Goal: Information Seeking & Learning: Check status

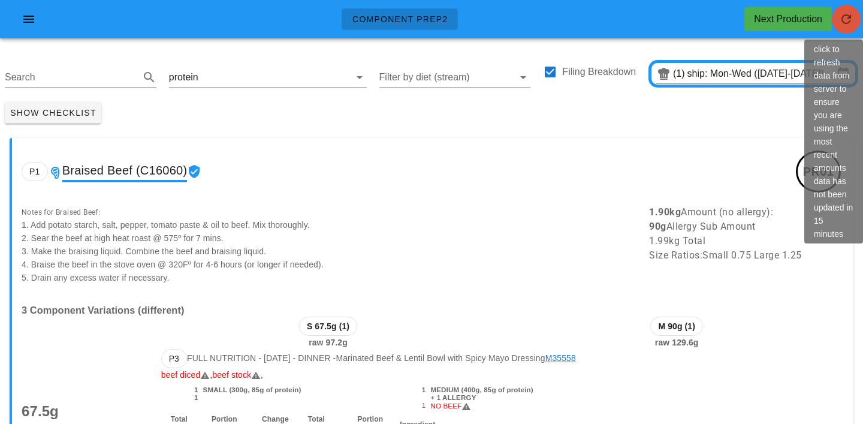
click at [849, 15] on icon "button" at bounding box center [846, 19] width 14 height 14
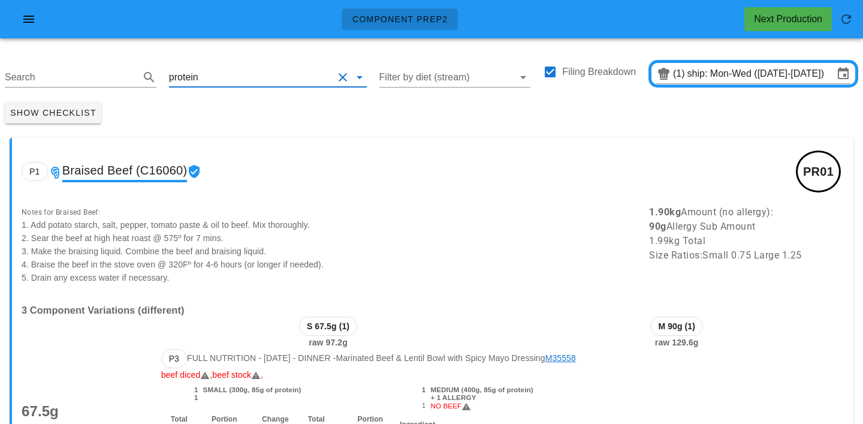
click at [239, 86] on div "protein" at bounding box center [268, 77] width 198 height 19
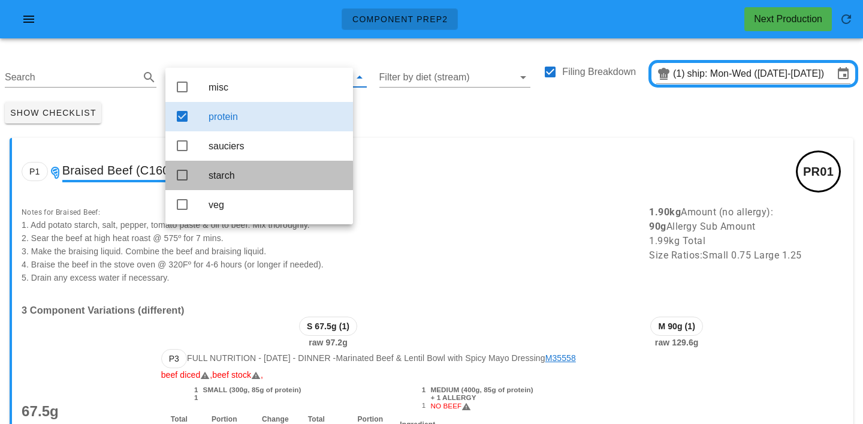
click at [233, 176] on div "starch" at bounding box center [276, 175] width 135 height 11
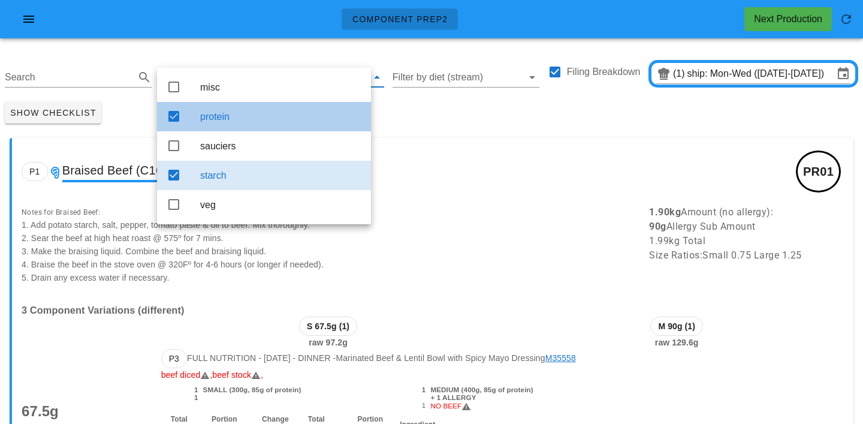
click at [278, 118] on div "protein" at bounding box center [280, 116] width 161 height 11
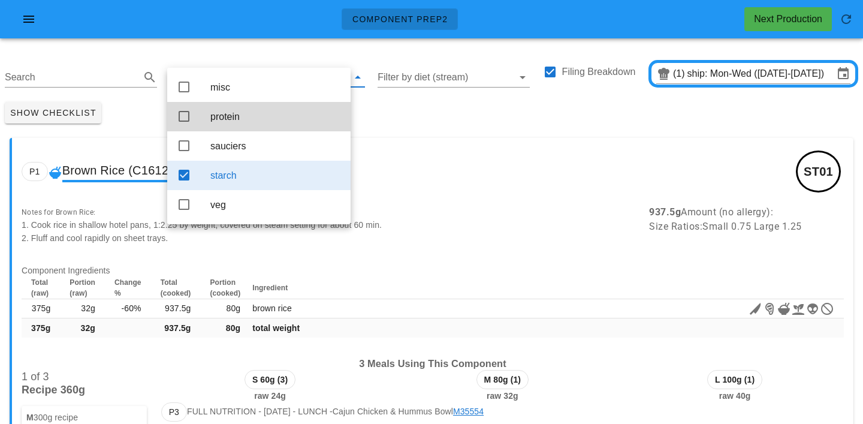
click at [393, 112] on div "Show Checklist" at bounding box center [431, 112] width 863 height 31
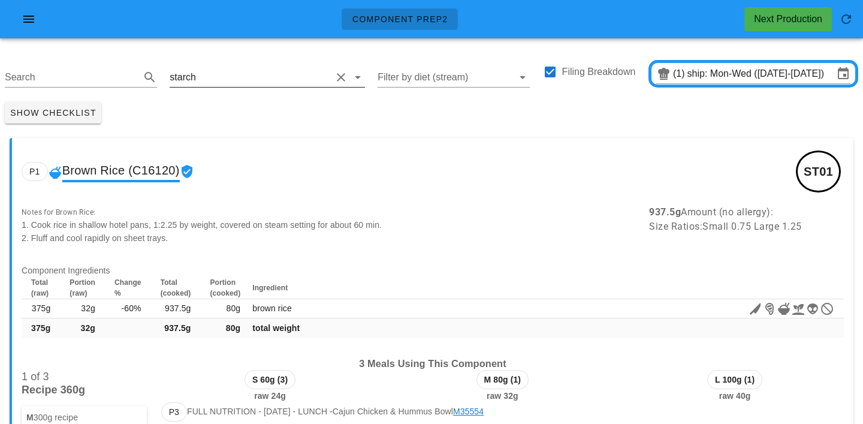
click at [222, 69] on input "text" at bounding box center [264, 77] width 133 height 19
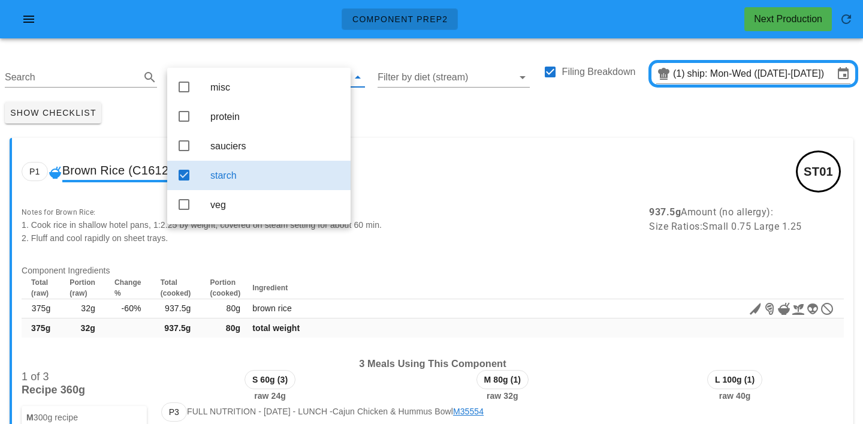
click at [413, 118] on div "Show Checklist" at bounding box center [431, 112] width 863 height 31
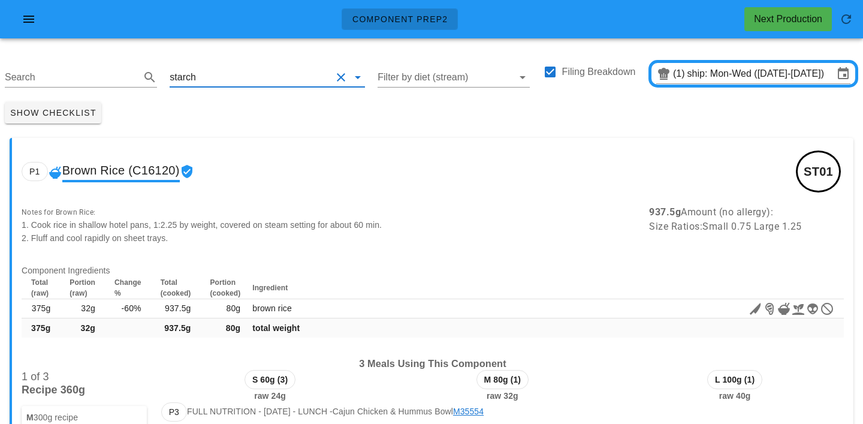
click at [202, 80] on input "text" at bounding box center [264, 77] width 133 height 19
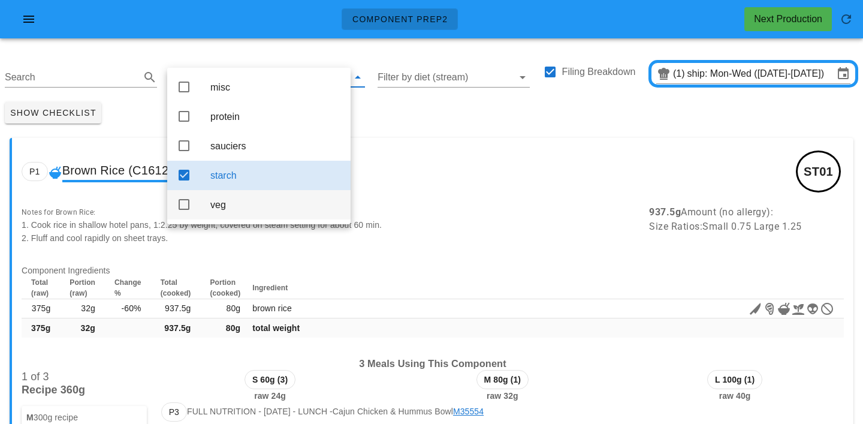
click at [224, 218] on div "veg" at bounding box center [275, 205] width 131 height 26
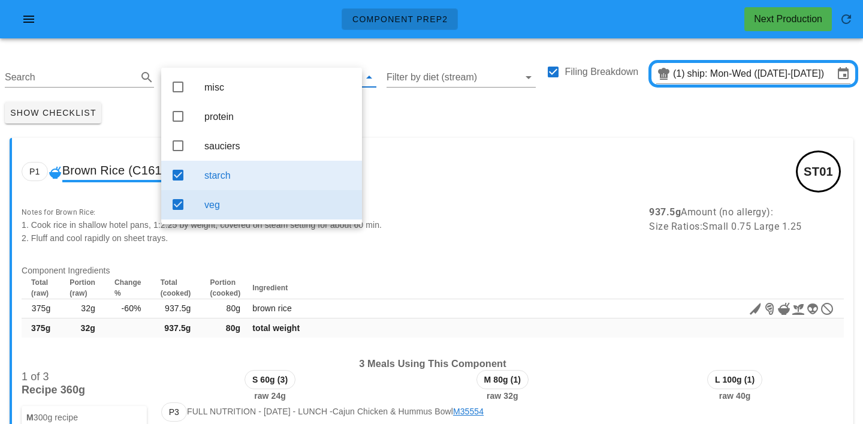
click at [242, 181] on div "starch" at bounding box center [278, 175] width 148 height 11
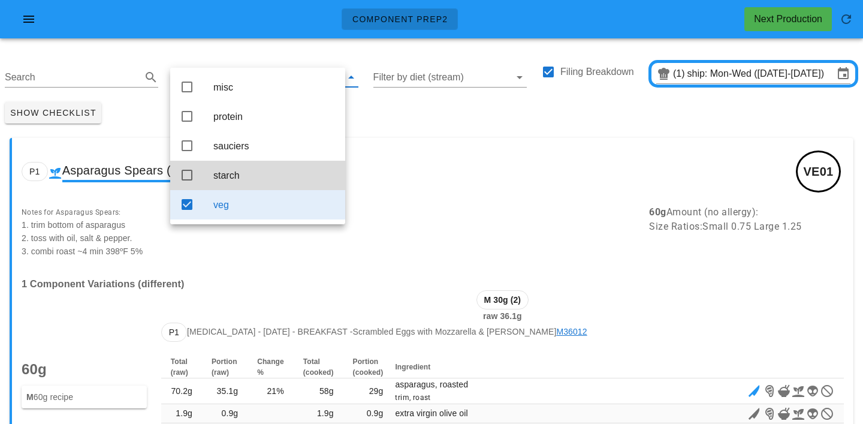
click at [417, 116] on div "Show Checklist" at bounding box center [431, 112] width 863 height 31
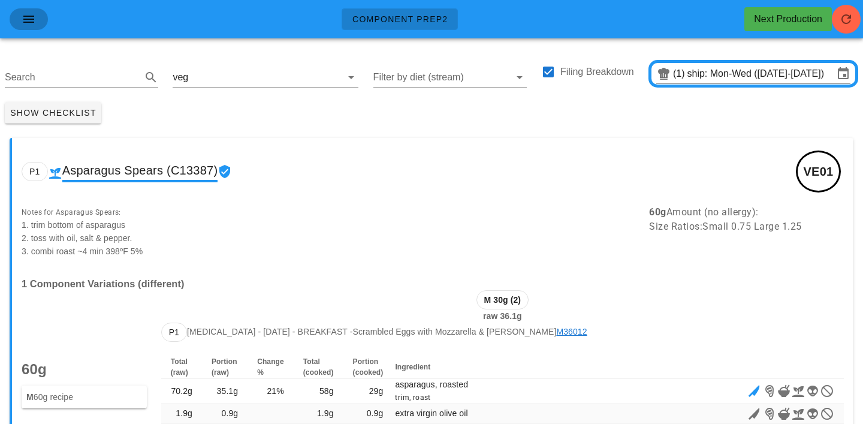
click at [28, 18] on icon "button" at bounding box center [29, 19] width 14 height 14
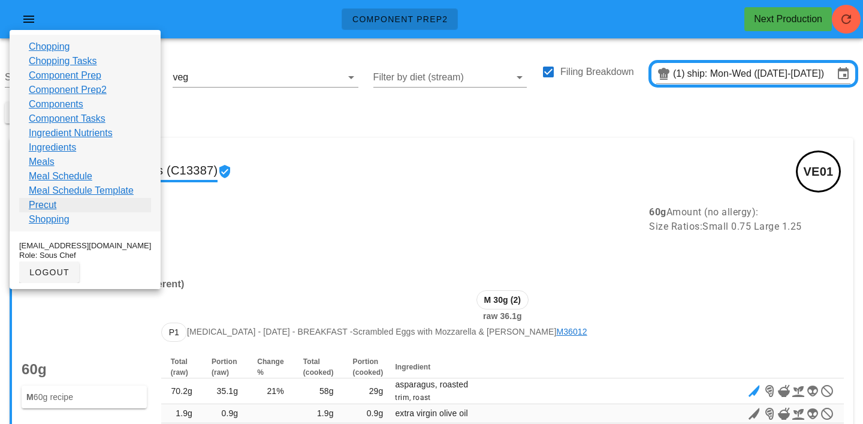
click at [44, 209] on link "Precut" at bounding box center [43, 205] width 28 height 14
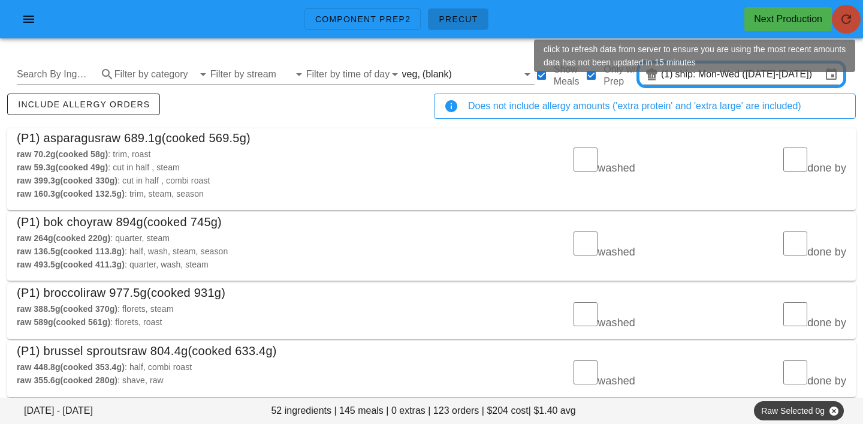
click at [852, 20] on icon "button" at bounding box center [846, 19] width 14 height 14
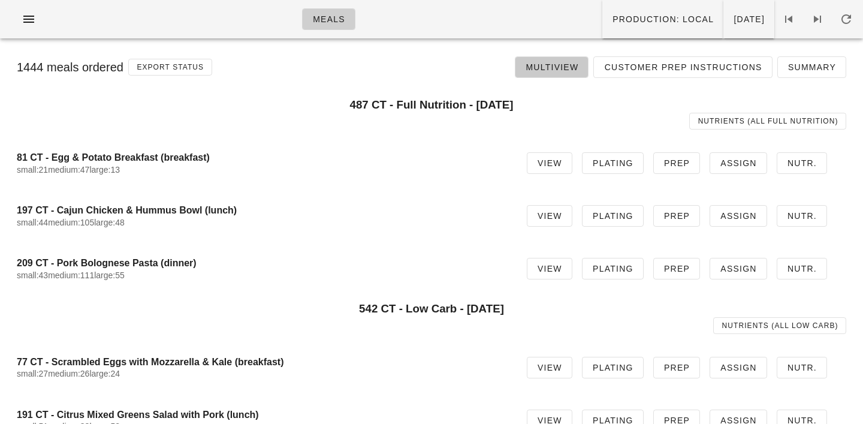
click at [568, 62] on span "Multiview" at bounding box center [551, 67] width 53 height 10
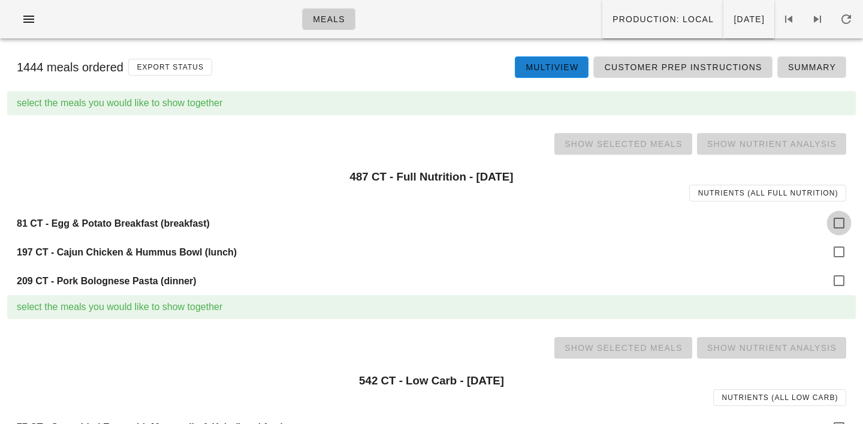
click at [842, 220] on div at bounding box center [839, 223] width 20 height 20
checkbox input "true"
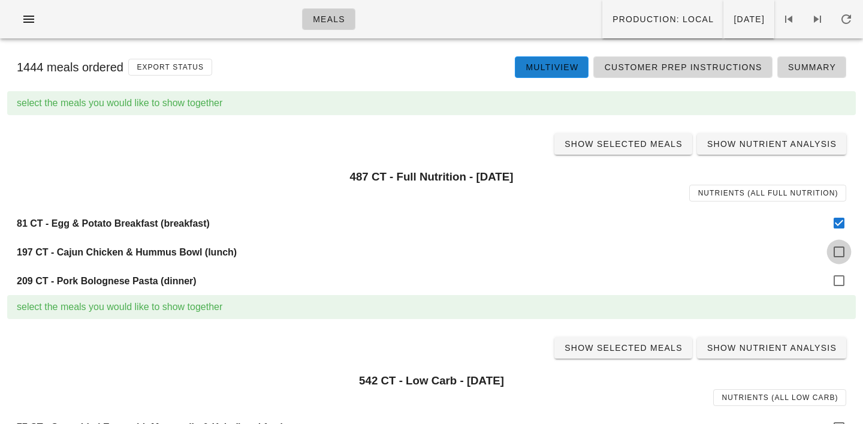
click at [844, 251] on div at bounding box center [839, 252] width 20 height 20
checkbox input "true"
click at [838, 278] on div at bounding box center [839, 280] width 20 height 20
checkbox input "true"
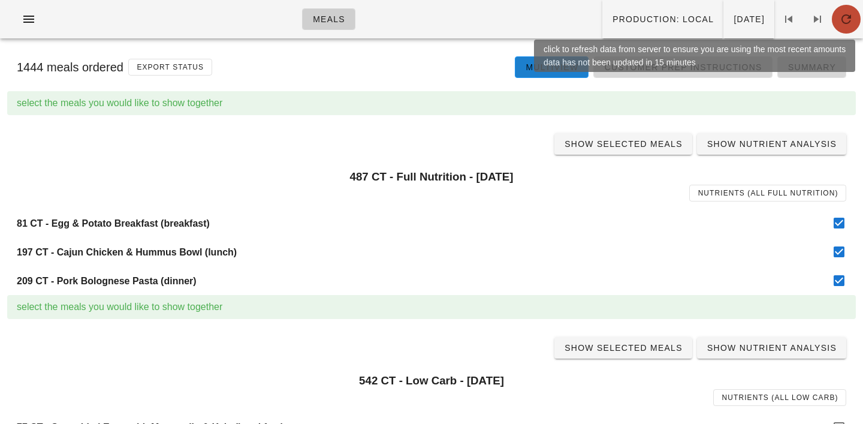
click at [839, 24] on icon "button" at bounding box center [846, 19] width 14 height 14
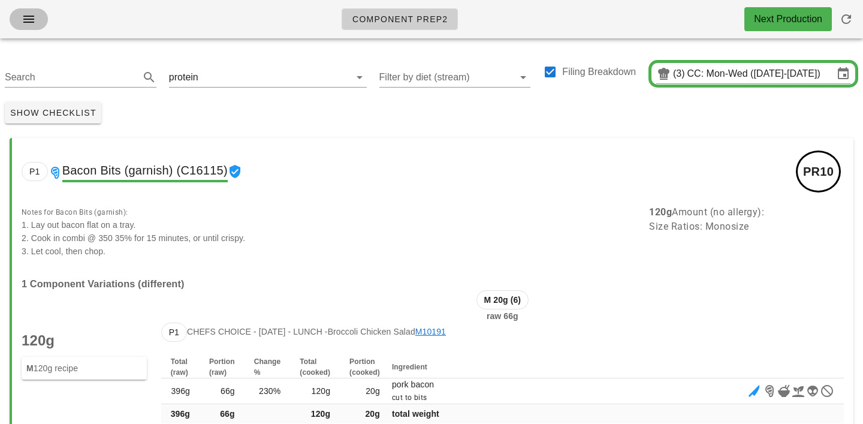
click at [32, 13] on icon "button" at bounding box center [29, 19] width 14 height 14
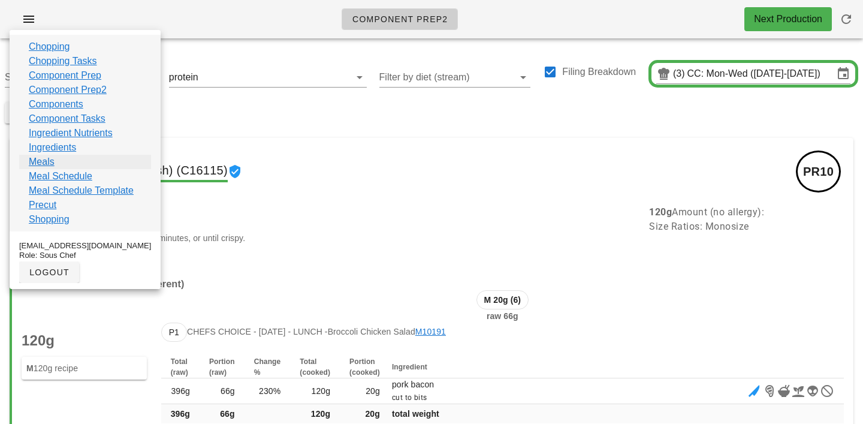
click at [42, 162] on link "Meals" at bounding box center [42, 162] width 26 height 14
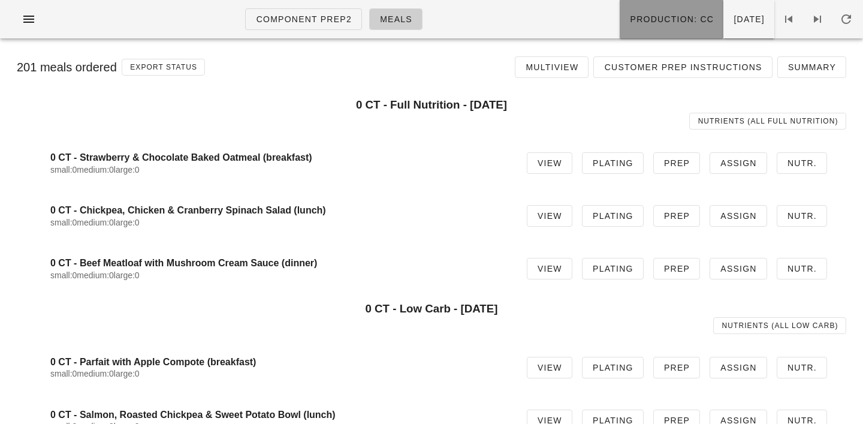
click at [651, 17] on span "Production: CC" at bounding box center [672, 19] width 85 height 10
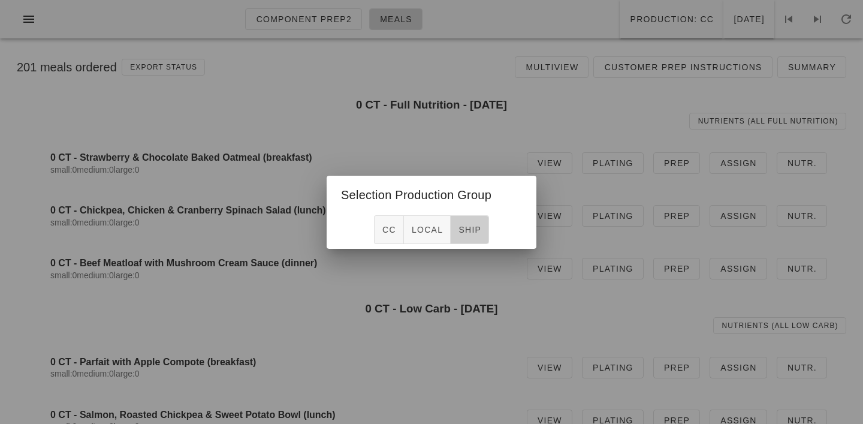
click at [469, 227] on span "ship" at bounding box center [469, 230] width 23 height 10
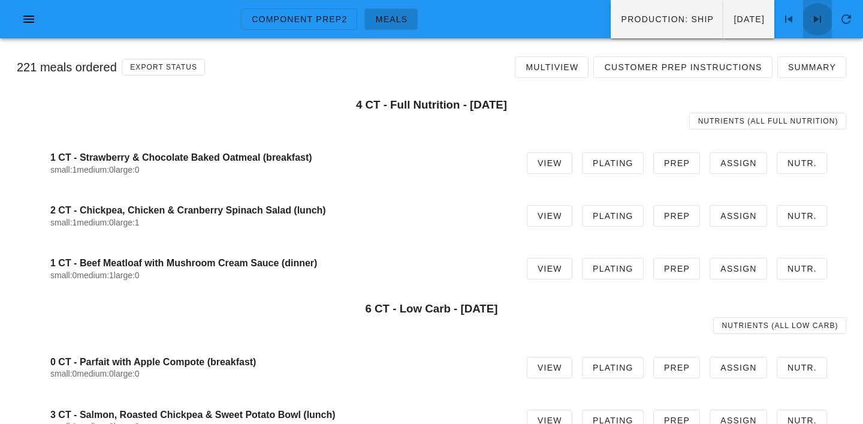
click at [818, 21] on icon at bounding box center [818, 19] width 14 height 14
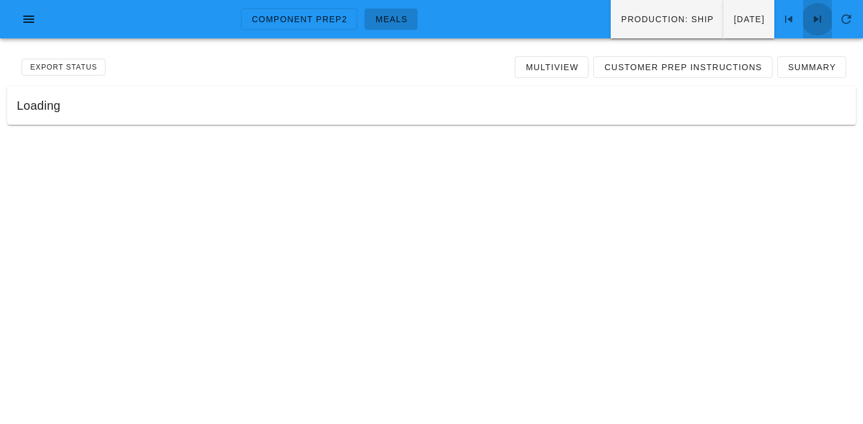
click at [818, 21] on icon at bounding box center [818, 19] width 14 height 14
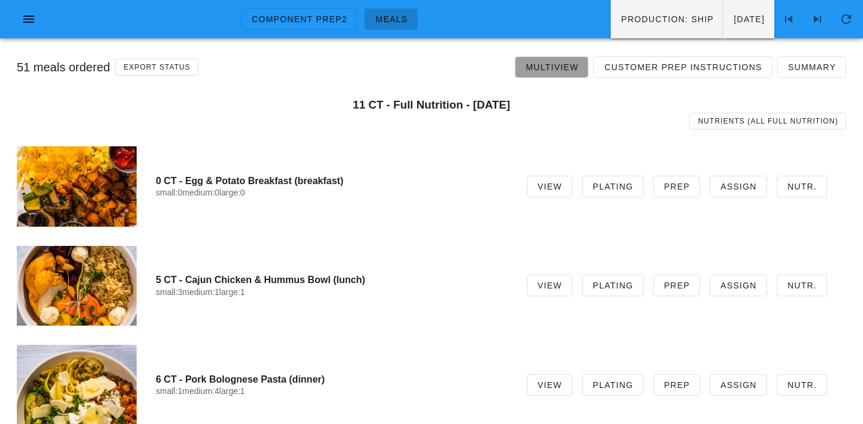
click at [552, 74] on link "Multiview" at bounding box center [552, 67] width 74 height 22
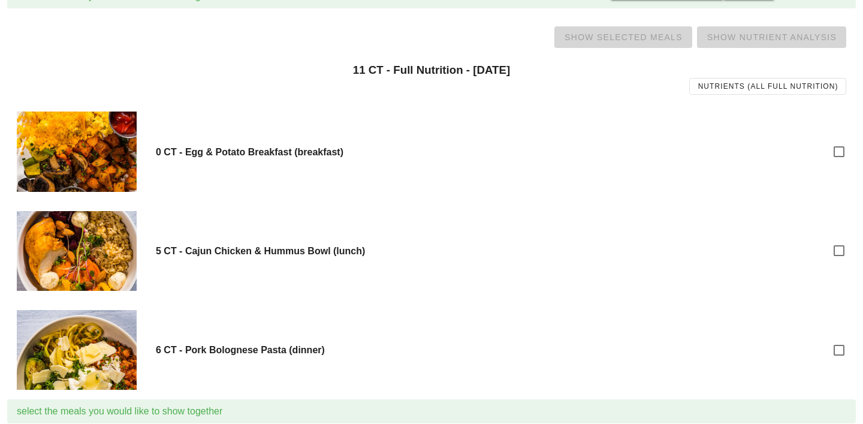
scroll to position [108, 0]
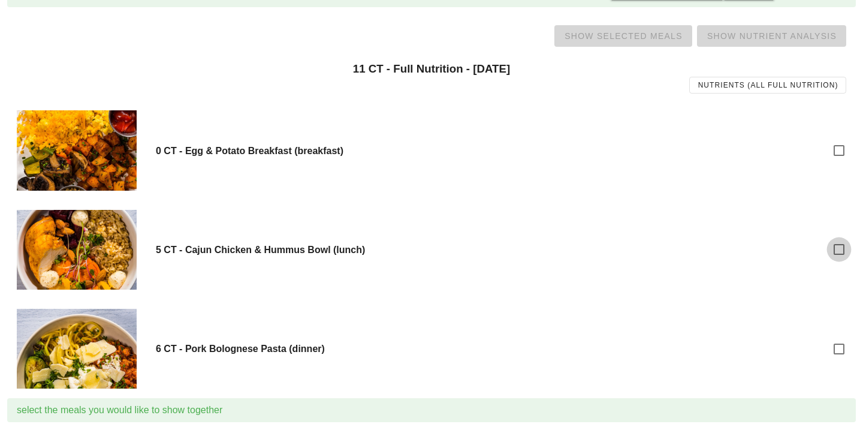
click at [841, 244] on div at bounding box center [839, 249] width 20 height 20
checkbox input "true"
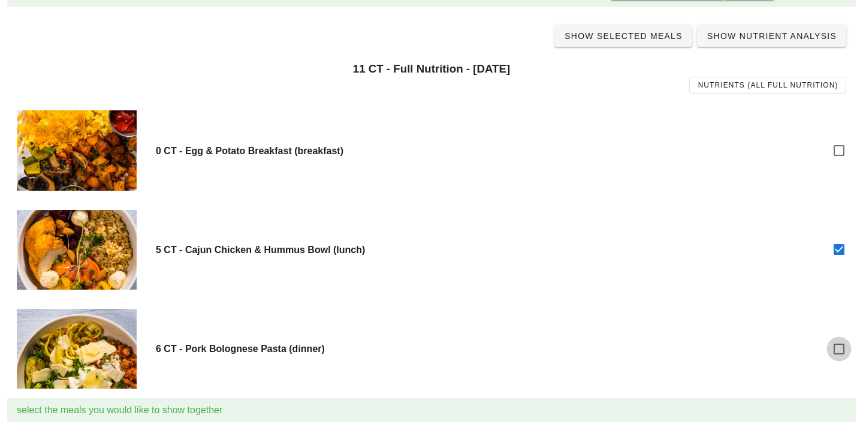
click at [840, 346] on div at bounding box center [839, 349] width 20 height 20
checkbox input "true"
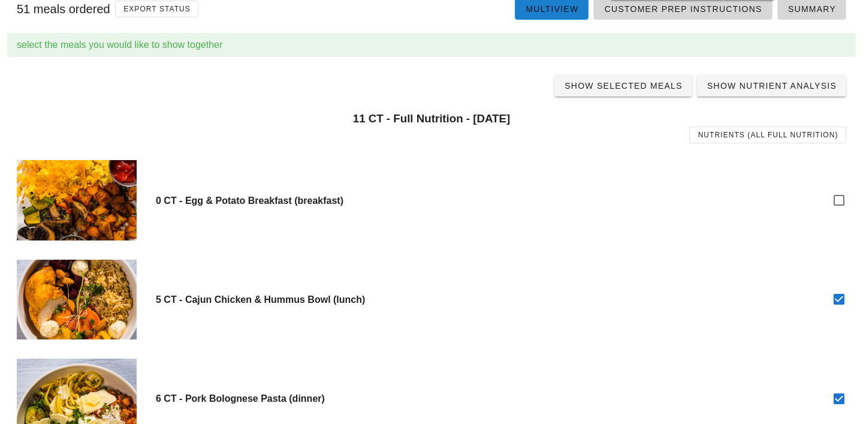
scroll to position [0, 0]
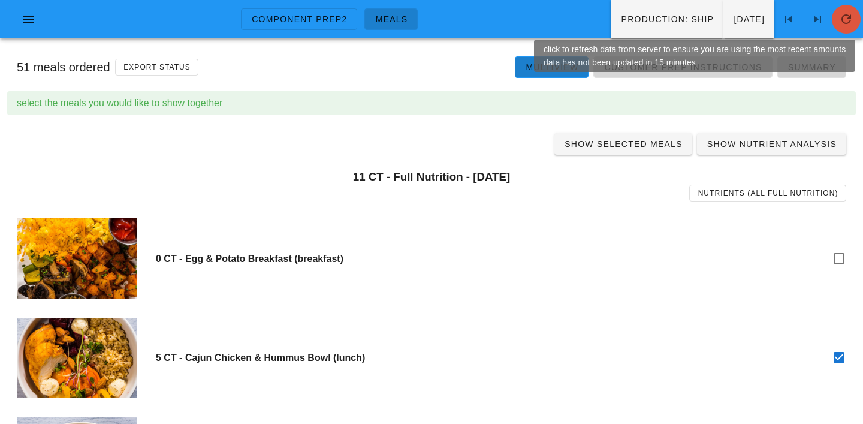
click at [849, 16] on icon "button" at bounding box center [846, 19] width 14 height 14
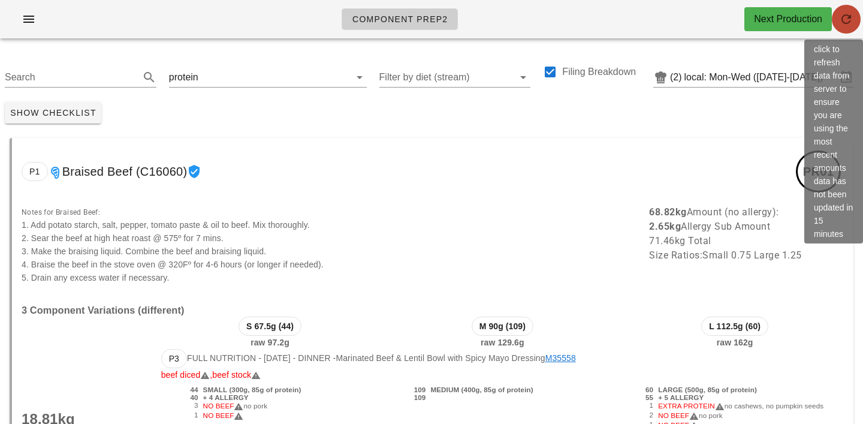
click at [845, 17] on icon "button" at bounding box center [846, 19] width 14 height 14
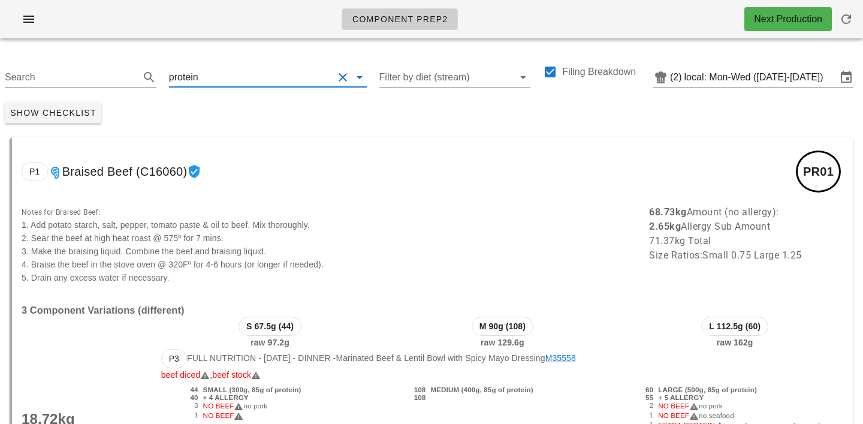
click at [203, 82] on input "text" at bounding box center [267, 77] width 133 height 19
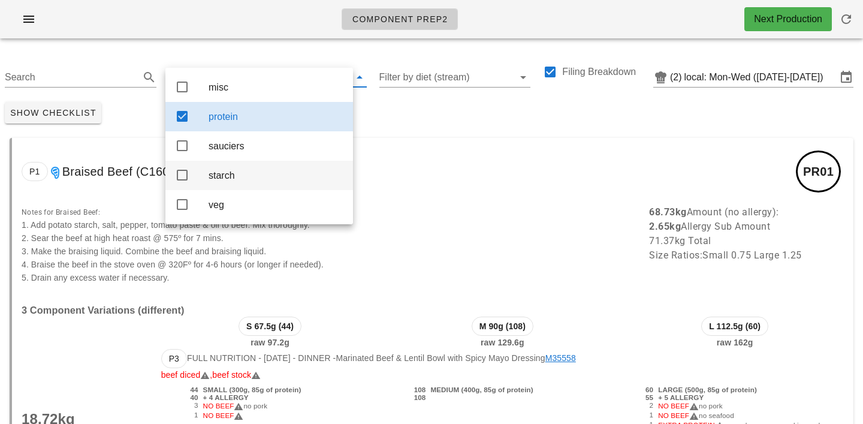
click at [221, 181] on div "starch" at bounding box center [276, 175] width 135 height 11
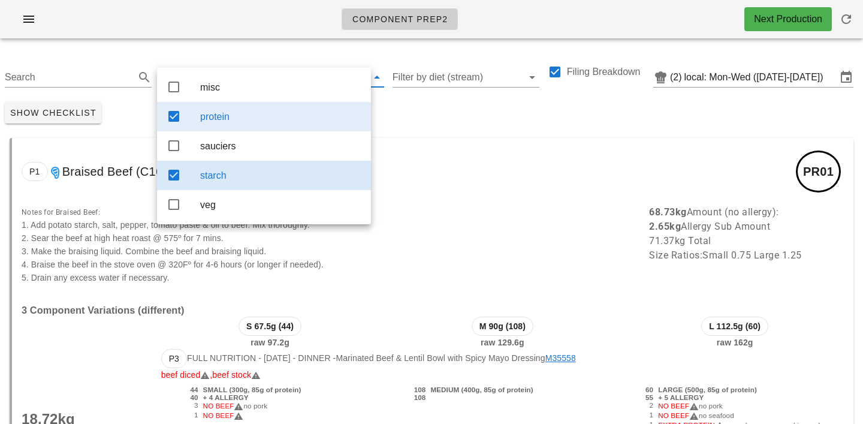
click at [241, 120] on div "protein" at bounding box center [280, 116] width 161 height 11
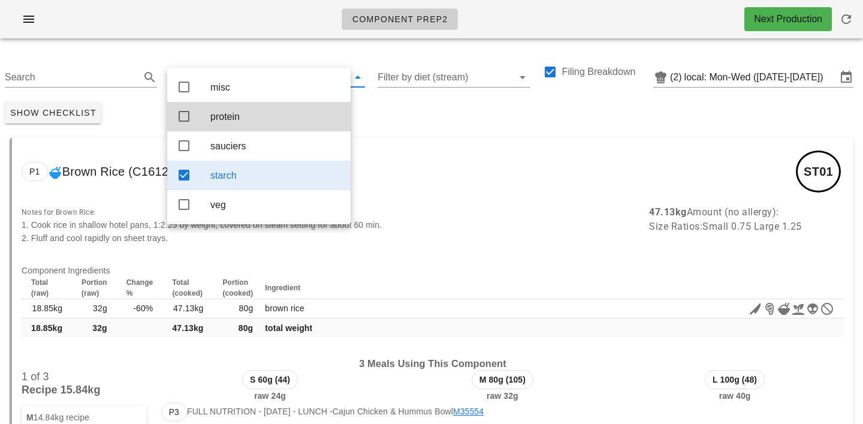
click at [411, 108] on div "Show Checklist" at bounding box center [431, 112] width 863 height 31
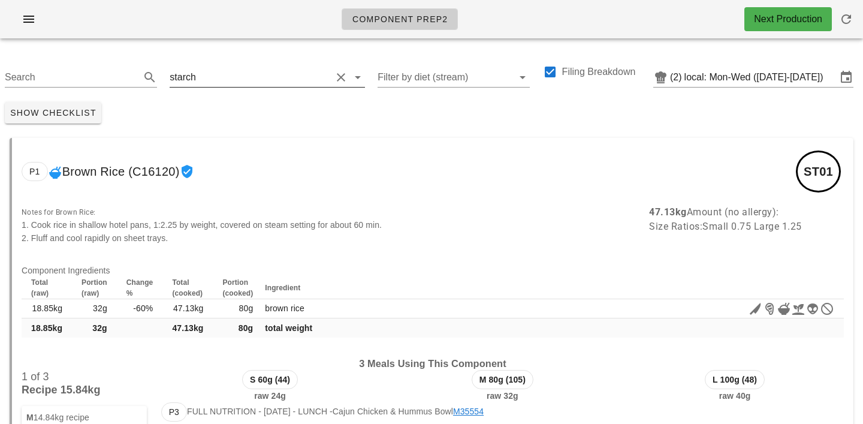
click at [200, 68] on input "text" at bounding box center [264, 77] width 133 height 19
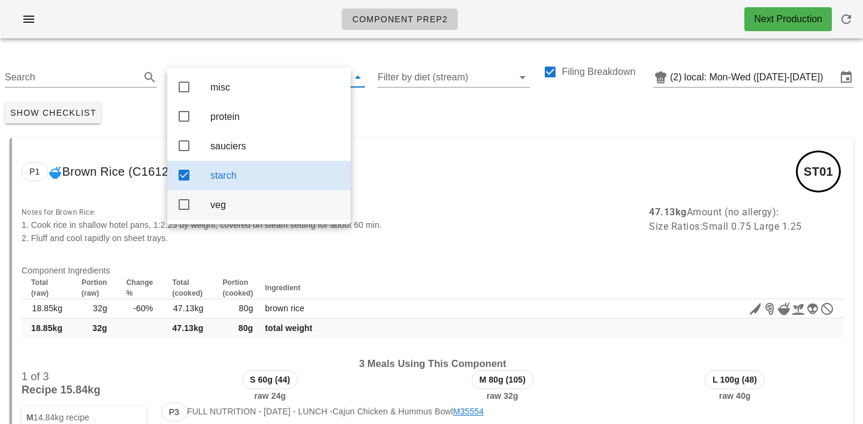
click at [228, 210] on div "veg" at bounding box center [275, 204] width 131 height 11
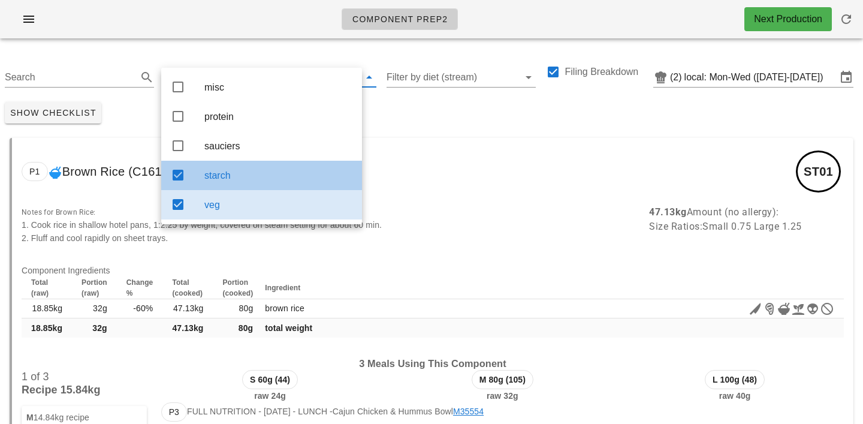
click at [233, 170] on div "starch" at bounding box center [278, 175] width 148 height 26
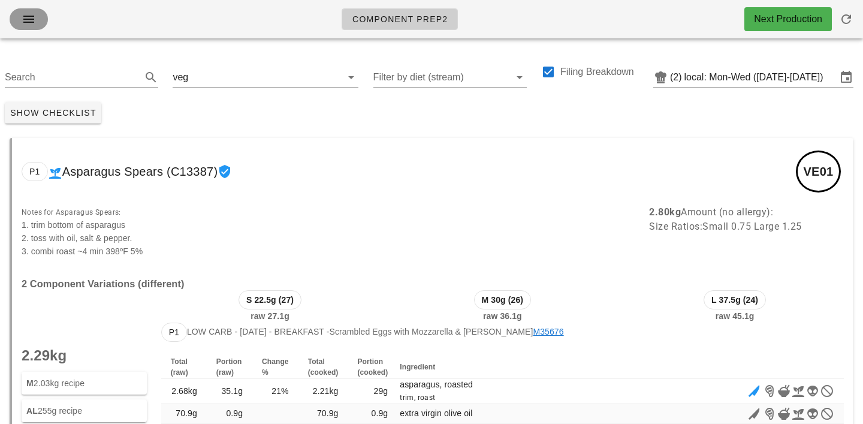
click at [34, 23] on icon "button" at bounding box center [29, 19] width 14 height 14
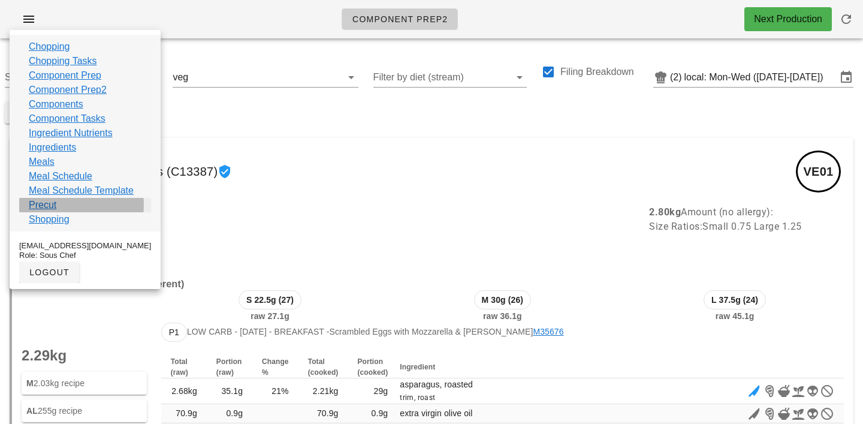
click at [49, 209] on link "Precut" at bounding box center [43, 205] width 28 height 14
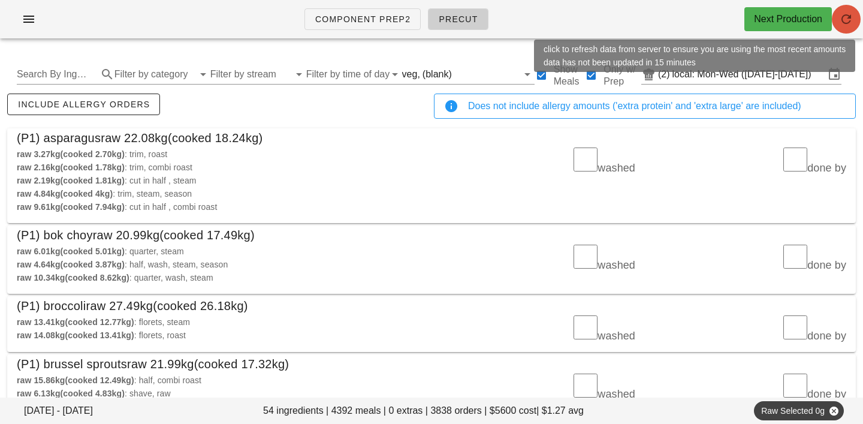
click at [853, 22] on icon "button" at bounding box center [846, 19] width 14 height 14
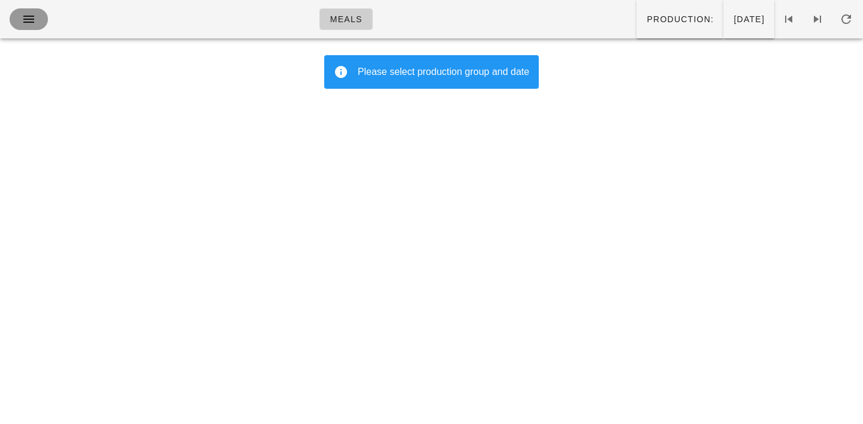
click at [29, 18] on icon "button" at bounding box center [29, 19] width 14 height 14
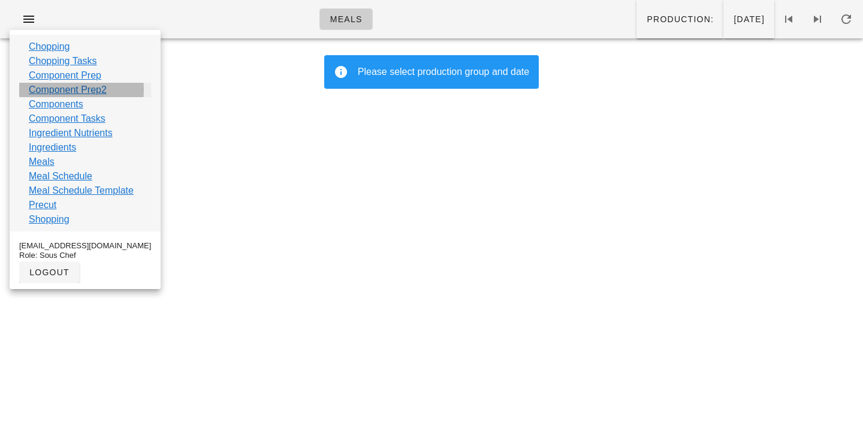
click at [46, 92] on link "Component Prep2" at bounding box center [68, 90] width 78 height 14
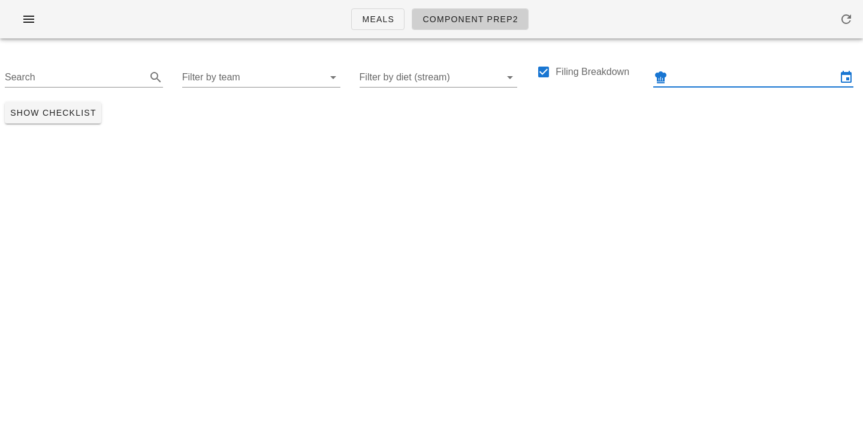
click at [690, 81] on input "text" at bounding box center [753, 77] width 167 height 19
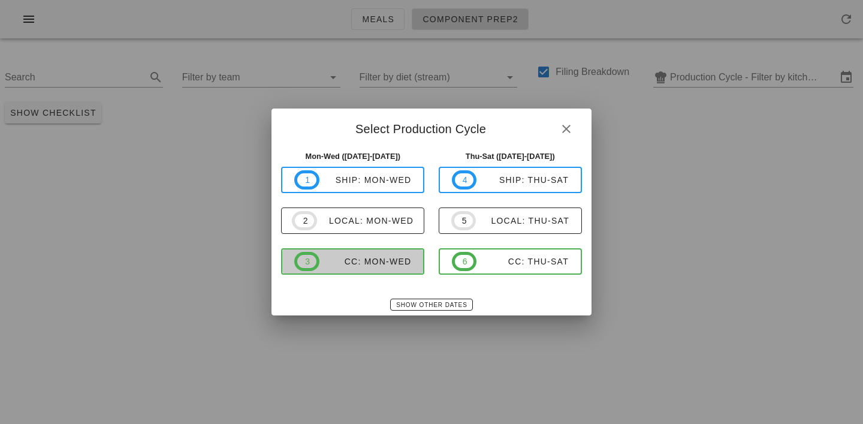
click at [371, 262] on div "CC: Mon-Wed" at bounding box center [366, 262] width 92 height 10
type input "CC: Mon-Wed ([DATE]-[DATE])"
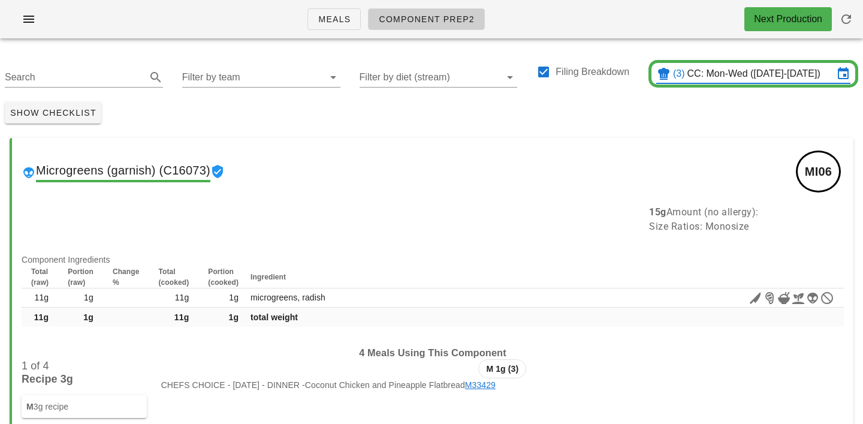
click at [221, 82] on input "Filter by team" at bounding box center [251, 77] width 139 height 19
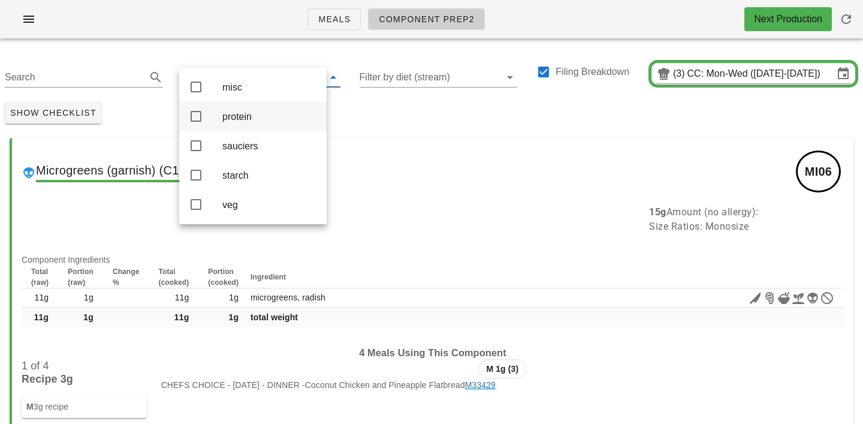
click at [234, 129] on div "protein" at bounding box center [269, 117] width 95 height 26
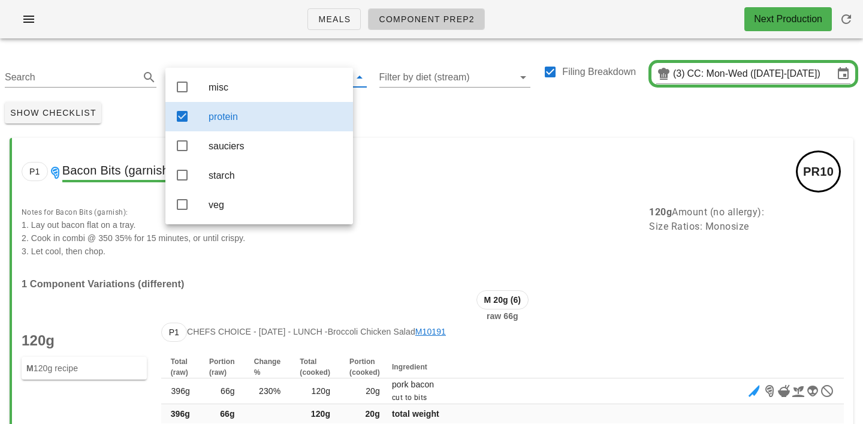
click at [398, 109] on div "Show Checklist" at bounding box center [431, 112] width 863 height 31
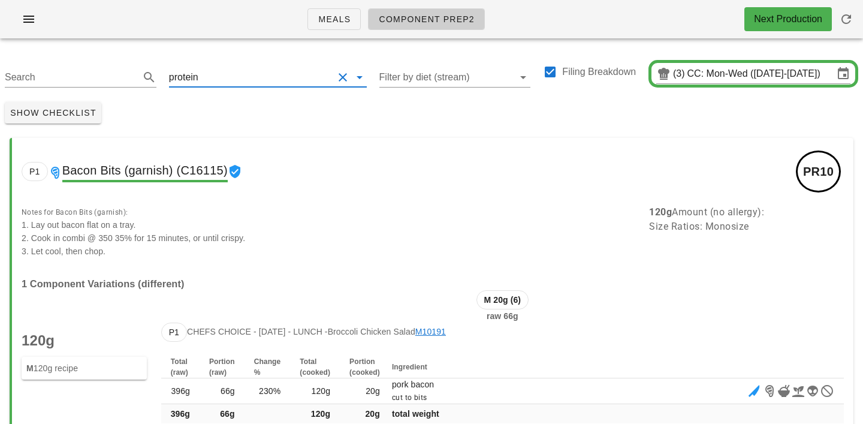
click at [249, 80] on input "text" at bounding box center [267, 77] width 133 height 19
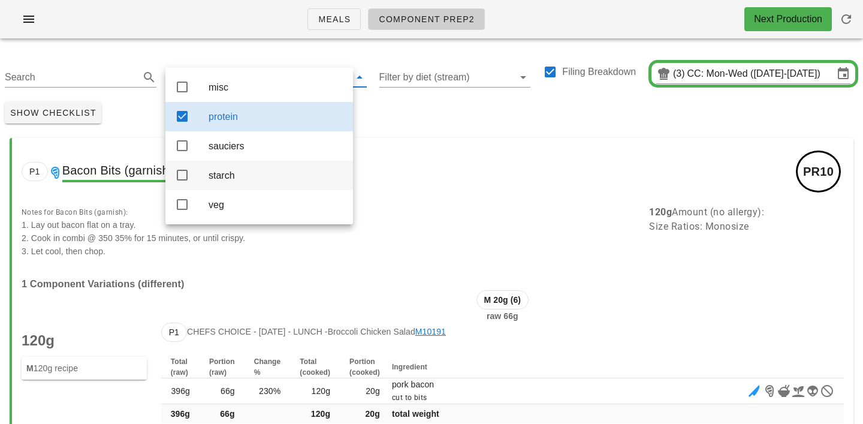
click at [238, 178] on div "starch" at bounding box center [276, 175] width 135 height 11
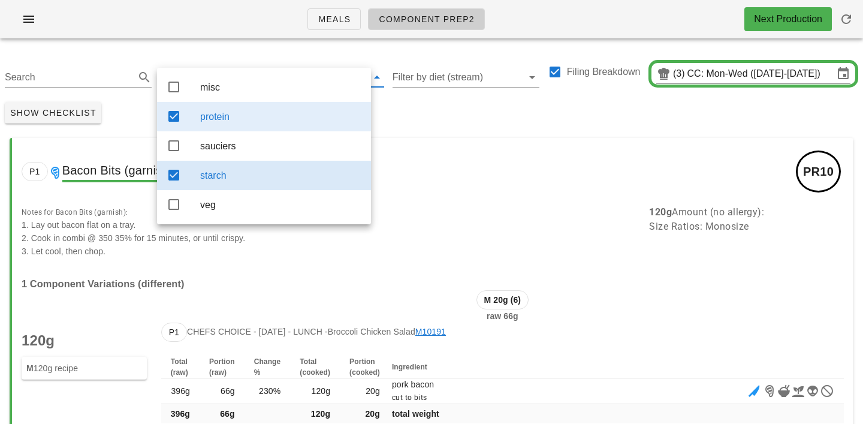
click at [266, 118] on div "protein" at bounding box center [280, 116] width 161 height 11
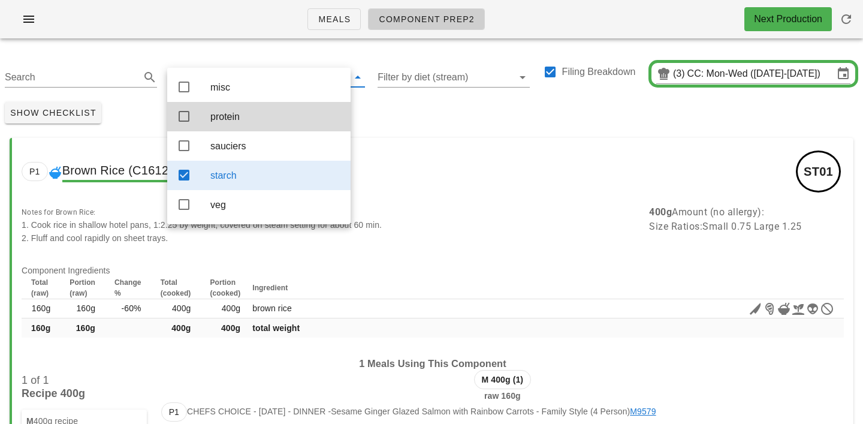
click at [413, 100] on div "Show Checklist" at bounding box center [431, 112] width 863 height 31
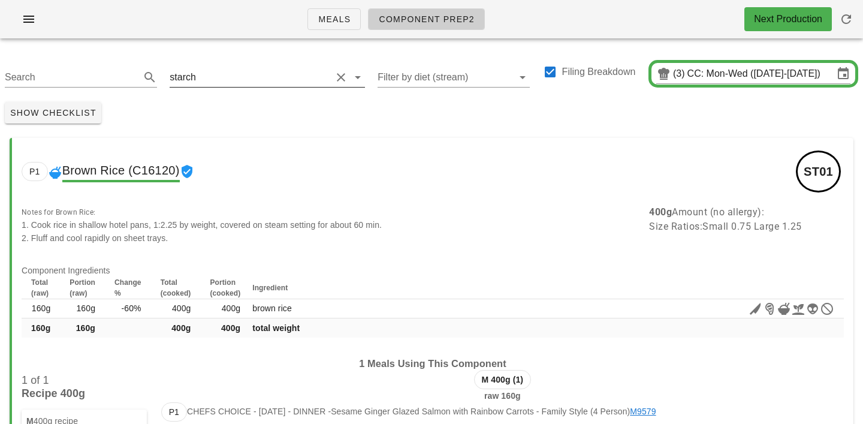
click at [207, 74] on input "text" at bounding box center [264, 77] width 133 height 19
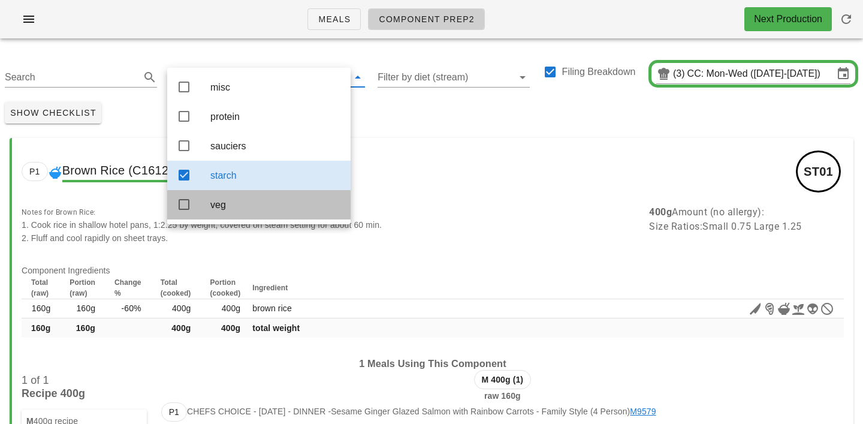
click at [215, 204] on div "veg" at bounding box center [275, 204] width 131 height 11
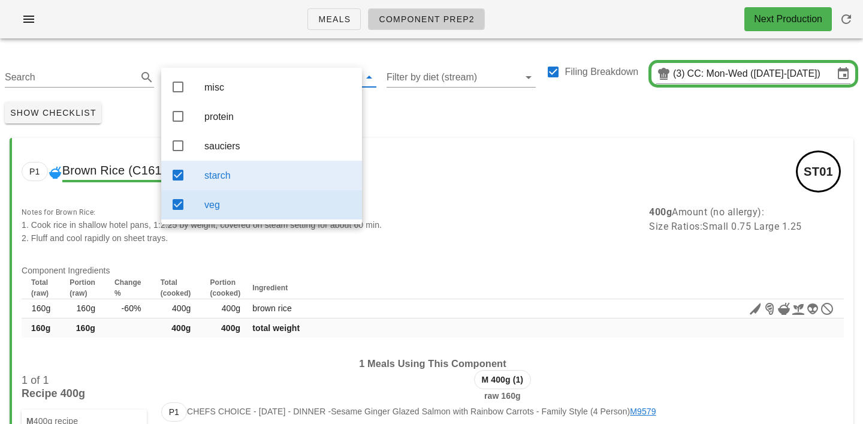
click at [221, 188] on div "starch" at bounding box center [278, 175] width 148 height 26
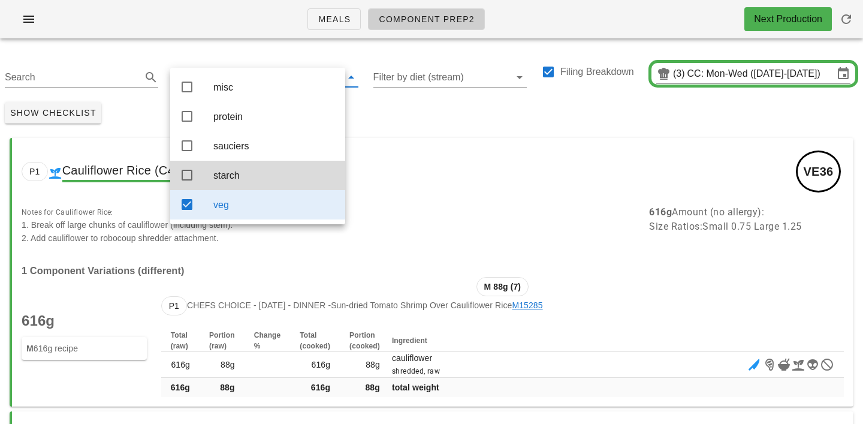
click at [414, 108] on div "Show Checklist" at bounding box center [431, 112] width 863 height 31
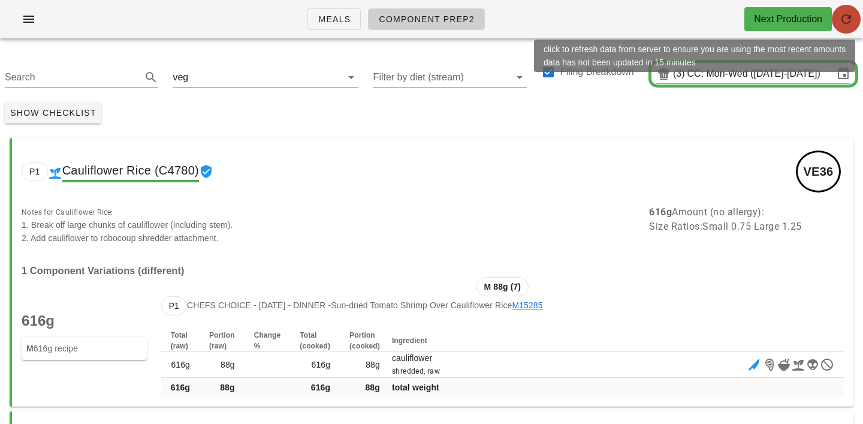
click at [839, 12] on icon "button" at bounding box center [846, 19] width 14 height 14
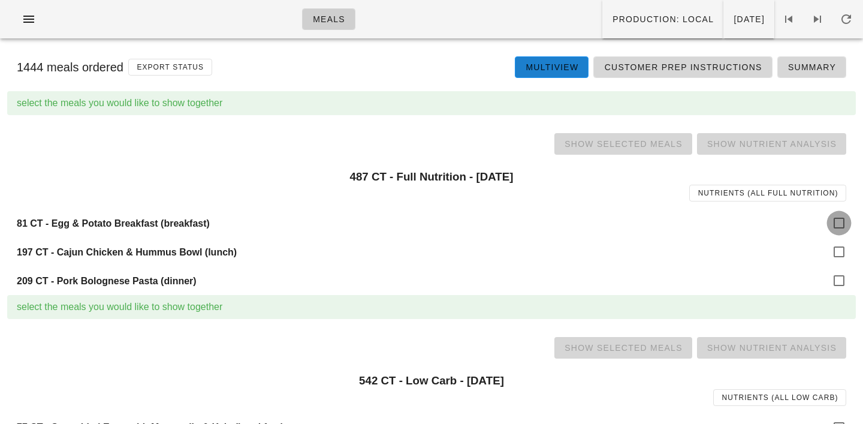
click at [837, 222] on div at bounding box center [839, 223] width 20 height 20
checkbox input "true"
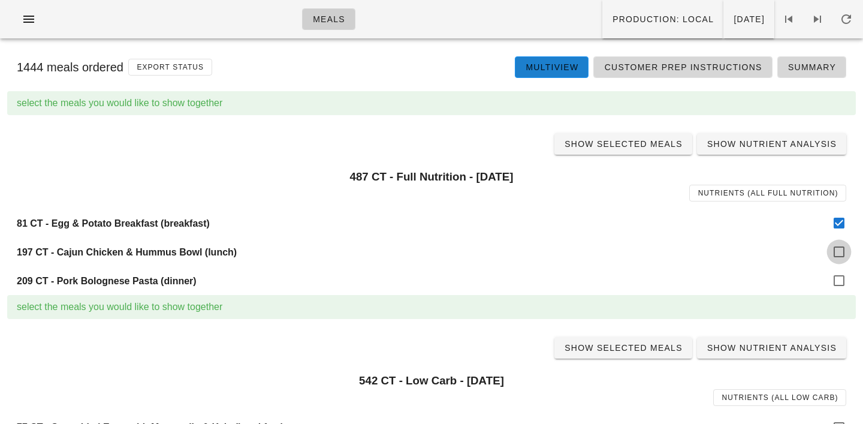
click at [843, 250] on div at bounding box center [839, 252] width 20 height 20
checkbox input "true"
click at [842, 288] on div at bounding box center [839, 280] width 20 height 20
checkbox input "true"
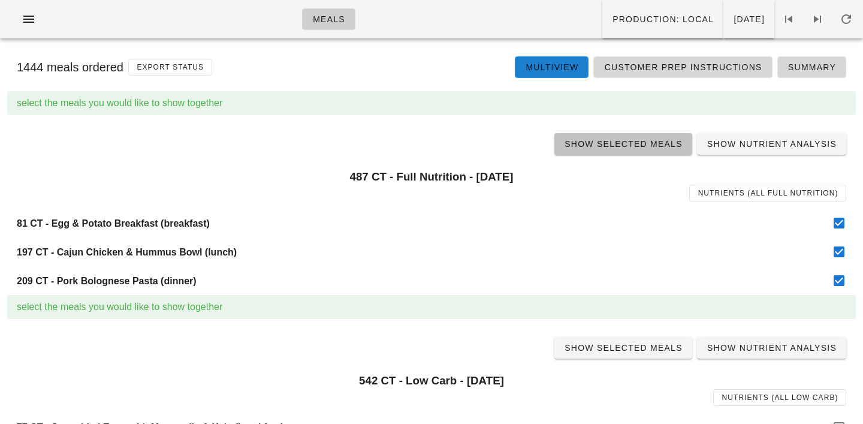
click at [628, 148] on span "Show Selected Meals" at bounding box center [623, 144] width 119 height 10
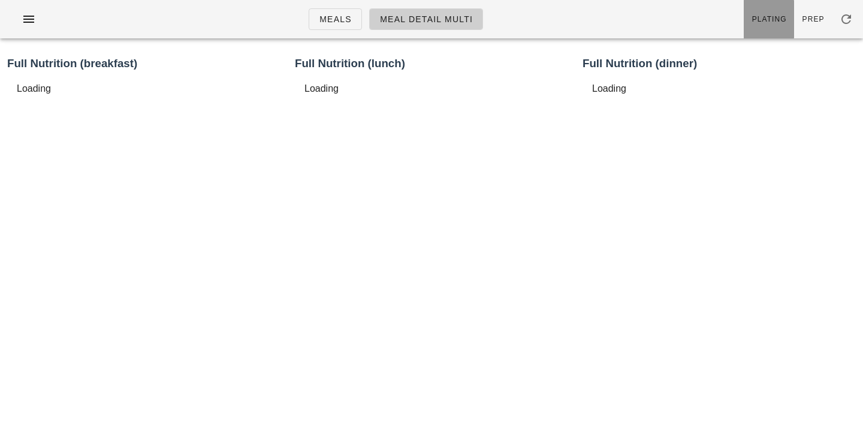
click at [775, 22] on span "Plating" at bounding box center [769, 19] width 35 height 8
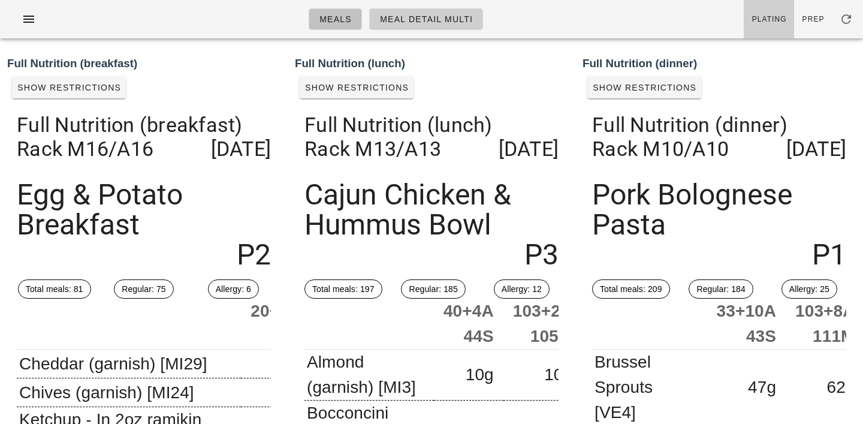
click at [342, 21] on span "Meals" at bounding box center [335, 19] width 33 height 10
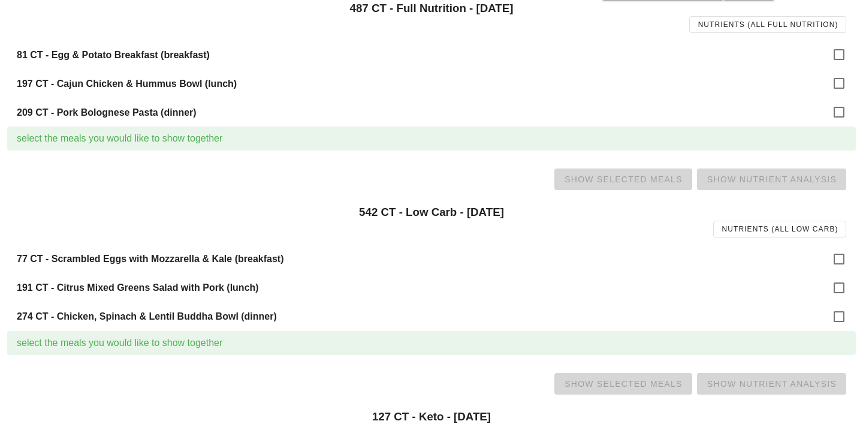
scroll to position [176, 0]
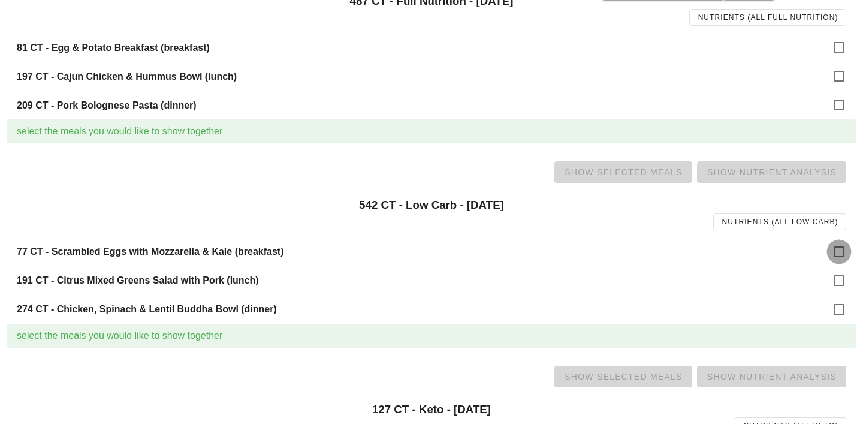
click at [842, 243] on div at bounding box center [839, 252] width 20 height 20
checkbox input "true"
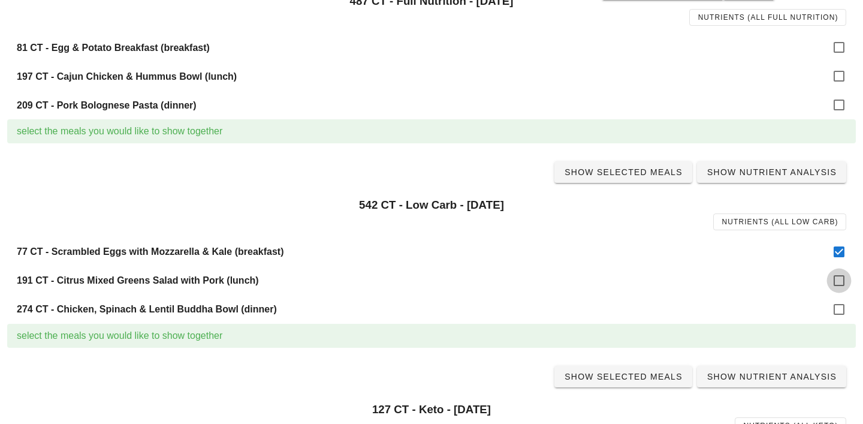
click at [842, 277] on div at bounding box center [839, 280] width 20 height 20
checkbox input "true"
click at [842, 315] on div at bounding box center [839, 309] width 20 height 20
checkbox input "true"
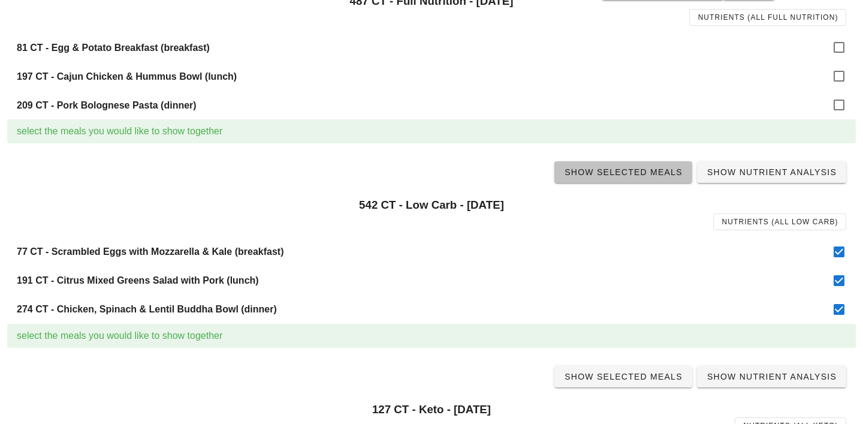
click at [627, 171] on span "Show Selected Meals" at bounding box center [623, 172] width 119 height 10
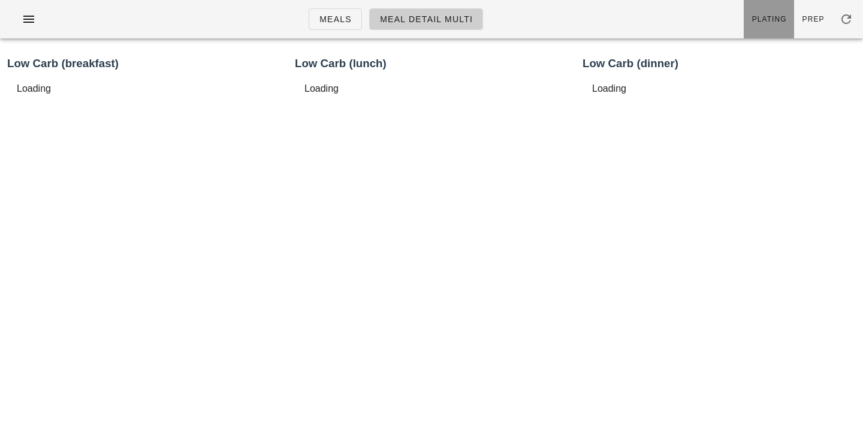
click at [772, 7] on link "Plating" at bounding box center [769, 19] width 50 height 38
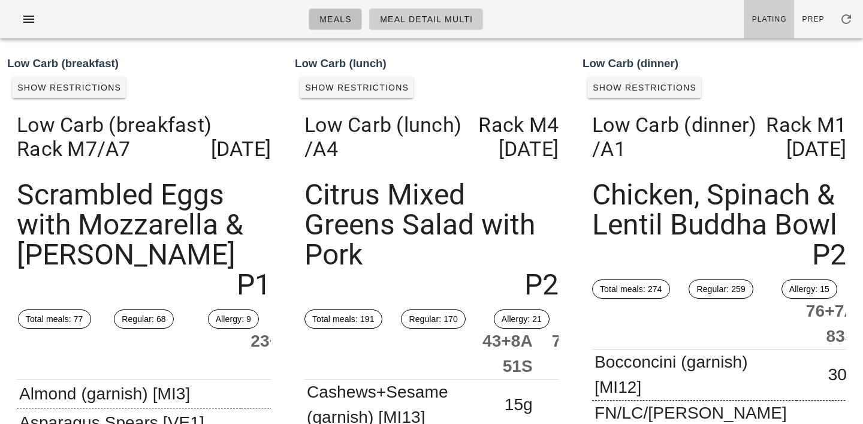
click at [345, 23] on span "Meals" at bounding box center [335, 19] width 33 height 10
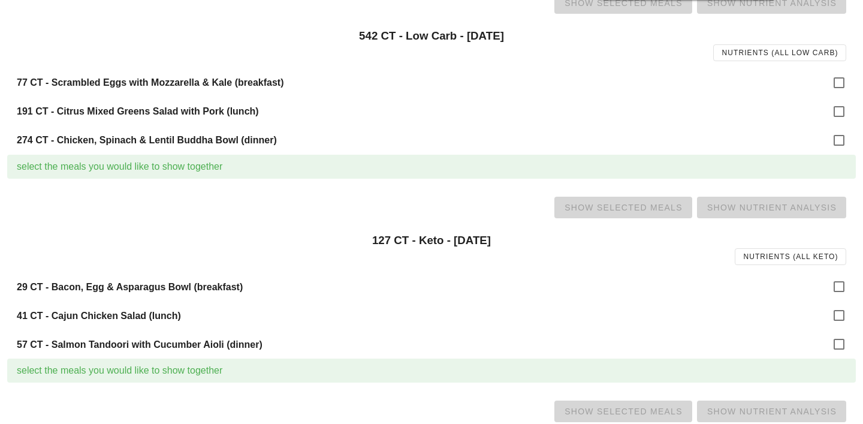
scroll to position [399, 0]
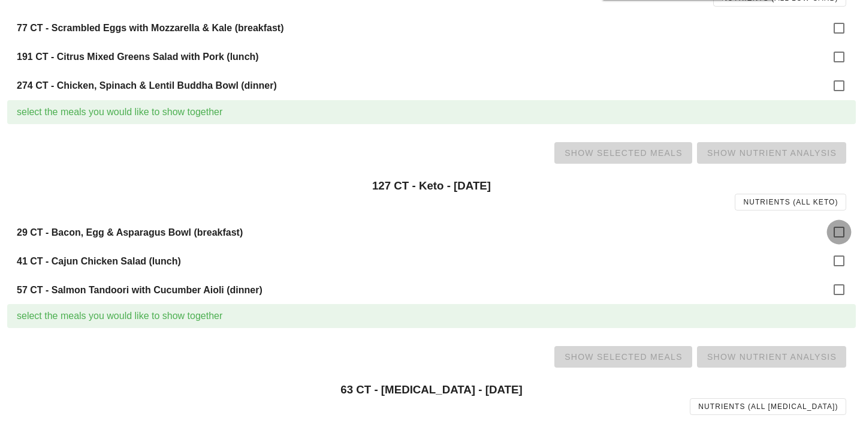
click at [833, 226] on div at bounding box center [839, 232] width 20 height 20
checkbox input "true"
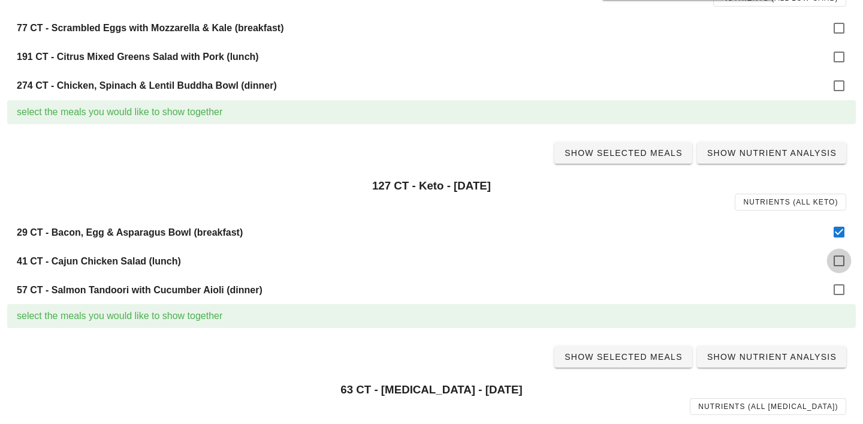
click at [839, 263] on div at bounding box center [839, 261] width 20 height 20
checkbox input "true"
click at [839, 289] on div at bounding box center [839, 289] width 20 height 20
checkbox input "true"
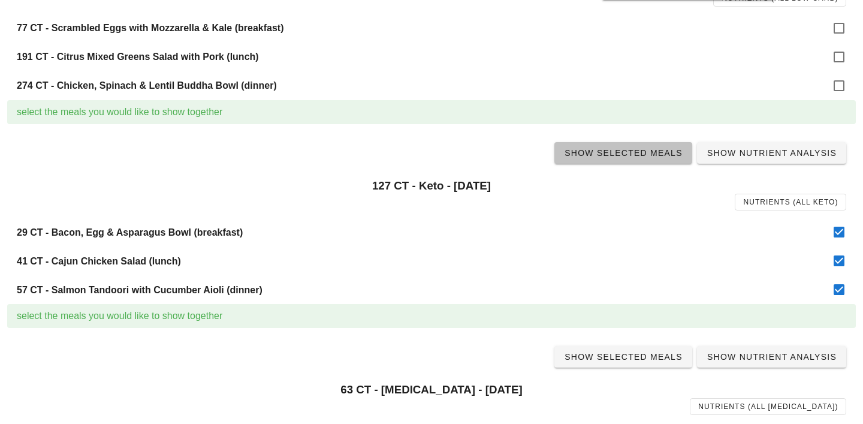
click at [638, 161] on link "Show Selected Meals" at bounding box center [624, 153] width 138 height 22
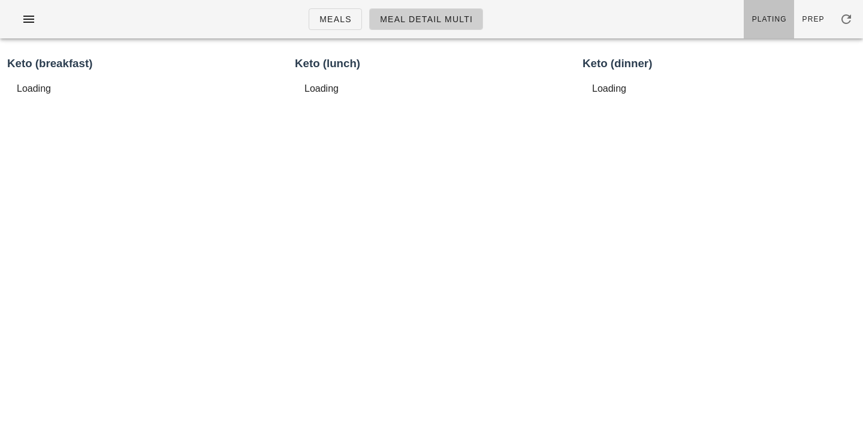
click at [773, 17] on span "Plating" at bounding box center [769, 19] width 35 height 8
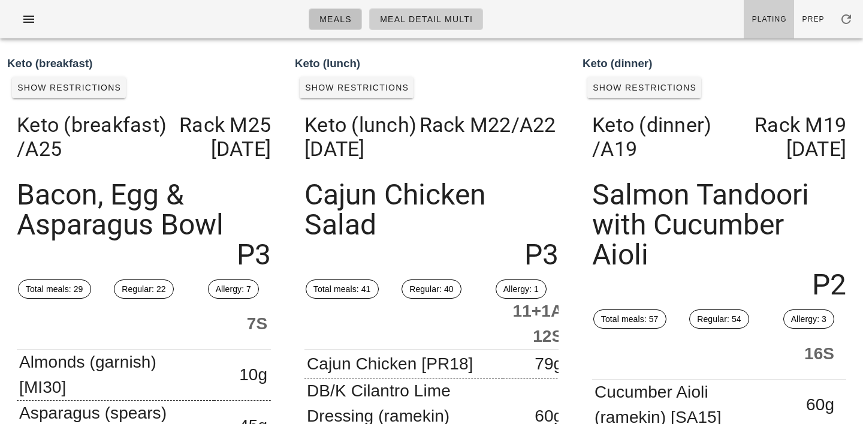
click at [338, 24] on span "Meals" at bounding box center [335, 19] width 33 height 10
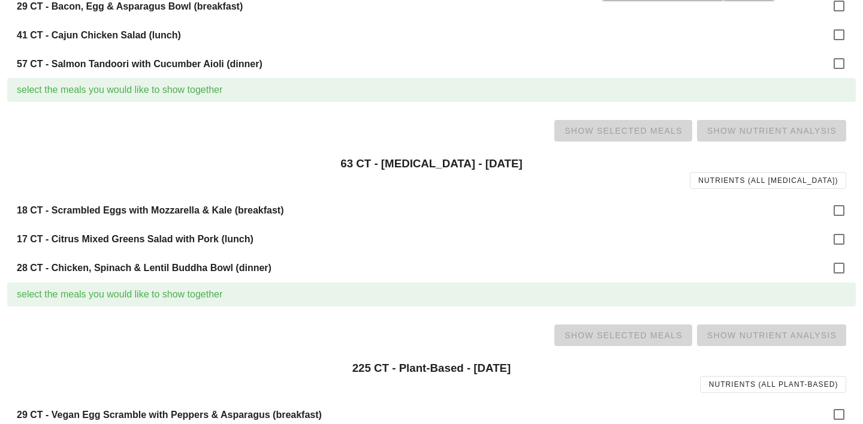
scroll to position [627, 0]
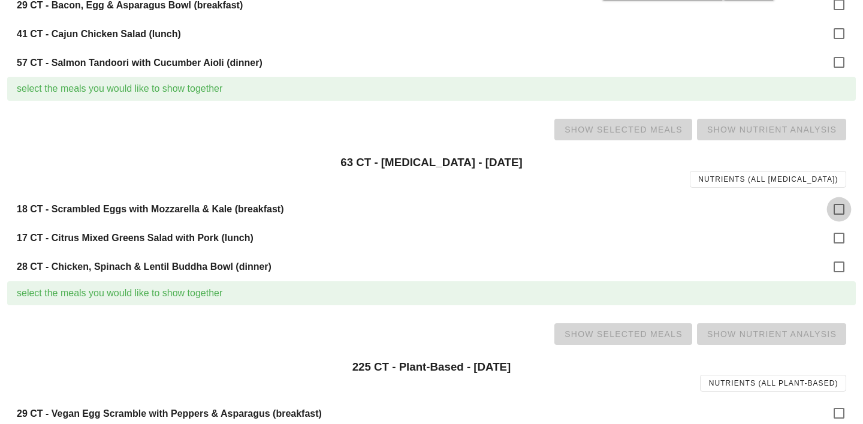
click at [838, 209] on div at bounding box center [839, 209] width 20 height 20
checkbox input "true"
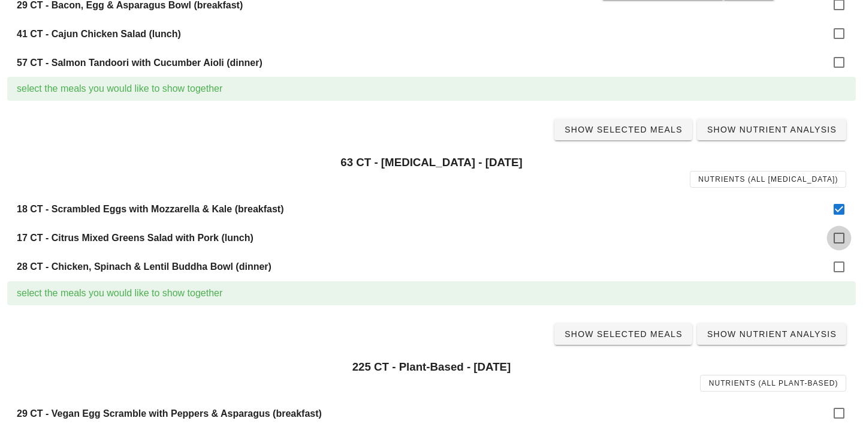
click at [837, 243] on div at bounding box center [839, 238] width 20 height 20
checkbox input "true"
click at [838, 270] on div at bounding box center [839, 267] width 20 height 20
checkbox input "true"
click at [639, 130] on span "Show Selected Meals" at bounding box center [623, 130] width 119 height 10
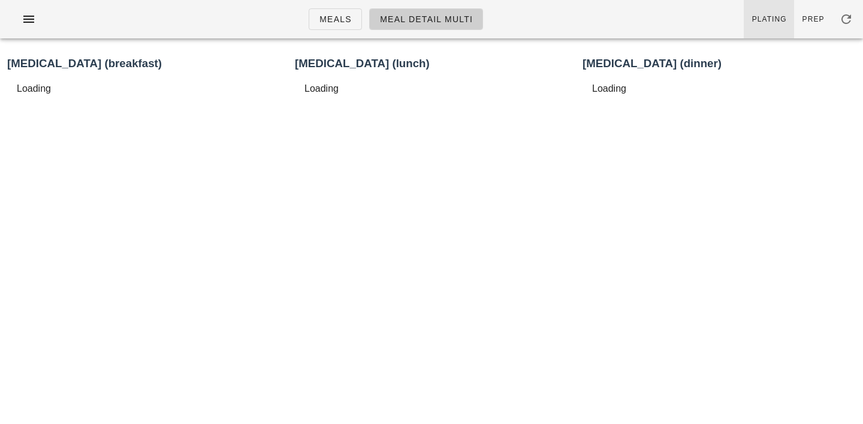
click at [776, 24] on link "Plating" at bounding box center [769, 19] width 50 height 38
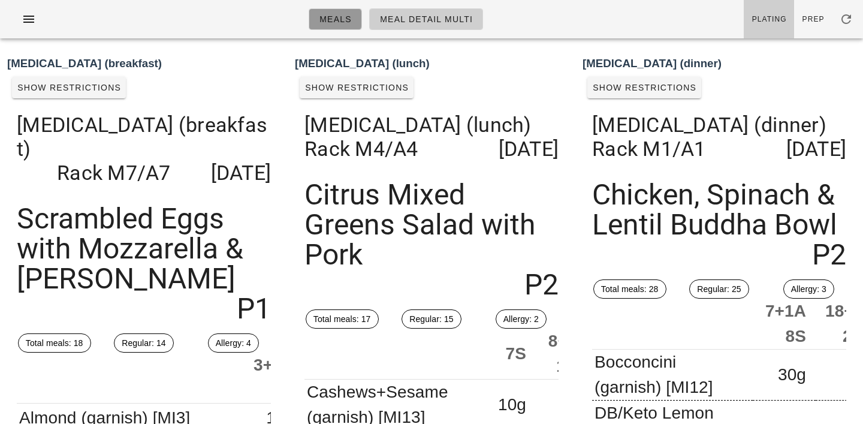
click at [336, 22] on span "Meals" at bounding box center [335, 19] width 33 height 10
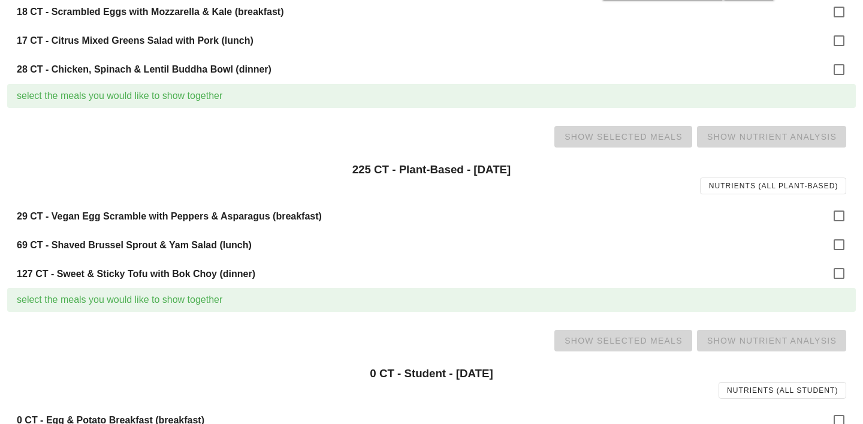
scroll to position [827, 0]
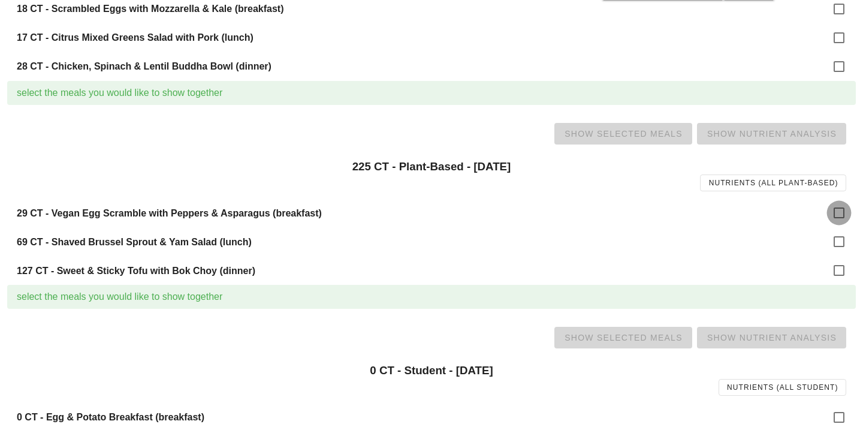
click at [843, 213] on div at bounding box center [839, 213] width 20 height 20
checkbox input "true"
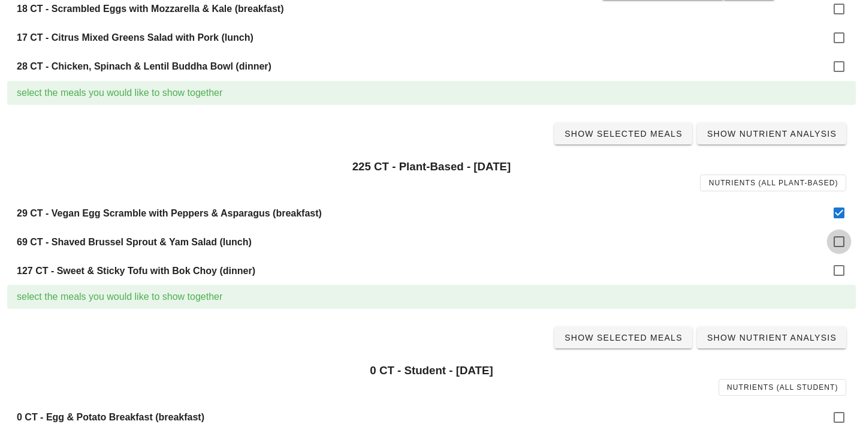
click at [836, 249] on div at bounding box center [839, 241] width 20 height 20
checkbox input "true"
click at [838, 276] on div at bounding box center [839, 270] width 20 height 20
checkbox input "true"
click at [625, 133] on span "Show Selected Meals" at bounding box center [623, 134] width 119 height 10
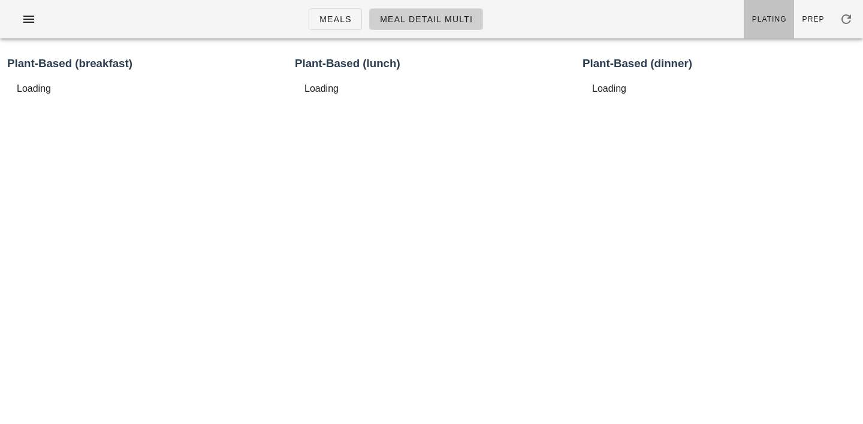
click at [767, 28] on link "Plating" at bounding box center [769, 19] width 50 height 38
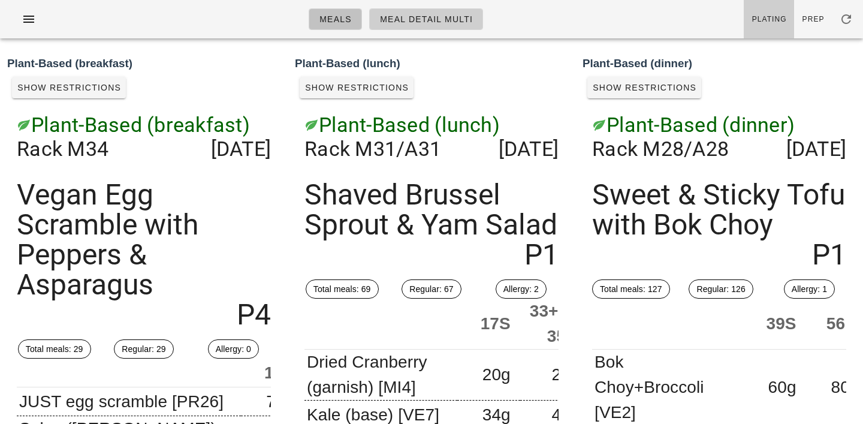
click at [345, 25] on link "Meals" at bounding box center [335, 19] width 53 height 22
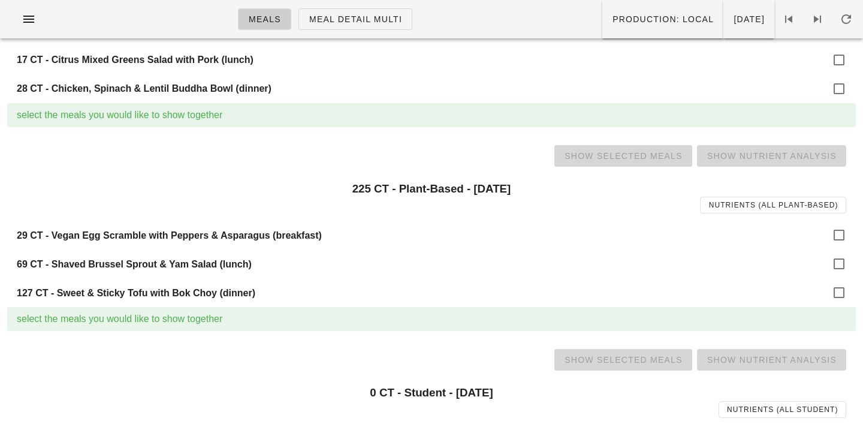
scroll to position [708, 0]
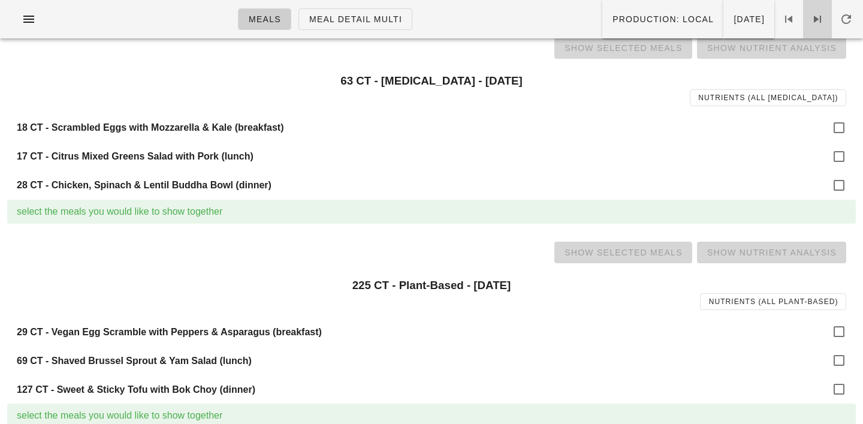
click at [816, 21] on icon at bounding box center [818, 19] width 14 height 14
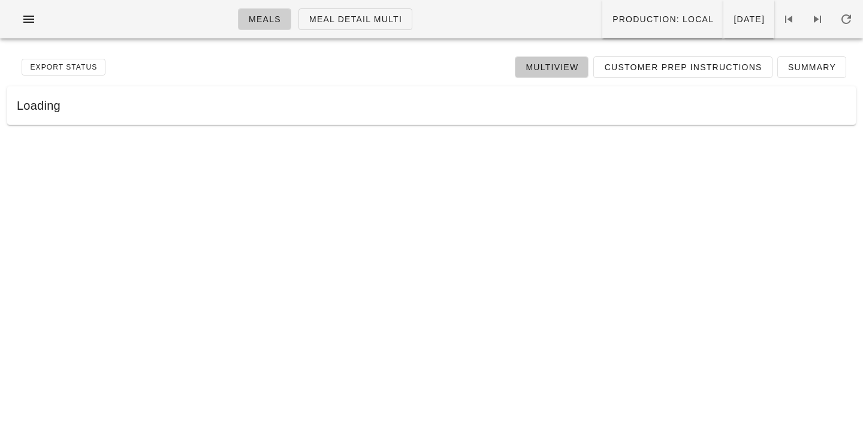
click at [570, 68] on span "Multiview" at bounding box center [551, 67] width 53 height 10
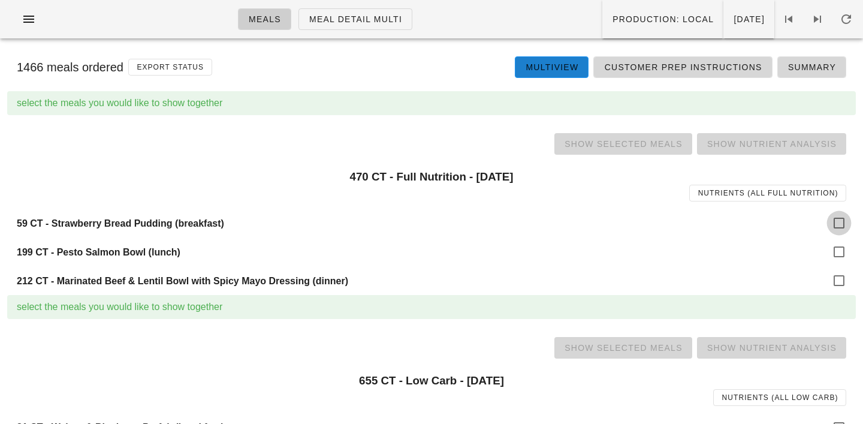
click at [850, 228] on div "59 CT - Strawberry Bread Pudding (breakfast)" at bounding box center [431, 223] width 849 height 29
click at [847, 228] on div at bounding box center [839, 223] width 20 height 20
checkbox input "true"
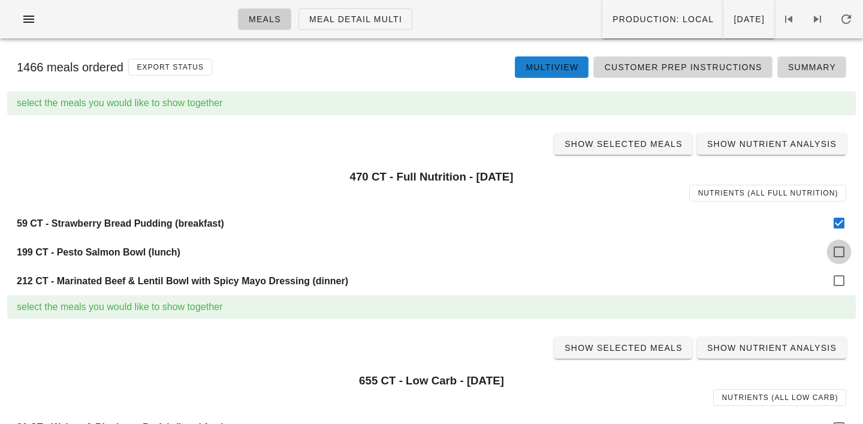
click at [838, 251] on div at bounding box center [839, 252] width 20 height 20
checkbox input "true"
click at [841, 281] on div at bounding box center [839, 280] width 20 height 20
checkbox input "true"
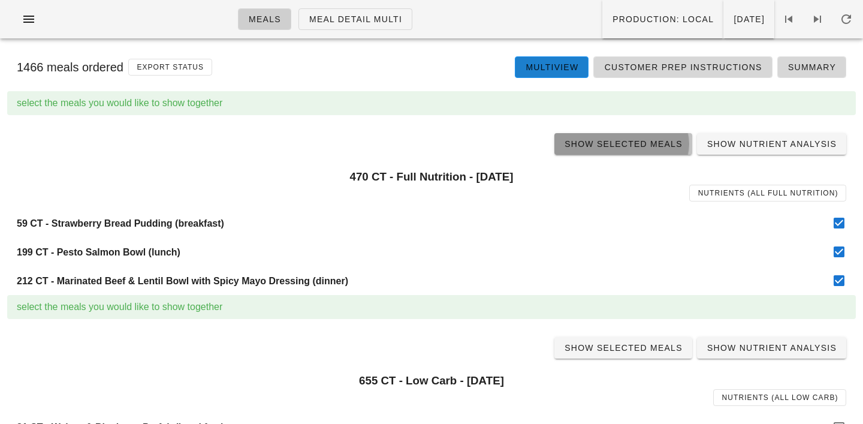
click at [640, 149] on span "Show Selected Meals" at bounding box center [623, 144] width 119 height 10
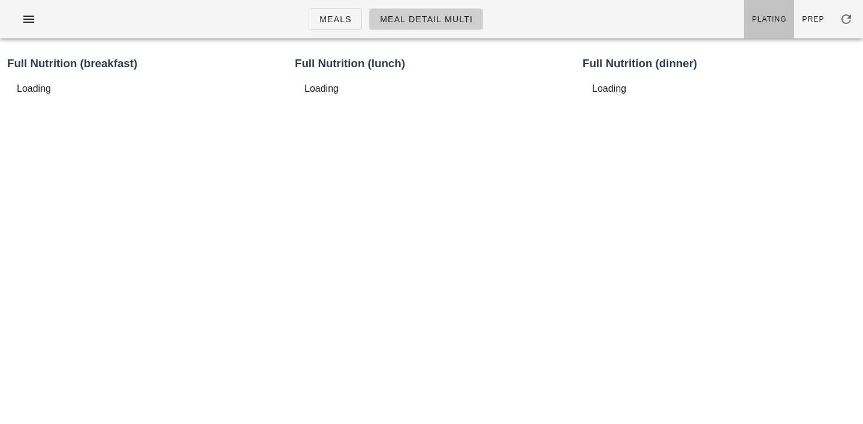
click at [784, 24] on link "Plating" at bounding box center [769, 19] width 50 height 38
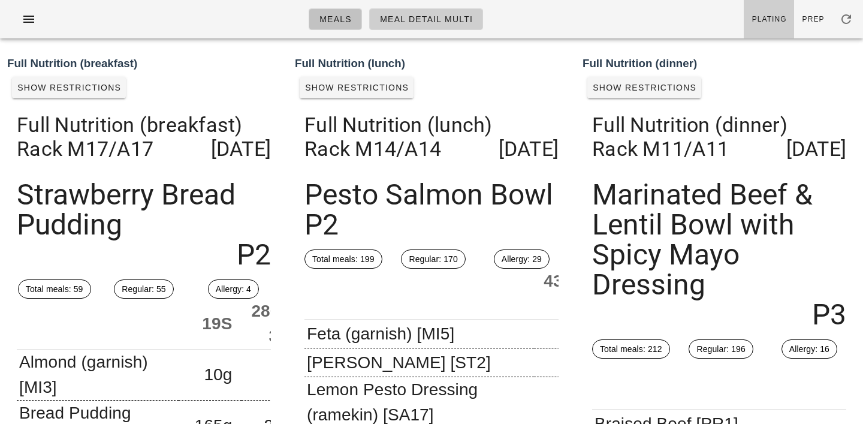
click at [342, 22] on span "Meals" at bounding box center [335, 19] width 33 height 10
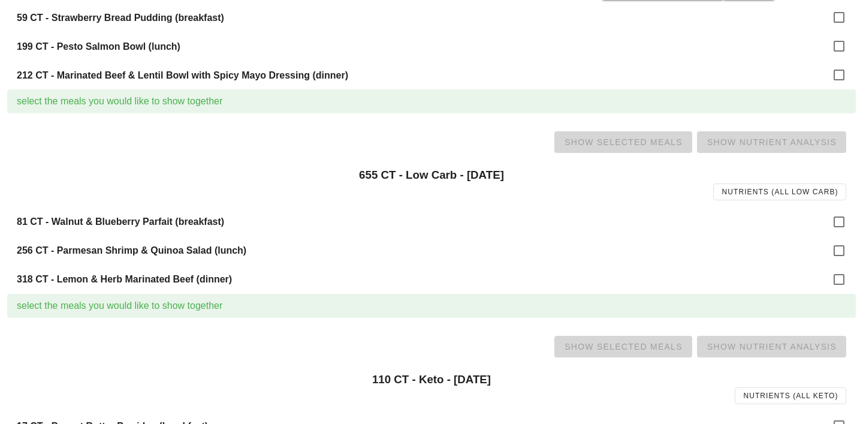
scroll to position [237, 0]
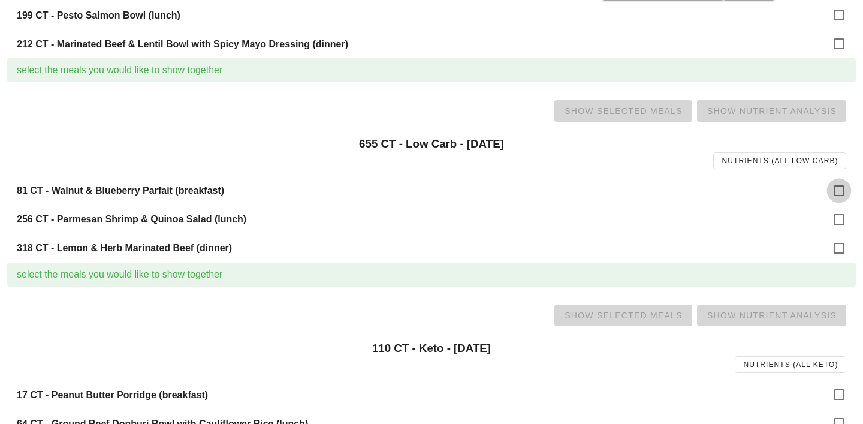
click at [838, 191] on div at bounding box center [839, 190] width 20 height 20
checkbox input "true"
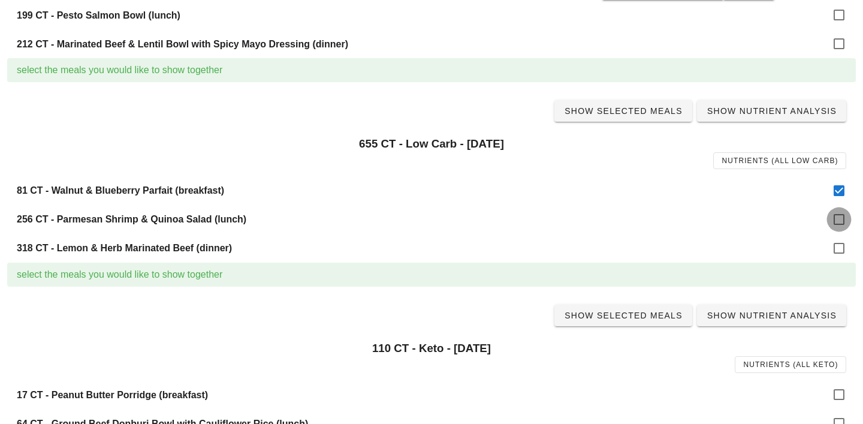
click at [838, 215] on div at bounding box center [839, 219] width 20 height 20
checkbox input "true"
click at [838, 240] on div at bounding box center [839, 248] width 20 height 20
checkbox input "true"
click at [631, 114] on span "Show Selected Meals" at bounding box center [623, 111] width 119 height 10
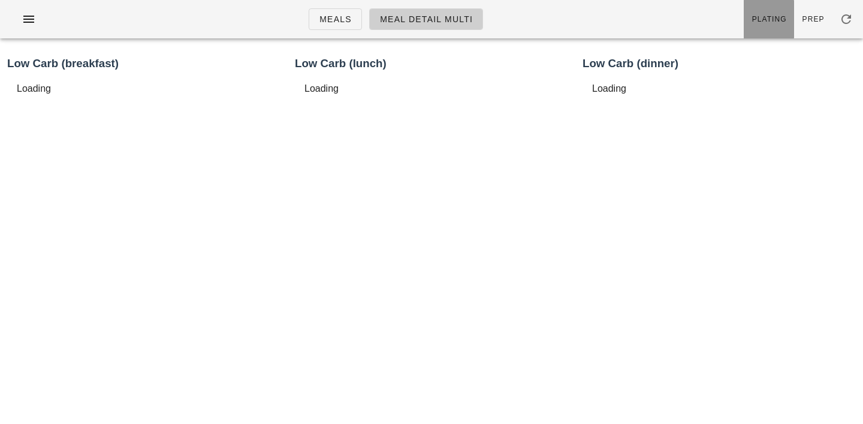
click at [785, 15] on span "Plating" at bounding box center [769, 19] width 35 height 8
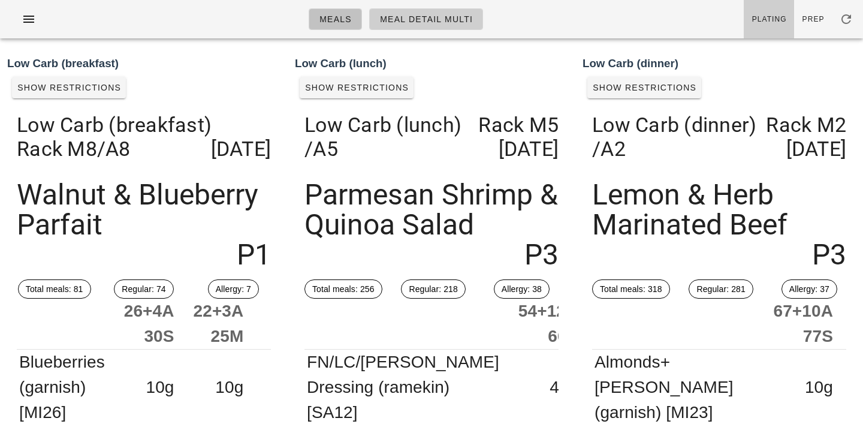
click at [330, 15] on span "Meals" at bounding box center [335, 19] width 33 height 10
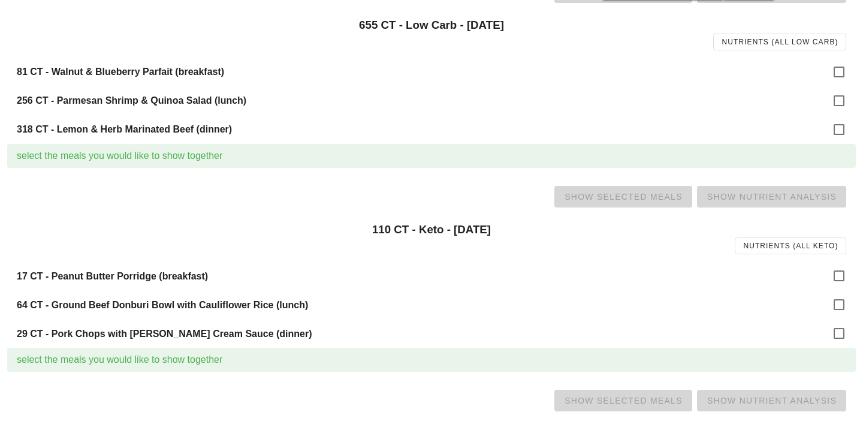
scroll to position [369, 0]
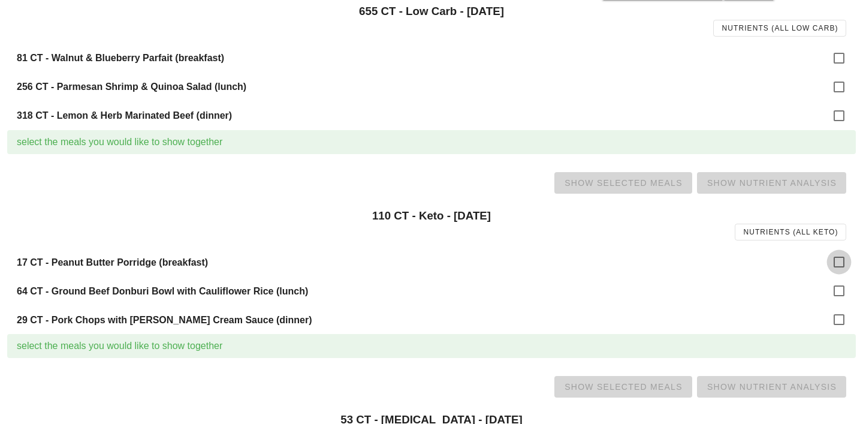
click at [835, 263] on div at bounding box center [839, 262] width 20 height 20
checkbox input "true"
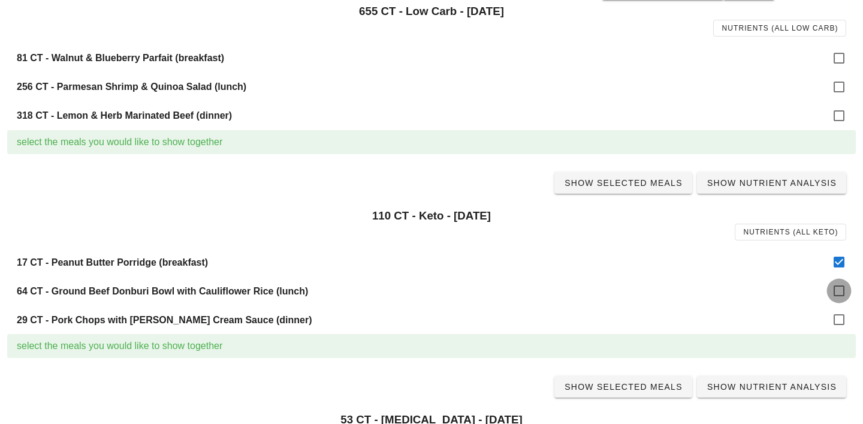
click at [838, 290] on div at bounding box center [839, 291] width 20 height 20
checkbox input "true"
click at [839, 316] on div at bounding box center [839, 319] width 20 height 20
checkbox input "true"
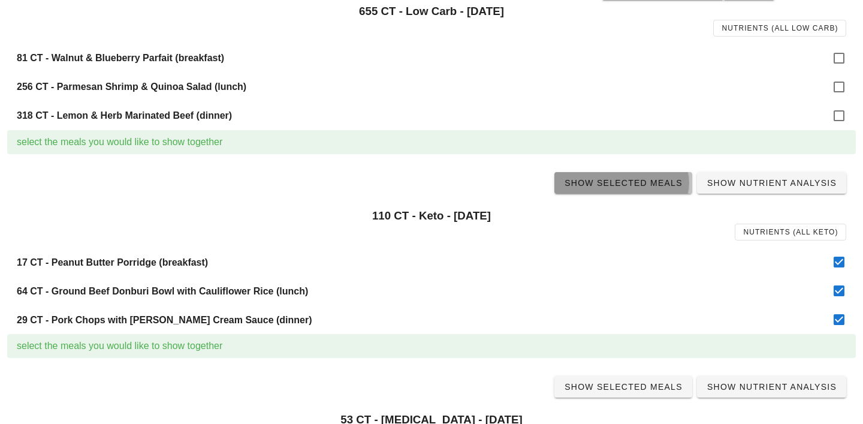
click at [643, 185] on span "Show Selected Meals" at bounding box center [623, 183] width 119 height 10
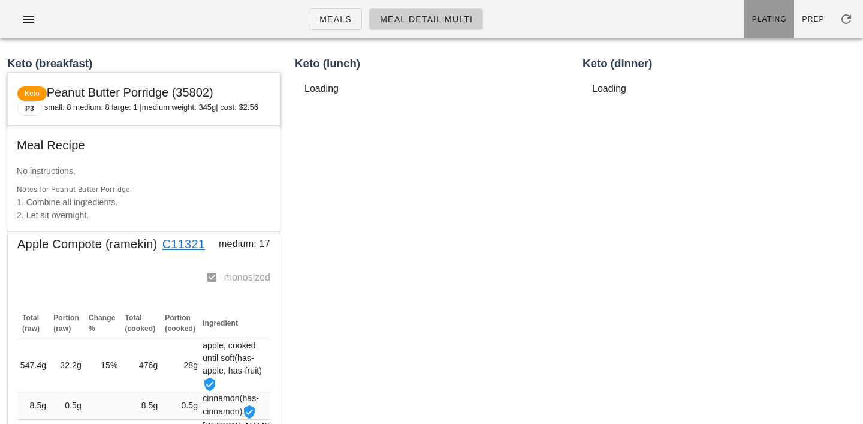
click at [765, 21] on span "Plating" at bounding box center [769, 19] width 35 height 8
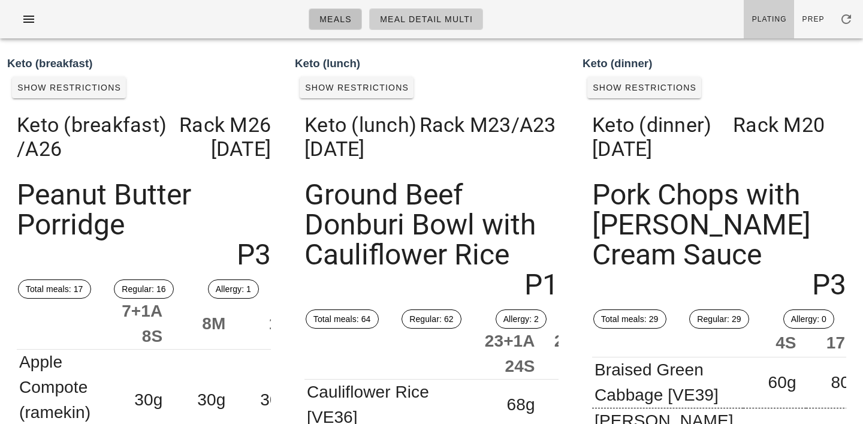
click at [339, 17] on span "Meals" at bounding box center [335, 19] width 33 height 10
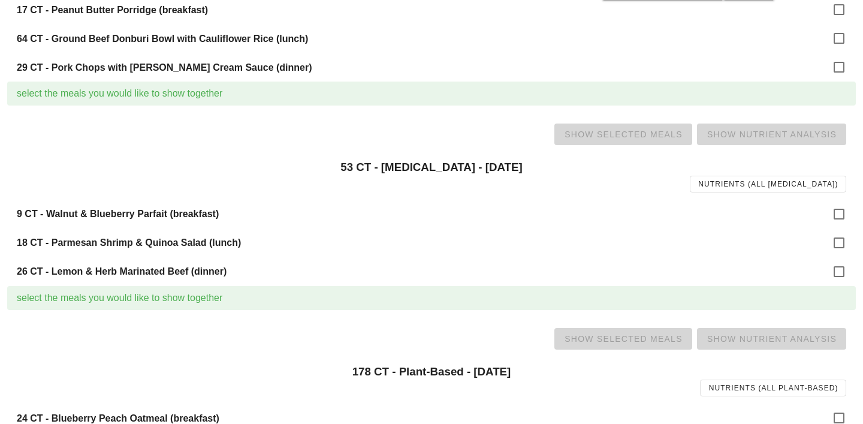
scroll to position [658, 0]
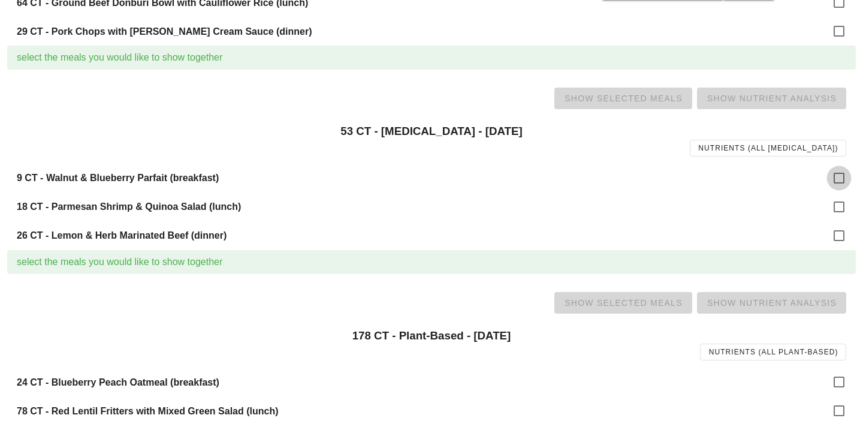
click at [848, 174] on div at bounding box center [839, 178] width 20 height 20
checkbox input "true"
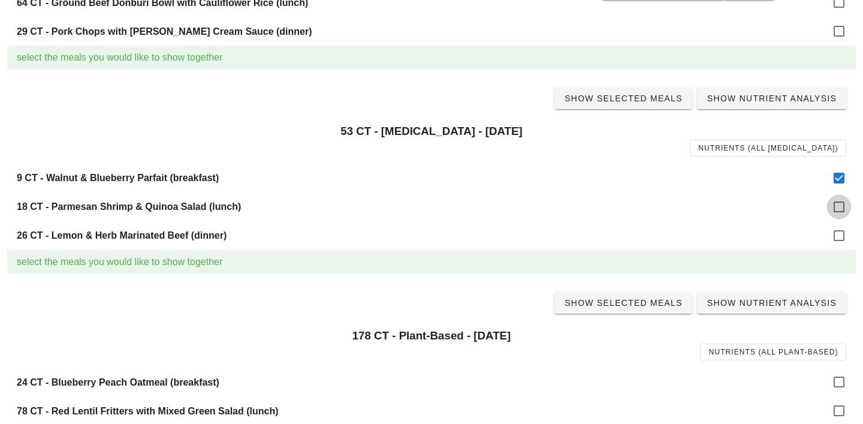
click at [843, 203] on div at bounding box center [839, 207] width 20 height 20
checkbox input "true"
click at [843, 243] on div at bounding box center [839, 235] width 20 height 20
checkbox input "true"
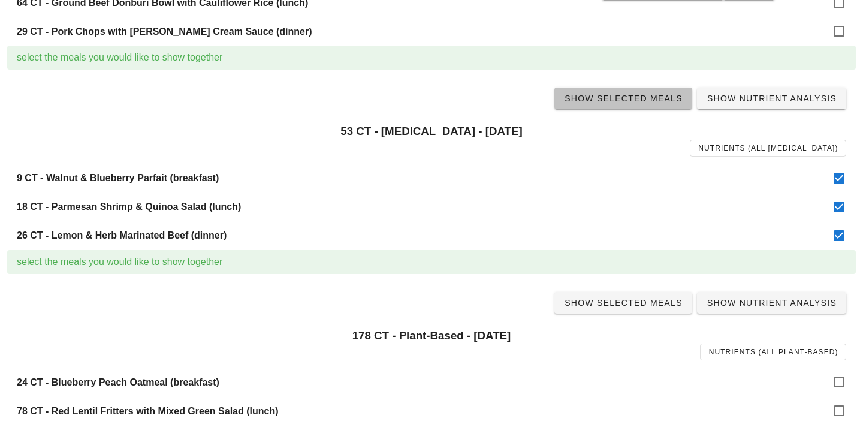
click at [634, 101] on span "Show Selected Meals" at bounding box center [623, 99] width 119 height 10
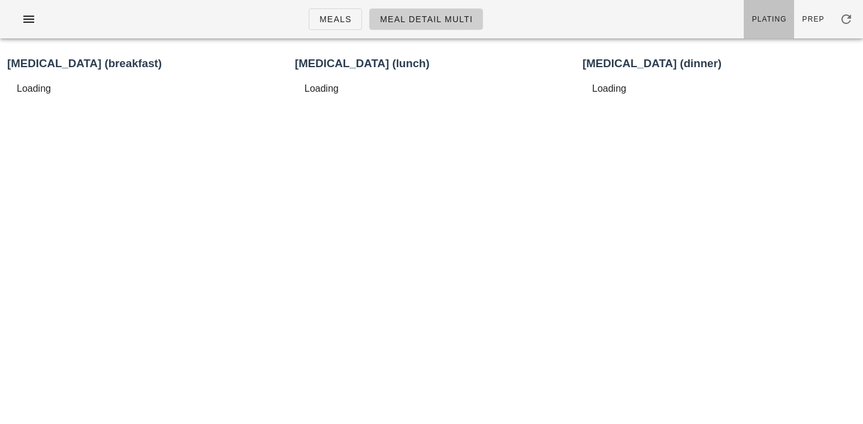
click at [774, 28] on link "Plating" at bounding box center [769, 19] width 50 height 38
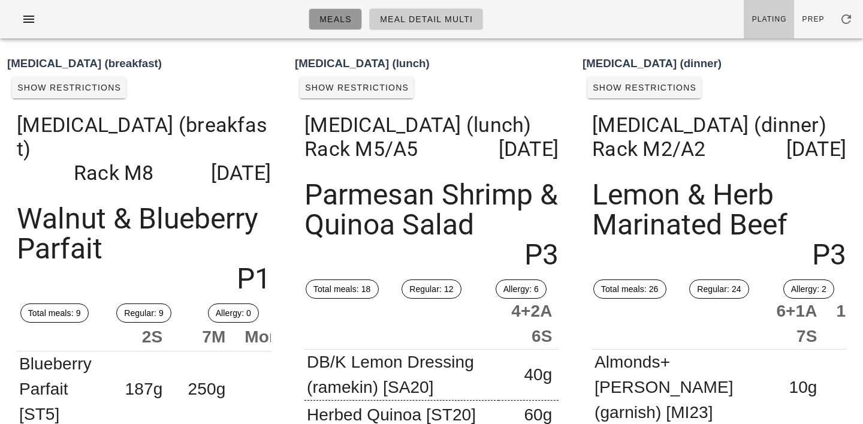
click at [336, 14] on span "Meals" at bounding box center [335, 19] width 33 height 10
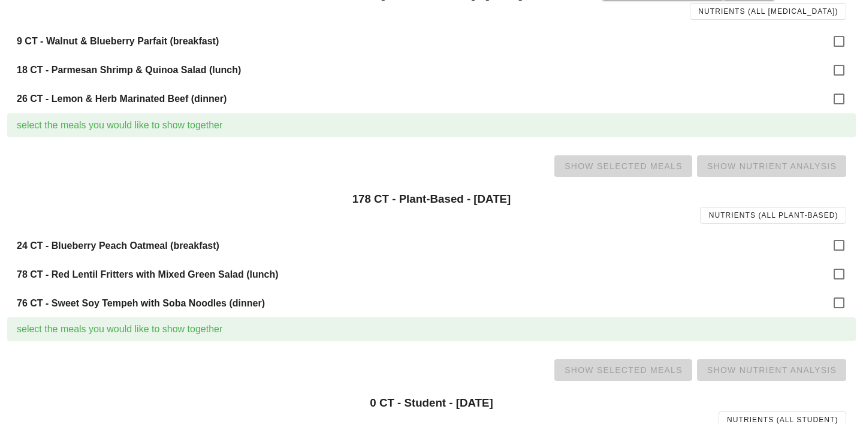
scroll to position [796, 0]
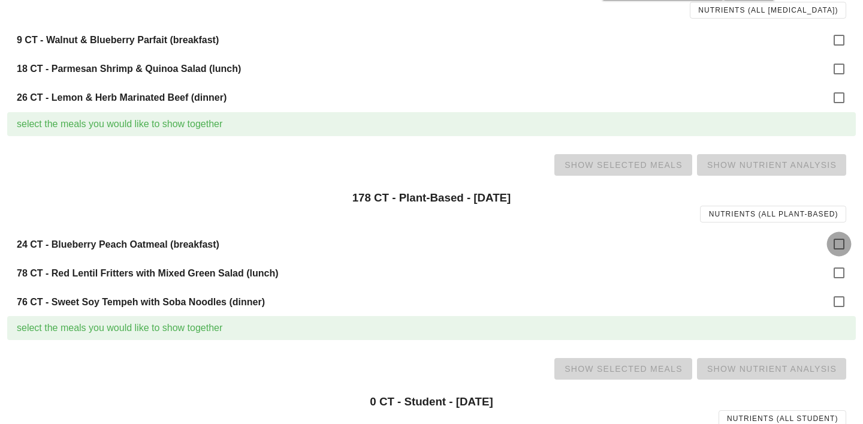
click at [841, 246] on div at bounding box center [839, 244] width 20 height 20
checkbox input "true"
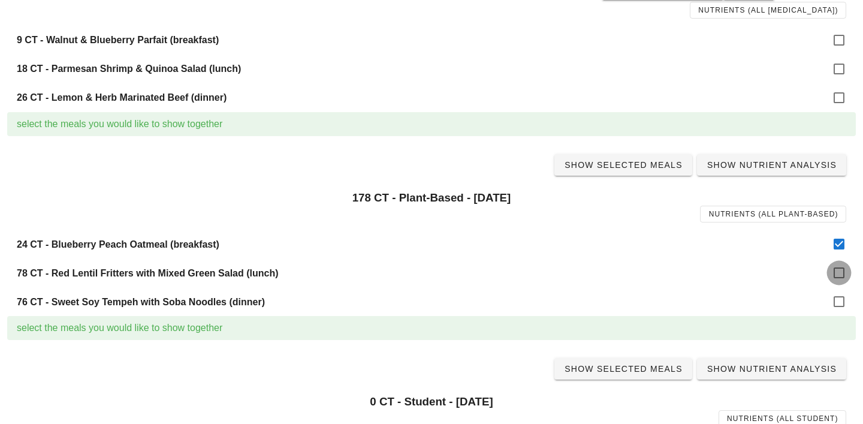
click at [840, 278] on div at bounding box center [839, 273] width 20 height 20
checkbox input "true"
click at [840, 297] on div at bounding box center [839, 301] width 20 height 20
checkbox input "true"
click at [637, 161] on span "Show Selected Meals" at bounding box center [623, 165] width 119 height 10
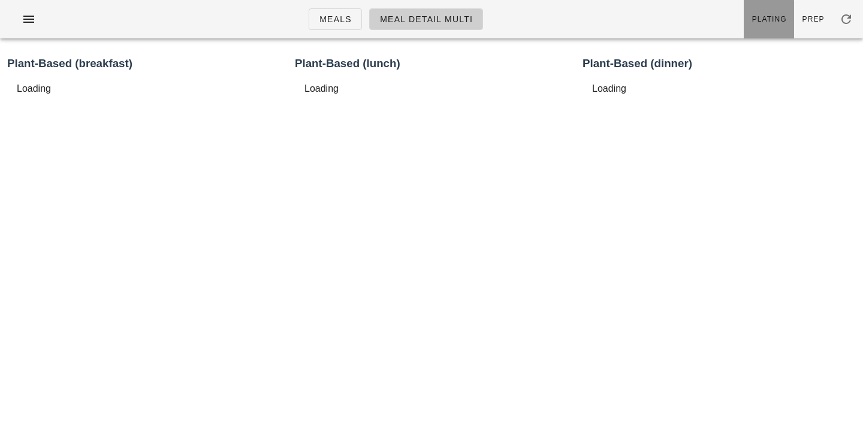
click at [782, 17] on span "Plating" at bounding box center [769, 19] width 35 height 8
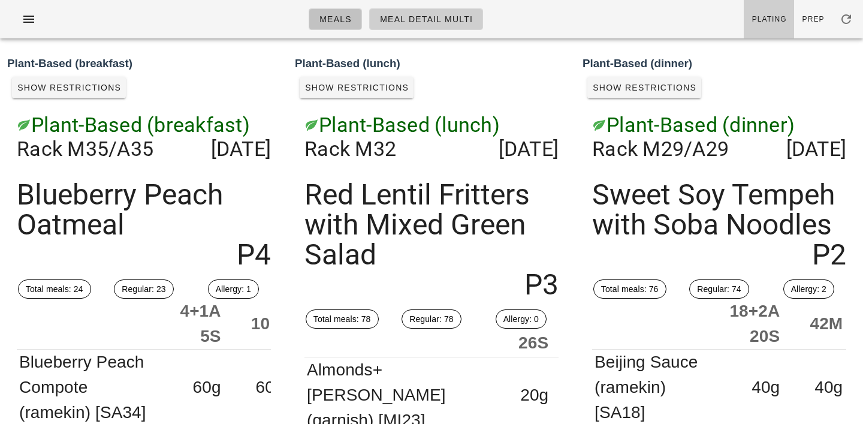
click at [335, 20] on span "Meals" at bounding box center [335, 19] width 33 height 10
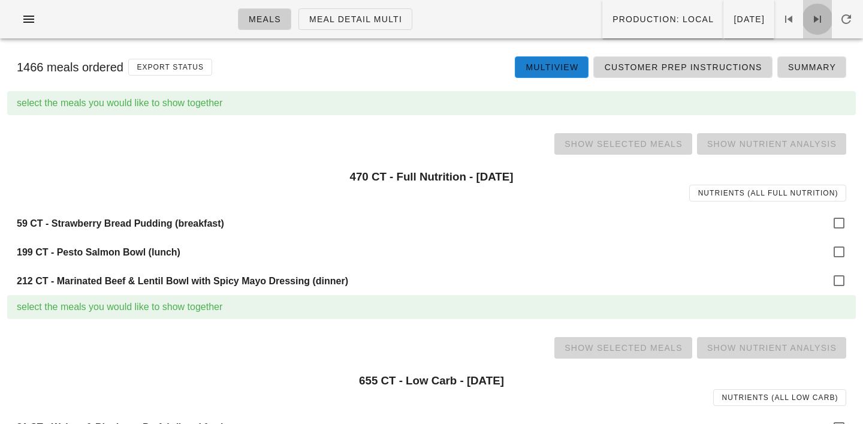
click at [823, 16] on icon at bounding box center [818, 19] width 14 height 14
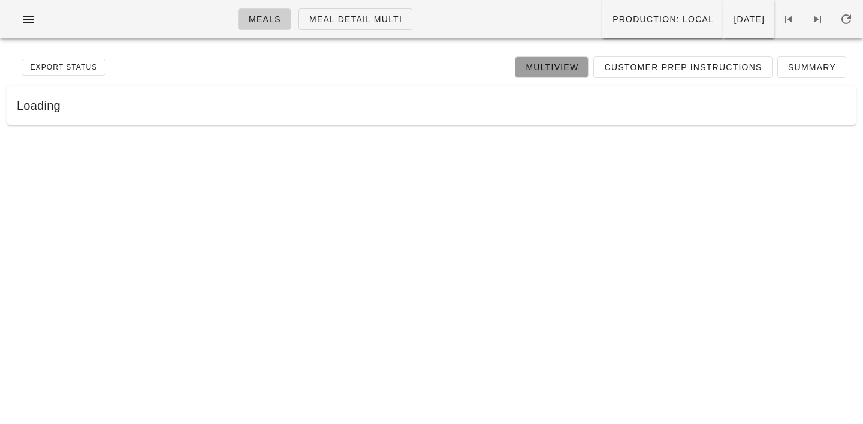
click at [574, 63] on span "Multiview" at bounding box center [551, 67] width 53 height 10
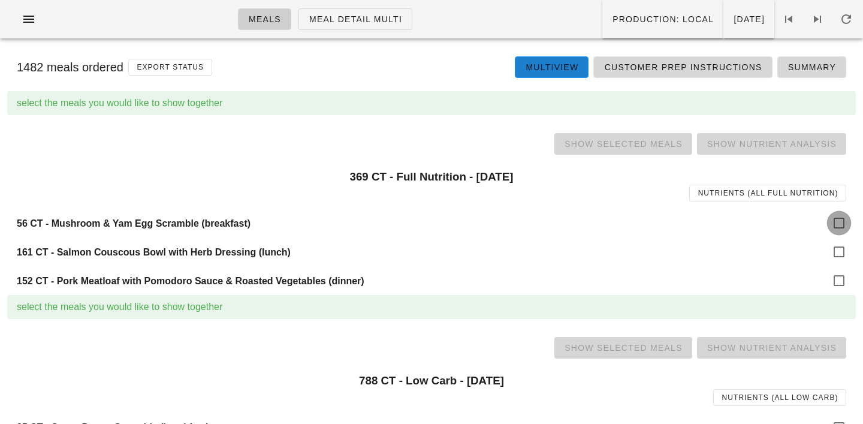
click at [838, 227] on div at bounding box center [839, 223] width 20 height 20
checkbox input "true"
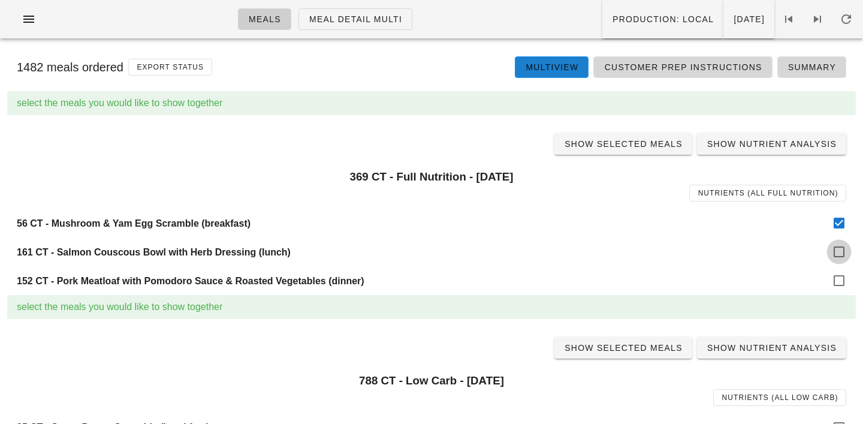
click at [838, 261] on div at bounding box center [839, 252] width 20 height 20
checkbox input "true"
click at [838, 282] on div at bounding box center [839, 280] width 20 height 20
checkbox input "true"
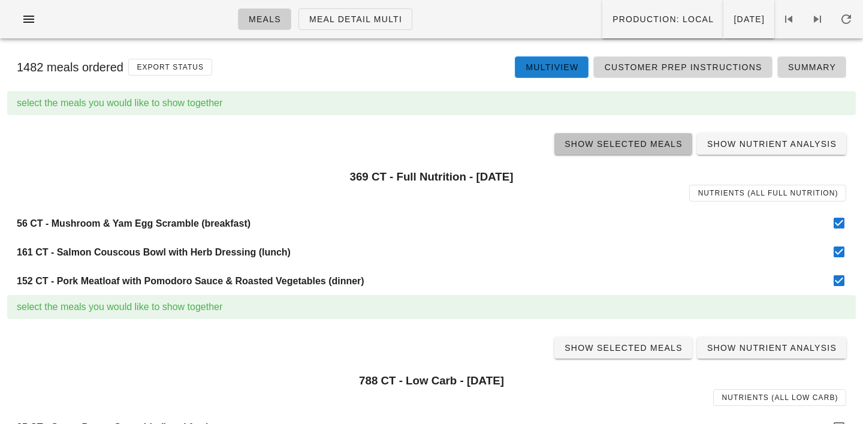
click at [630, 144] on span "Show Selected Meals" at bounding box center [623, 144] width 119 height 10
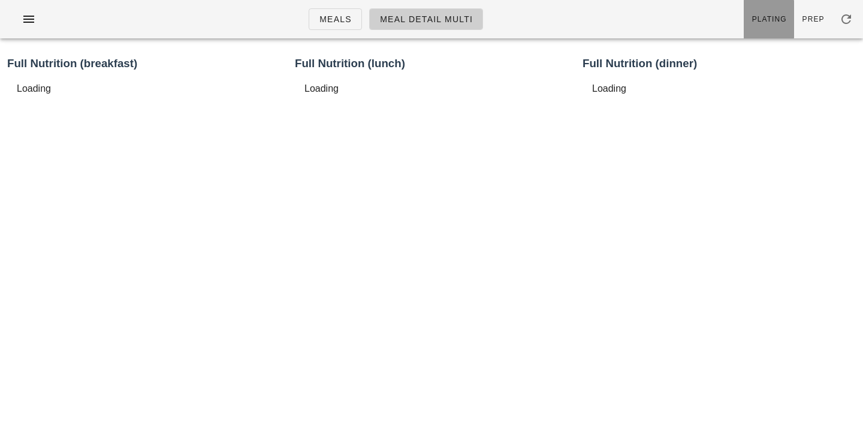
click at [775, 5] on link "Plating" at bounding box center [769, 19] width 50 height 38
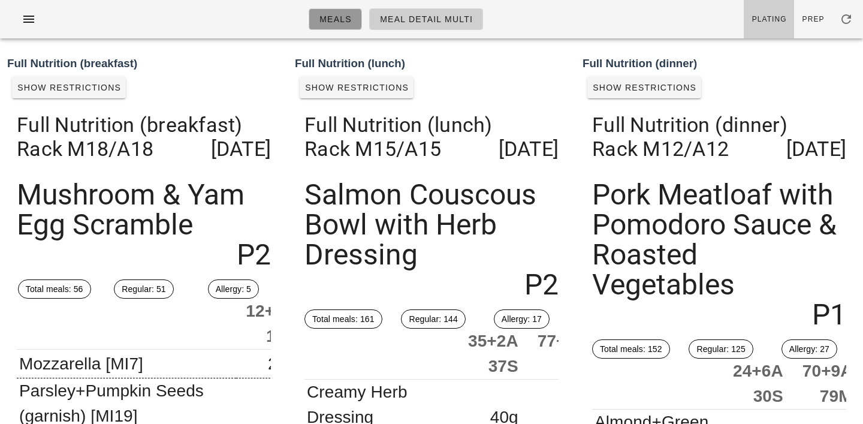
click at [344, 26] on link "Meals" at bounding box center [335, 19] width 53 height 22
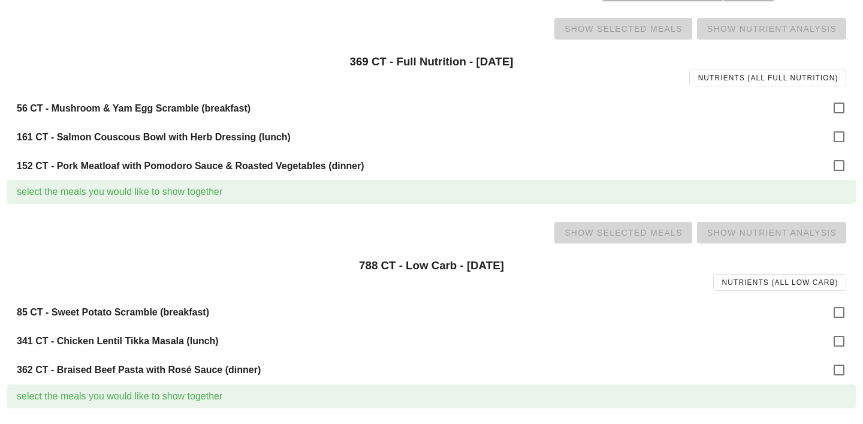
scroll to position [152, 0]
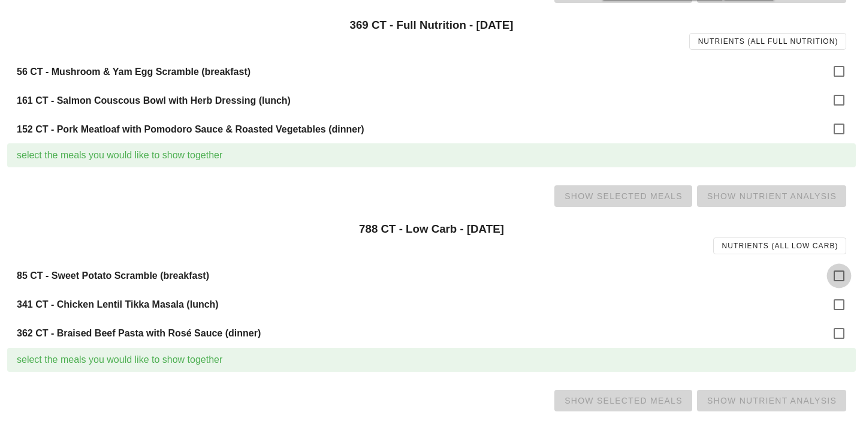
click at [836, 273] on div at bounding box center [839, 276] width 20 height 20
checkbox input "true"
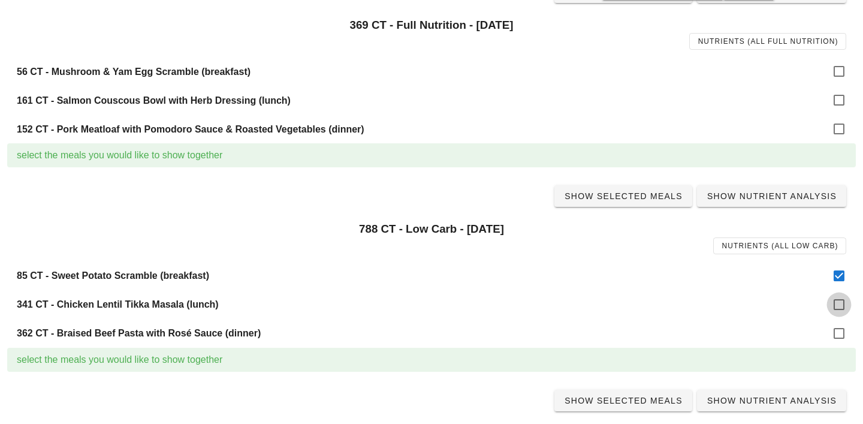
click at [836, 300] on div at bounding box center [839, 304] width 20 height 20
checkbox input "true"
click at [837, 348] on div "select the meals you would like to show together" at bounding box center [431, 360] width 849 height 24
click at [836, 332] on div at bounding box center [839, 333] width 20 height 20
checkbox input "true"
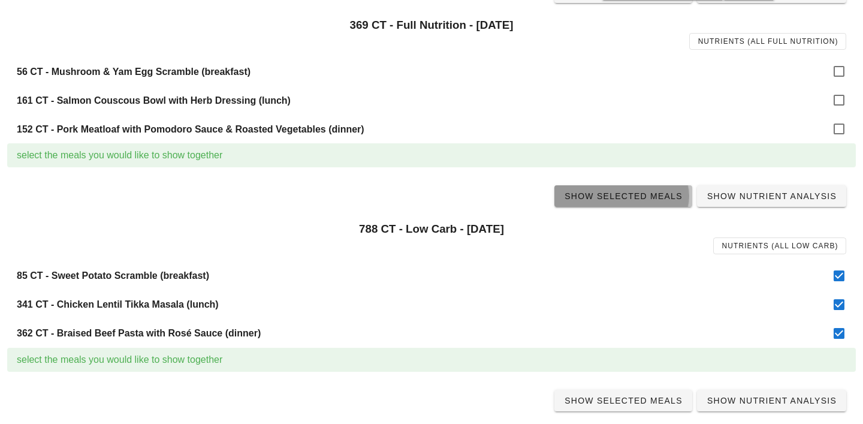
click at [619, 197] on span "Show Selected Meals" at bounding box center [623, 196] width 119 height 10
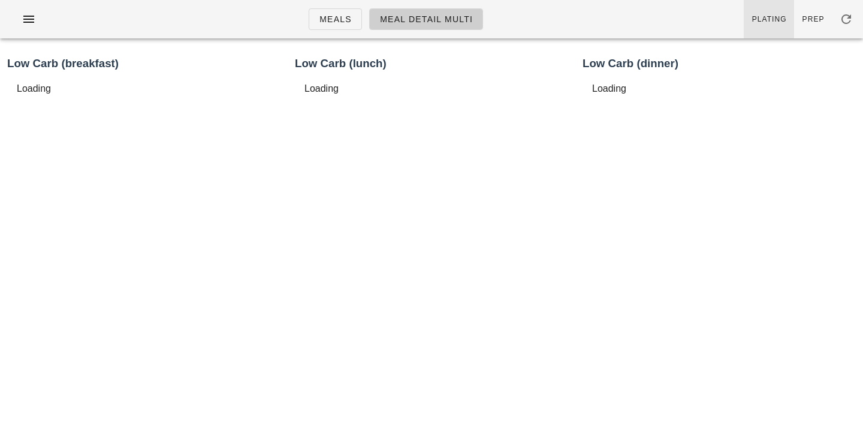
click at [757, 17] on span "Plating" at bounding box center [769, 19] width 35 height 8
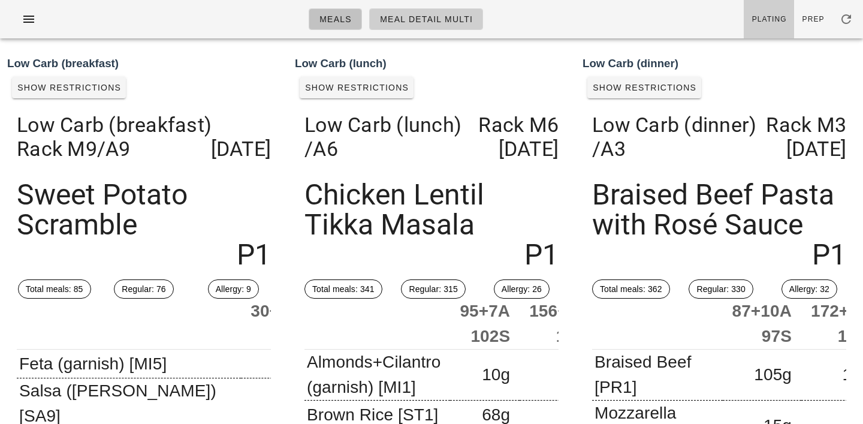
click at [349, 23] on span "Meals" at bounding box center [335, 19] width 33 height 10
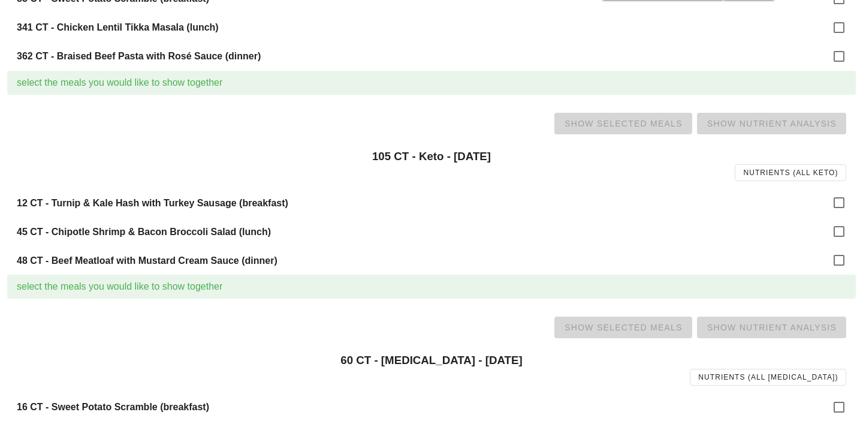
scroll to position [441, 0]
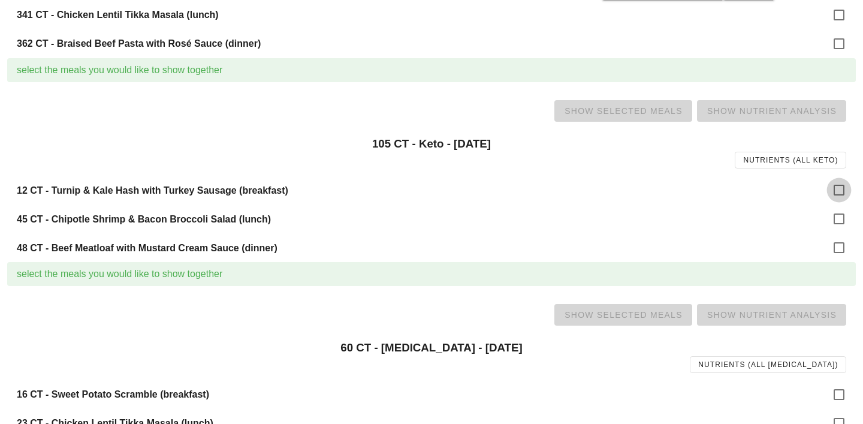
click at [844, 192] on div at bounding box center [839, 190] width 20 height 20
checkbox input "true"
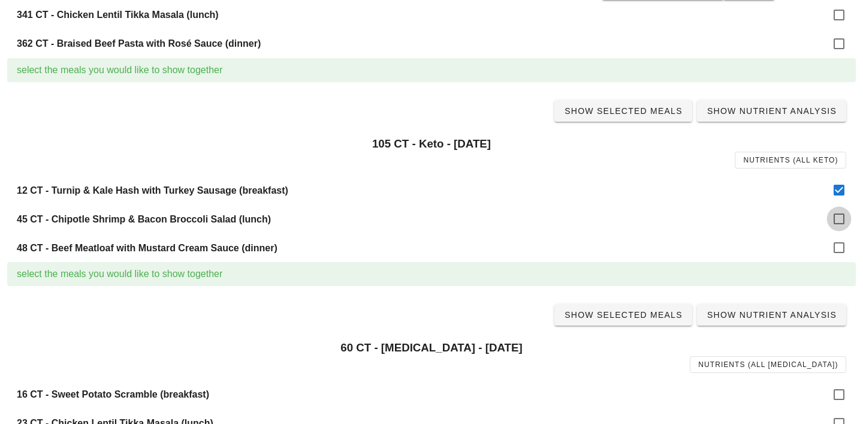
click at [840, 222] on div at bounding box center [839, 219] width 20 height 20
checkbox input "true"
click at [840, 246] on div at bounding box center [839, 247] width 20 height 20
checkbox input "true"
click at [630, 110] on span "Show Selected Meals" at bounding box center [623, 111] width 119 height 10
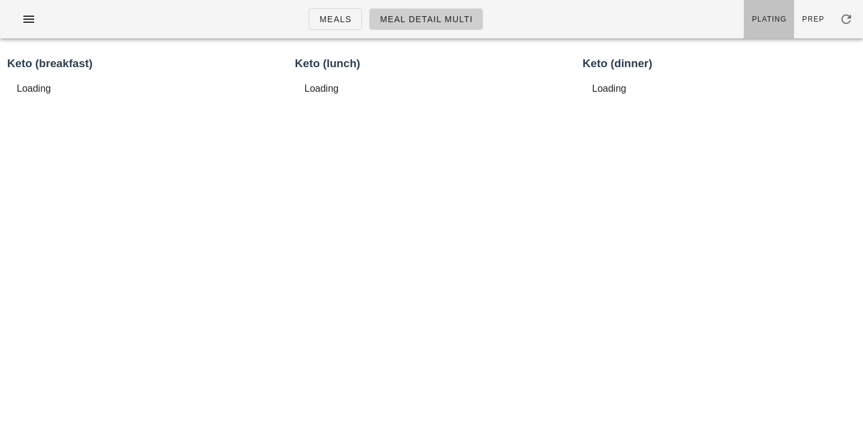
click at [772, 18] on span "Plating" at bounding box center [769, 19] width 35 height 8
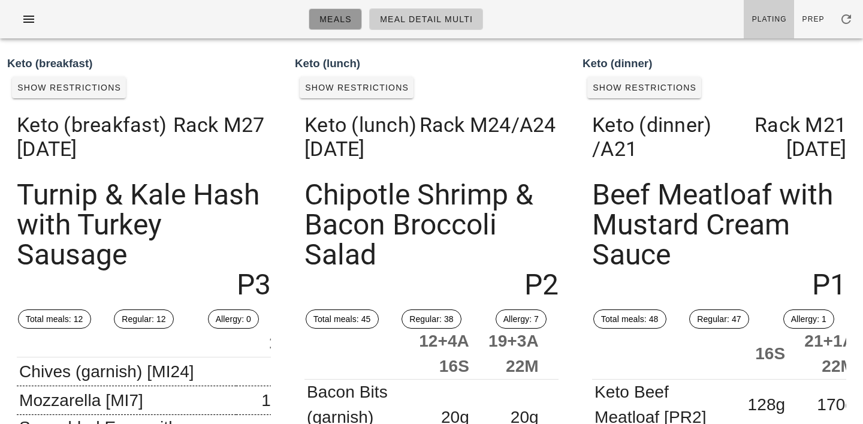
click at [341, 17] on span "Meals" at bounding box center [335, 19] width 33 height 10
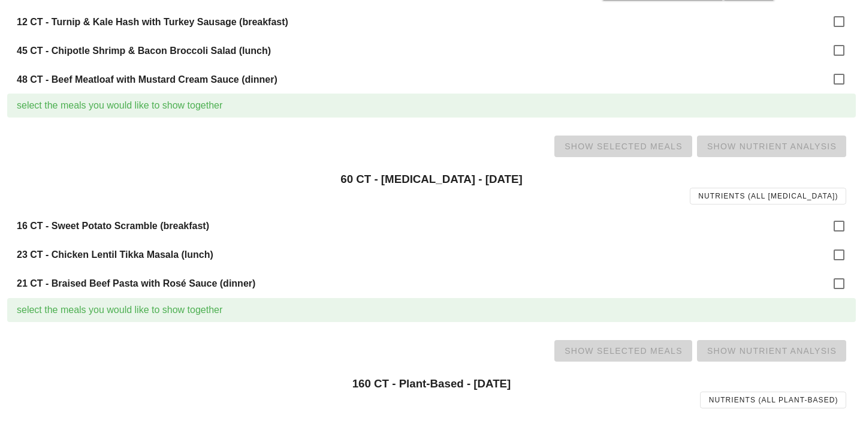
scroll to position [613, 0]
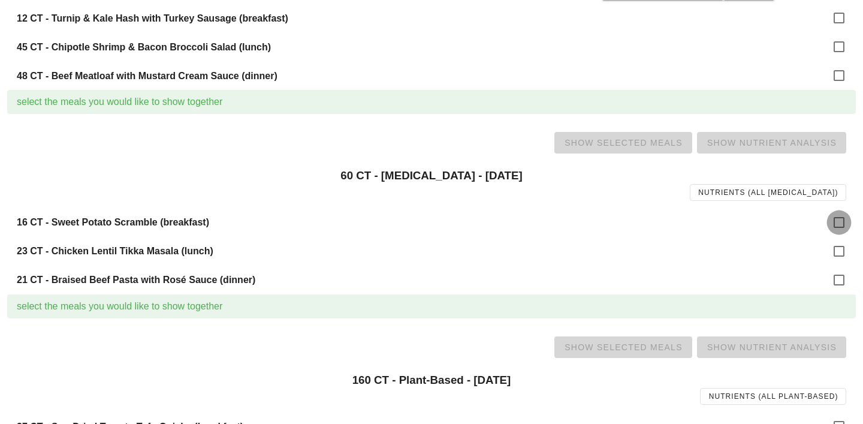
click at [837, 222] on div at bounding box center [839, 222] width 20 height 20
checkbox input "true"
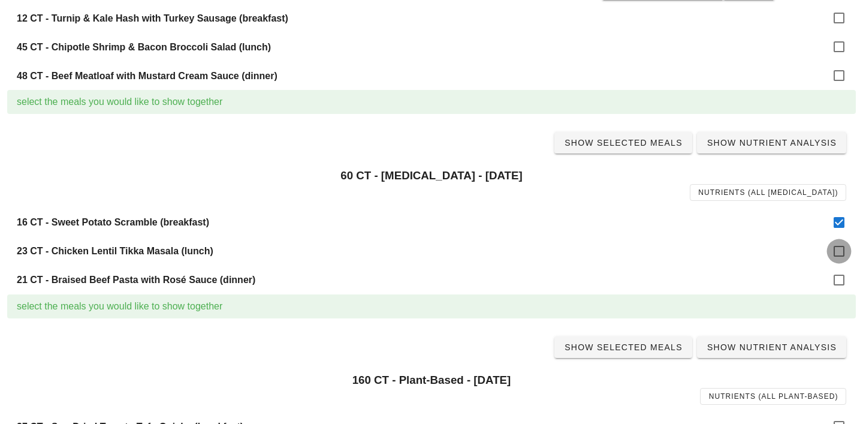
click at [839, 255] on div at bounding box center [839, 251] width 20 height 20
checkbox input "true"
click at [839, 280] on div at bounding box center [839, 280] width 20 height 20
checkbox input "true"
click at [648, 145] on span "Show Selected Meals" at bounding box center [623, 143] width 119 height 10
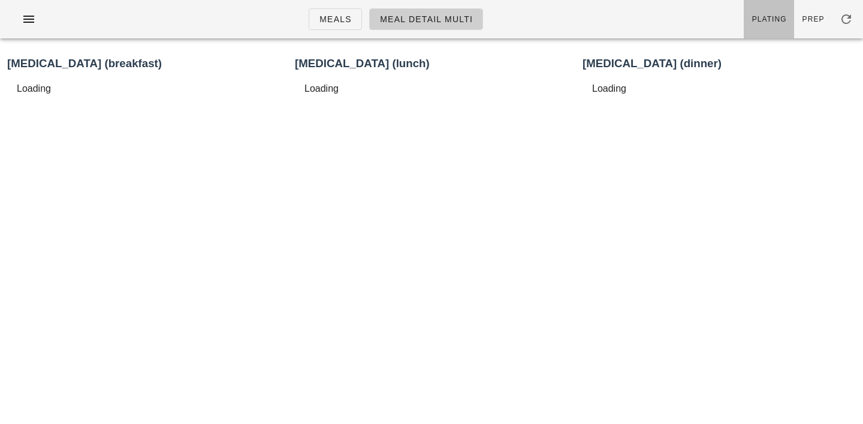
click at [779, 10] on link "Plating" at bounding box center [769, 19] width 50 height 38
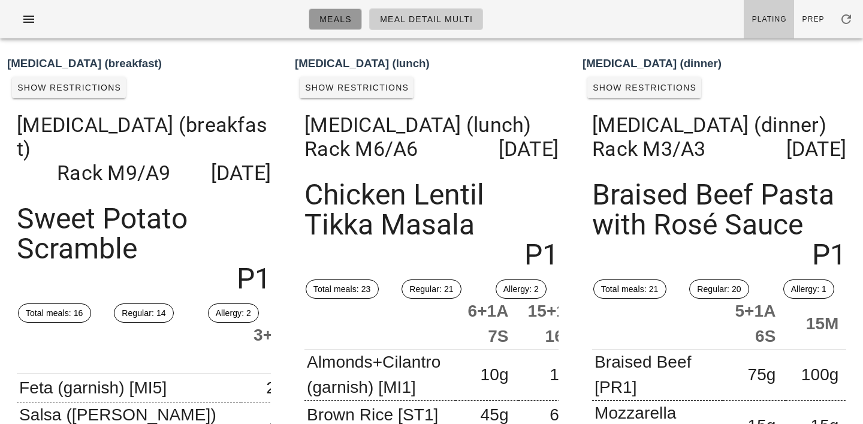
click at [341, 20] on span "Meals" at bounding box center [335, 19] width 33 height 10
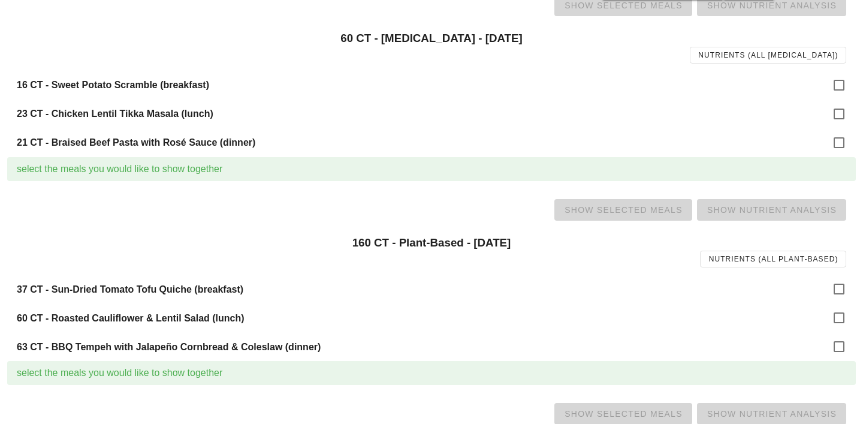
scroll to position [772, 0]
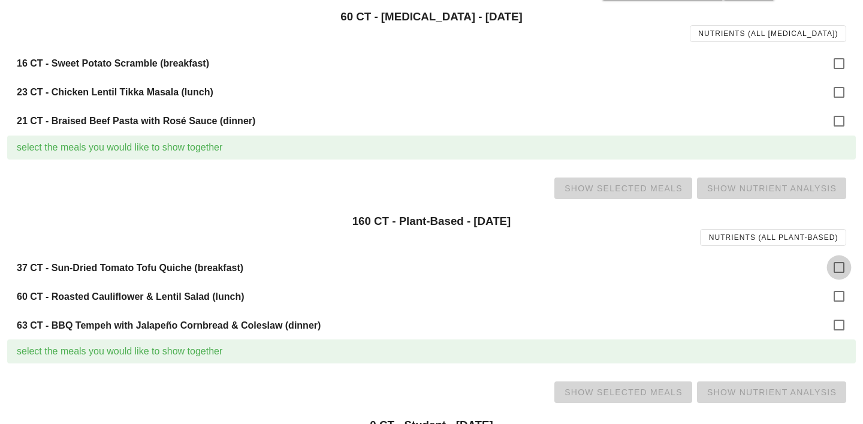
click at [837, 261] on div at bounding box center [839, 267] width 20 height 20
checkbox input "true"
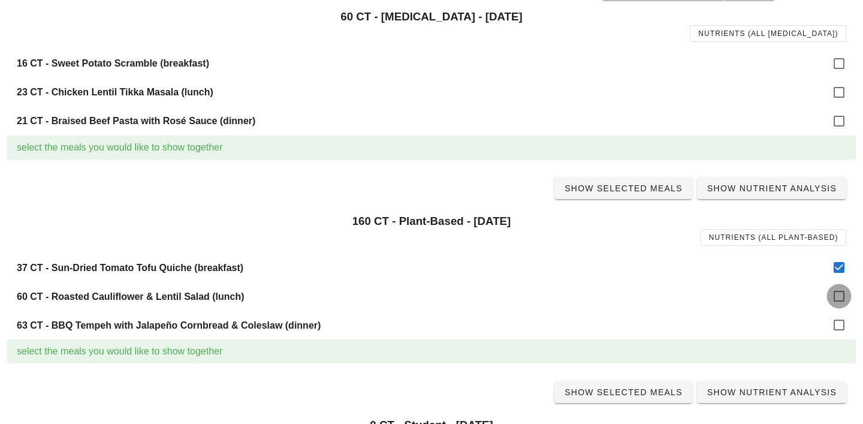
click at [838, 297] on div at bounding box center [839, 296] width 20 height 20
checkbox input "true"
click at [838, 322] on div at bounding box center [839, 325] width 20 height 20
checkbox input "true"
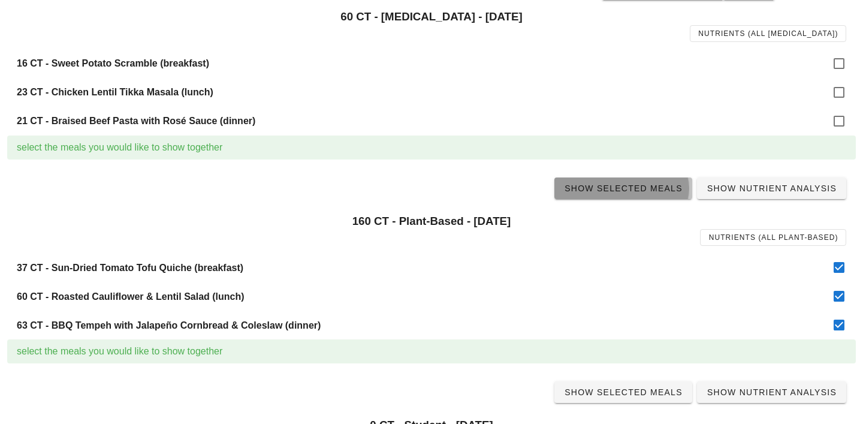
click at [654, 194] on link "Show Selected Meals" at bounding box center [624, 188] width 138 height 22
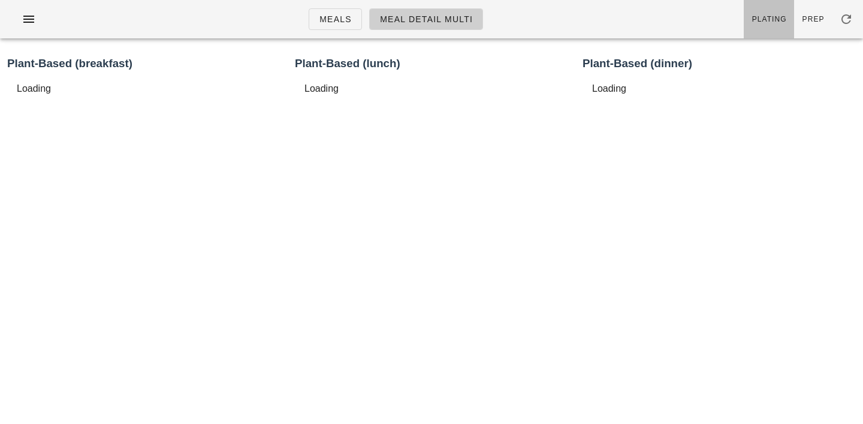
click at [771, 28] on link "Plating" at bounding box center [769, 19] width 50 height 38
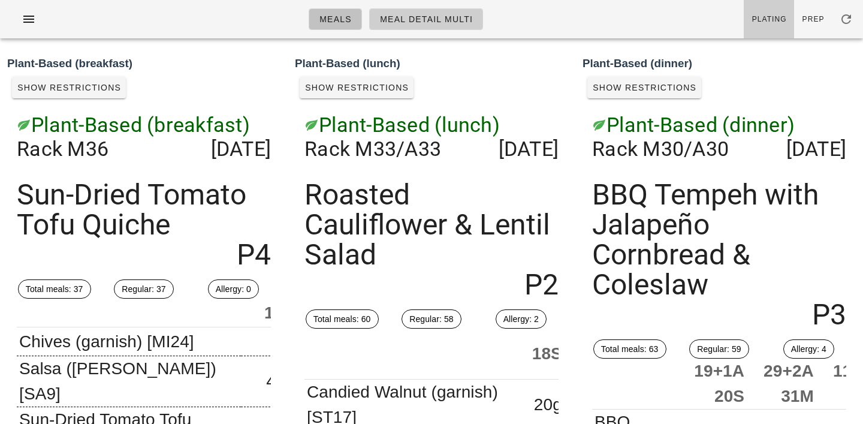
click at [335, 22] on span "Meals" at bounding box center [335, 19] width 33 height 10
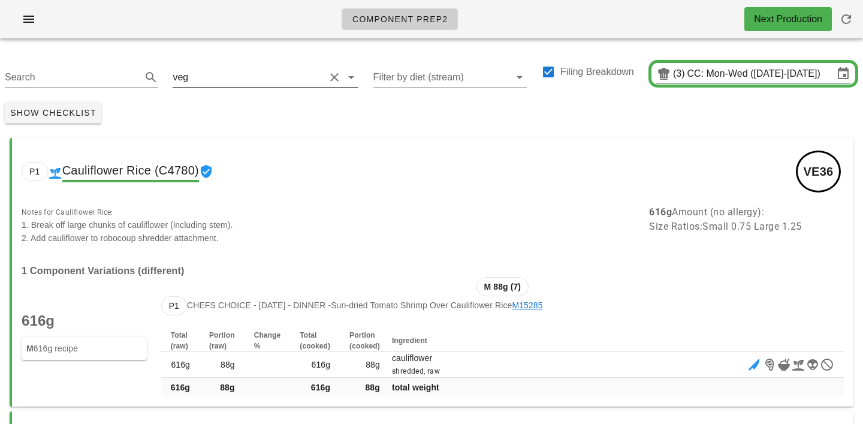
click at [259, 70] on input "text" at bounding box center [258, 77] width 134 height 19
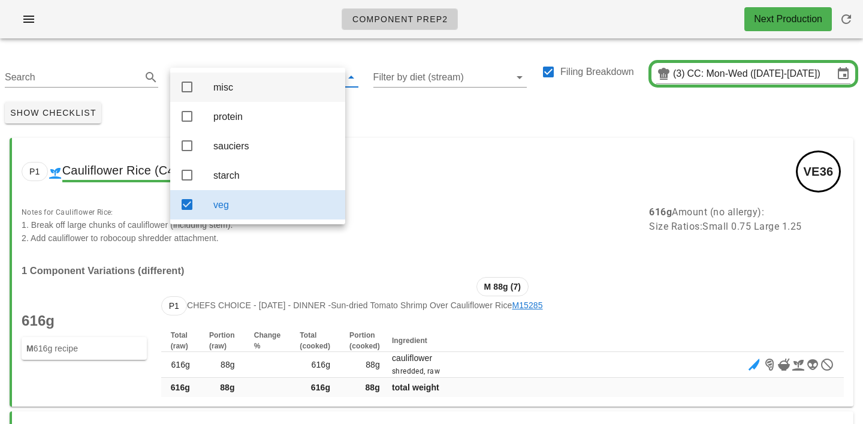
click at [229, 94] on div "misc" at bounding box center [274, 87] width 122 height 26
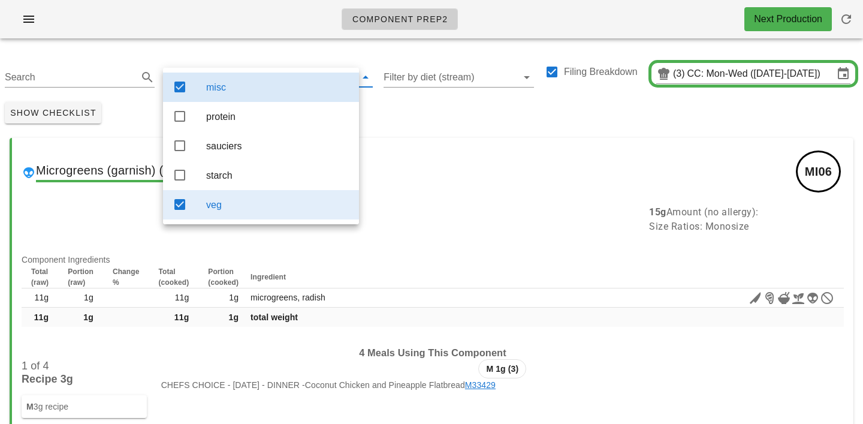
click at [240, 207] on div "veg" at bounding box center [277, 204] width 143 height 11
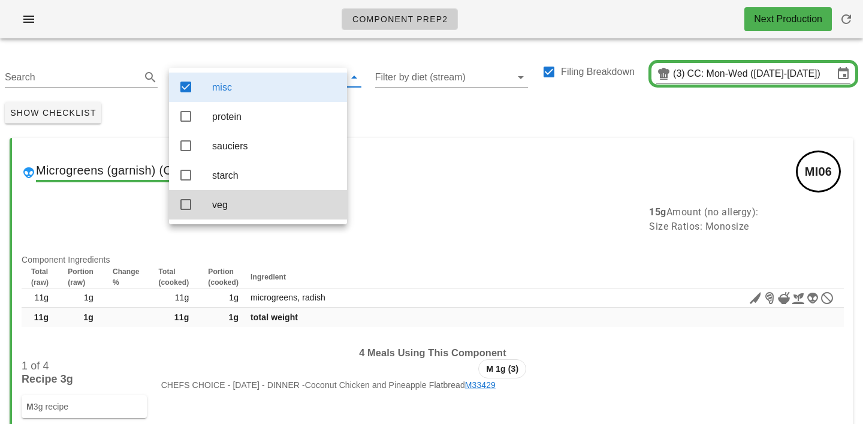
click at [397, 120] on div "Show Checklist" at bounding box center [431, 112] width 863 height 31
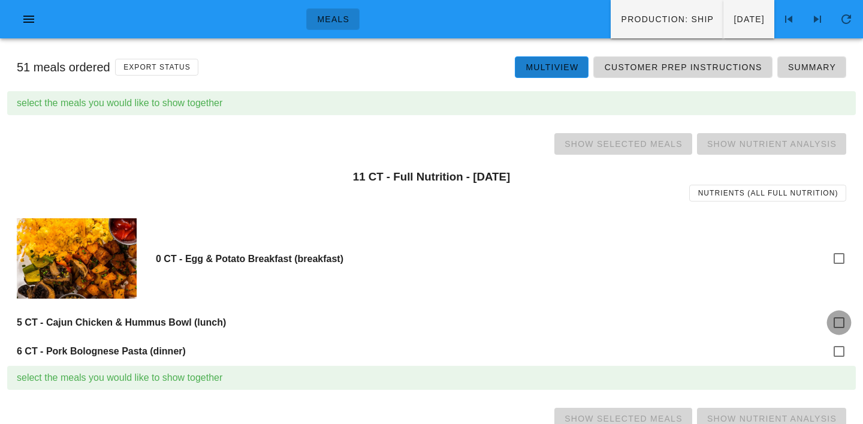
click at [844, 321] on div at bounding box center [839, 322] width 20 height 20
checkbox input "true"
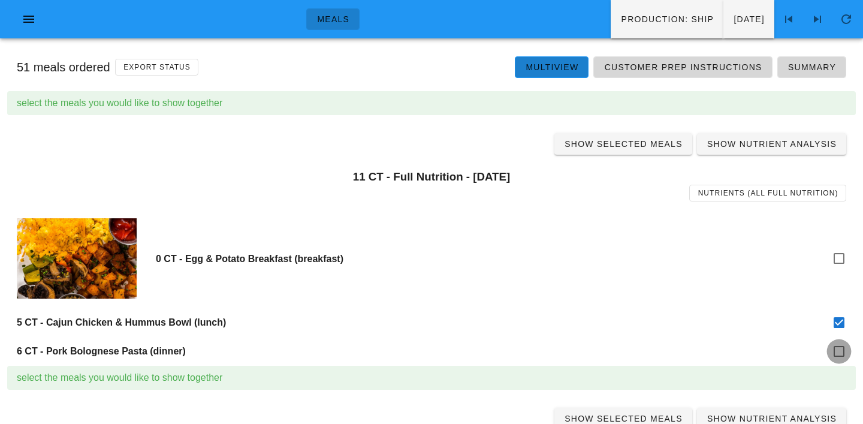
click at [842, 352] on div at bounding box center [839, 351] width 20 height 20
checkbox input "true"
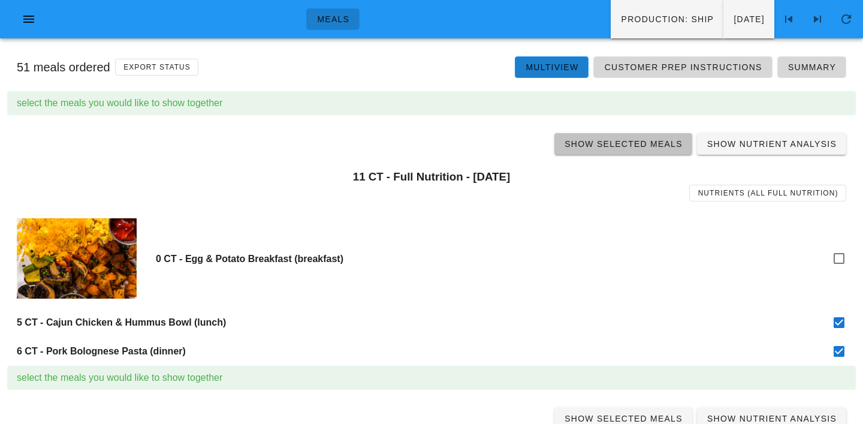
click at [625, 145] on span "Show Selected Meals" at bounding box center [623, 144] width 119 height 10
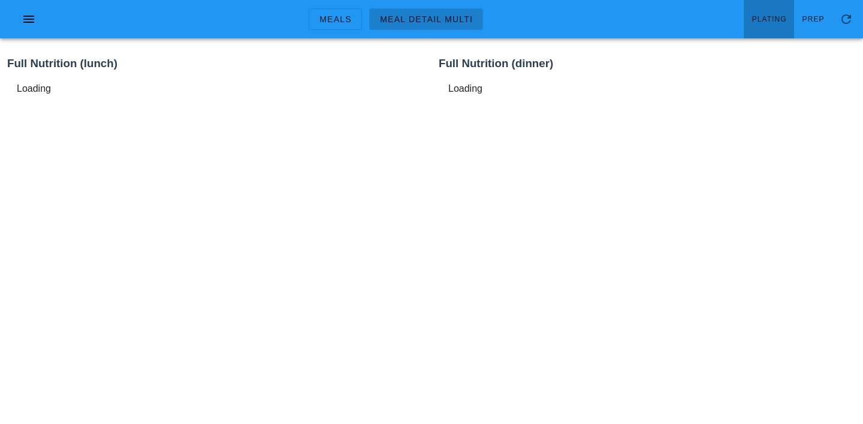
click at [776, 19] on span "Plating" at bounding box center [769, 19] width 35 height 8
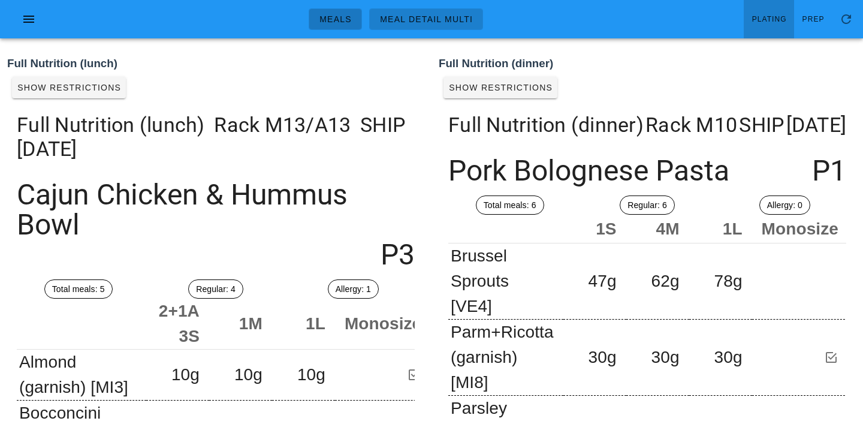
click at [330, 10] on link "Meals" at bounding box center [335, 19] width 53 height 22
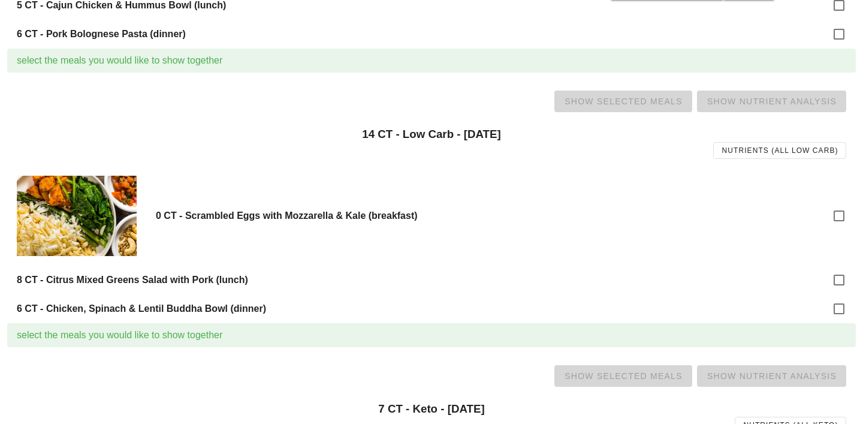
scroll to position [354, 0]
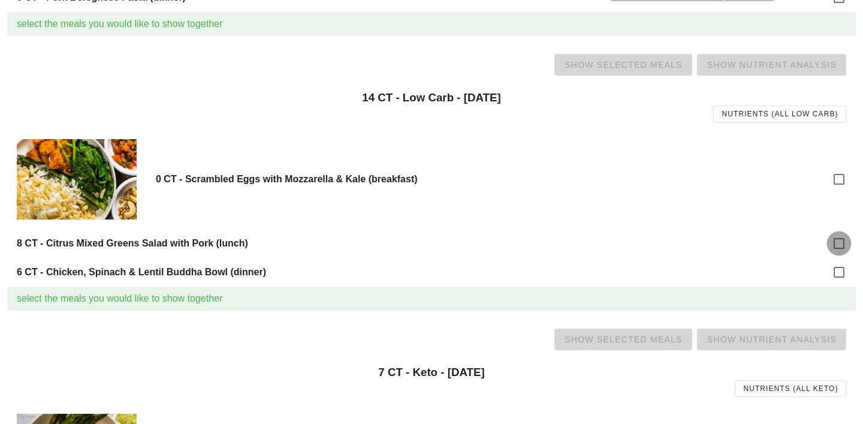
click at [839, 243] on div at bounding box center [839, 243] width 20 height 20
checkbox input "true"
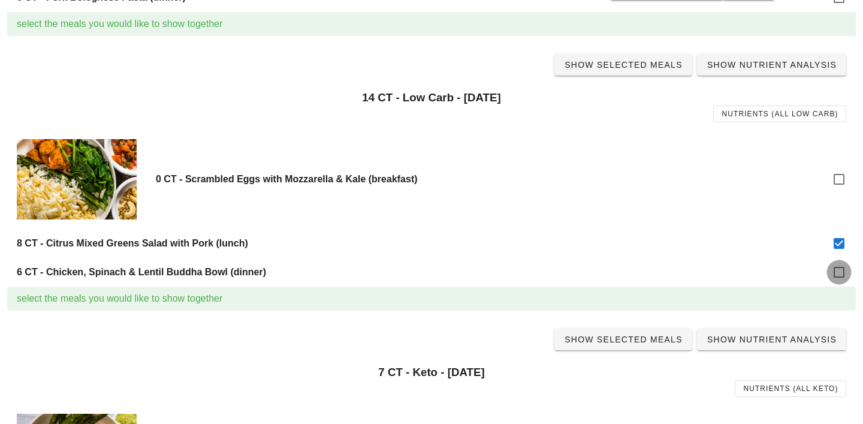
click at [839, 270] on div at bounding box center [839, 272] width 20 height 20
checkbox input "true"
click at [627, 67] on span "Show Selected Meals" at bounding box center [623, 65] width 119 height 10
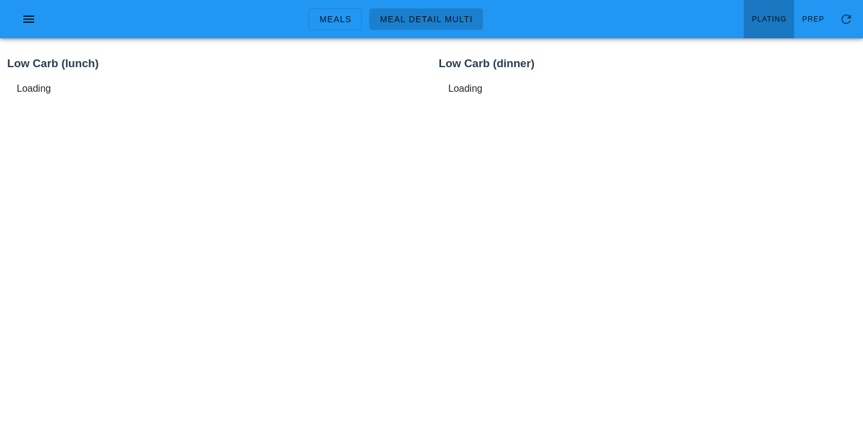
click at [778, 19] on span "Plating" at bounding box center [769, 19] width 35 height 8
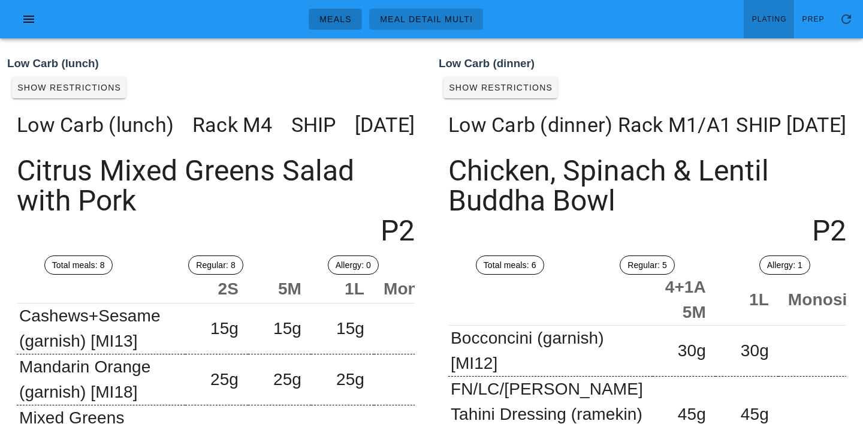
click at [337, 14] on span "Meals" at bounding box center [335, 19] width 33 height 10
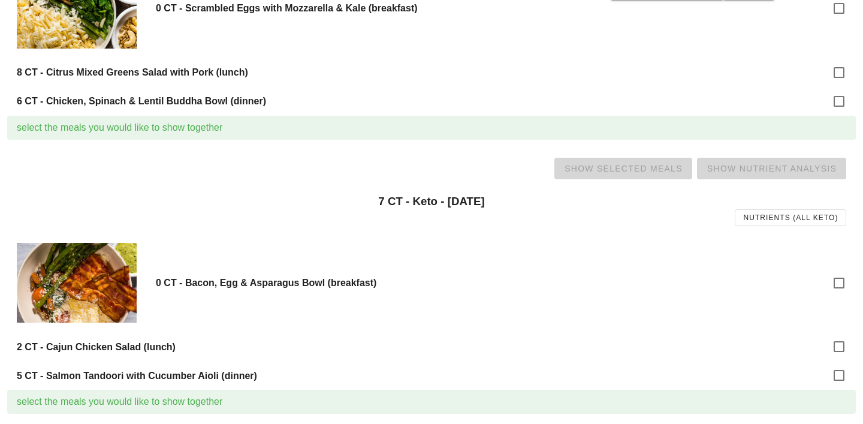
scroll to position [558, 0]
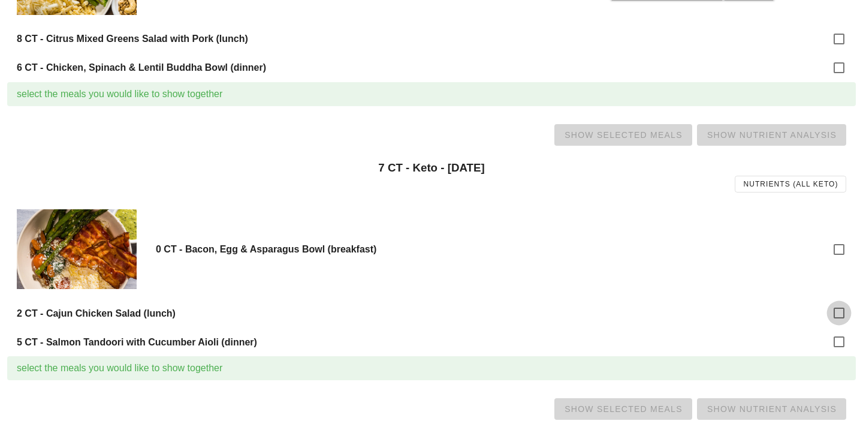
click at [840, 314] on div at bounding box center [839, 313] width 20 height 20
checkbox input "true"
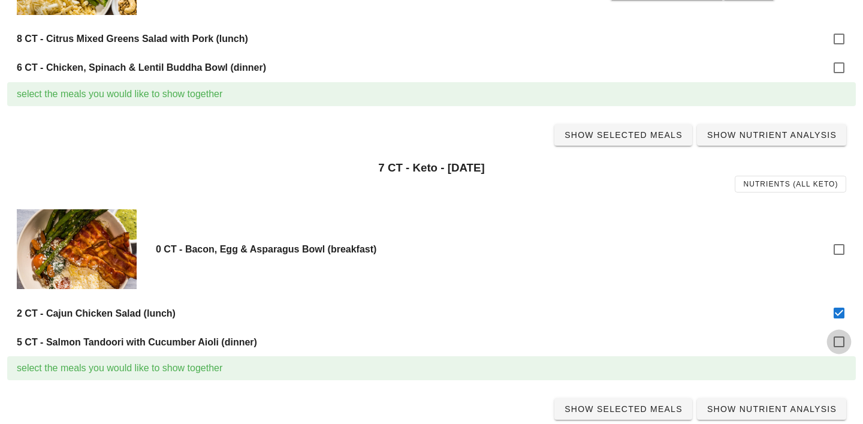
click at [842, 340] on div at bounding box center [839, 342] width 20 height 20
checkbox input "true"
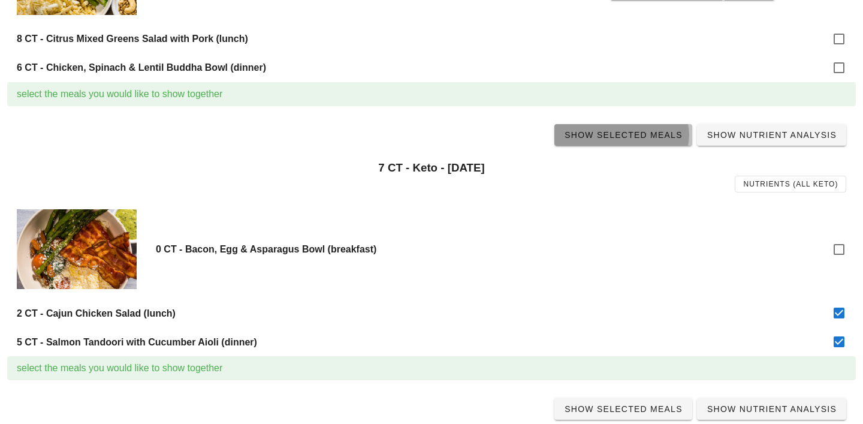
click at [622, 133] on span "Show Selected Meals" at bounding box center [623, 135] width 119 height 10
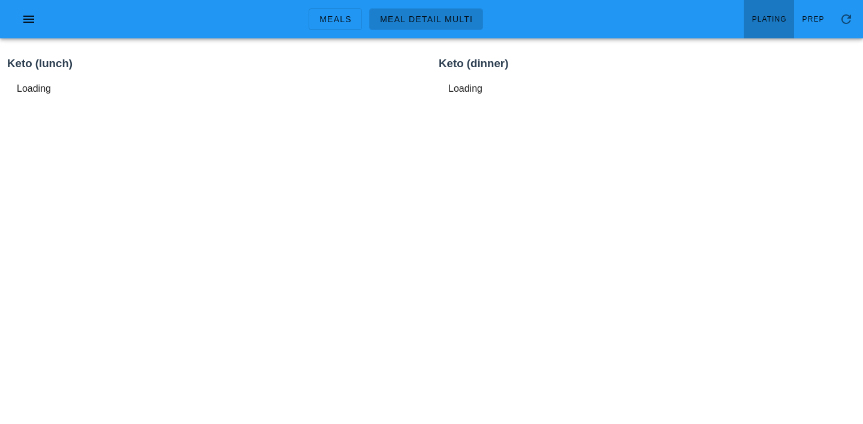
click at [764, 18] on span "Plating" at bounding box center [769, 19] width 35 height 8
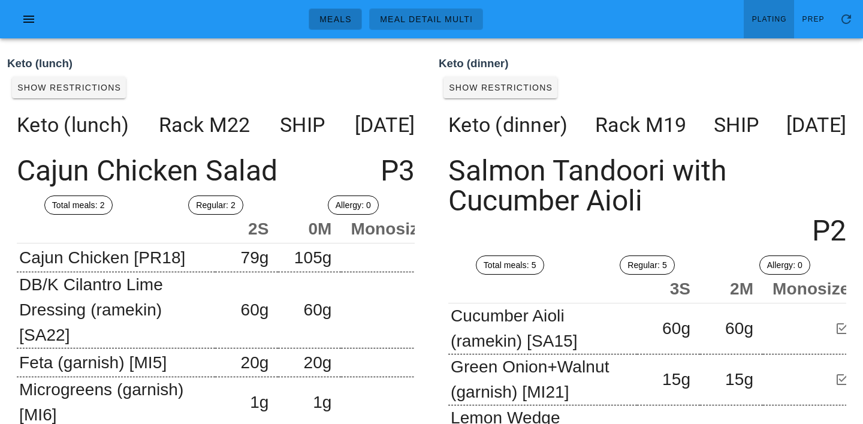
click at [342, 23] on span "Meals" at bounding box center [335, 19] width 33 height 10
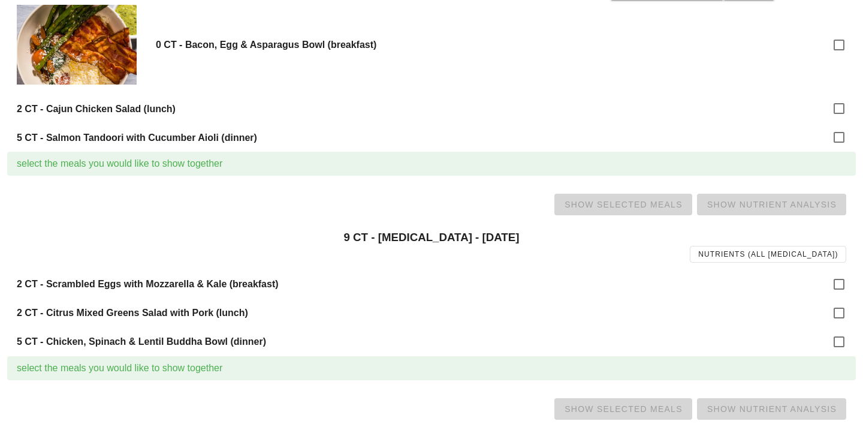
scroll to position [764, 0]
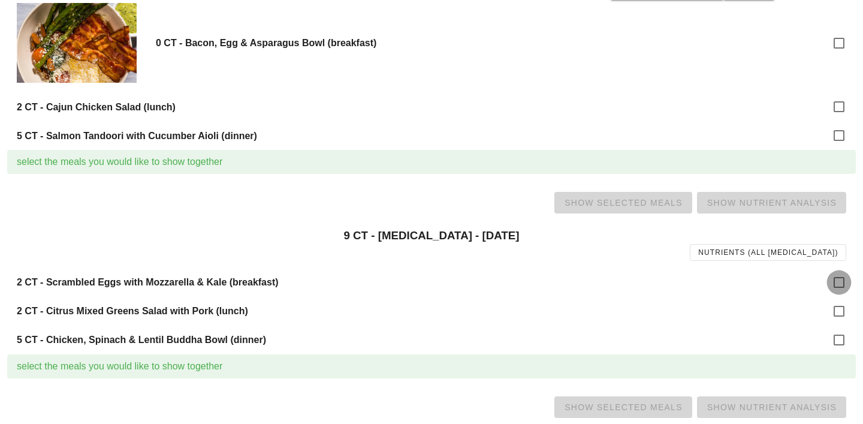
click at [835, 279] on div at bounding box center [839, 282] width 20 height 20
checkbox input "true"
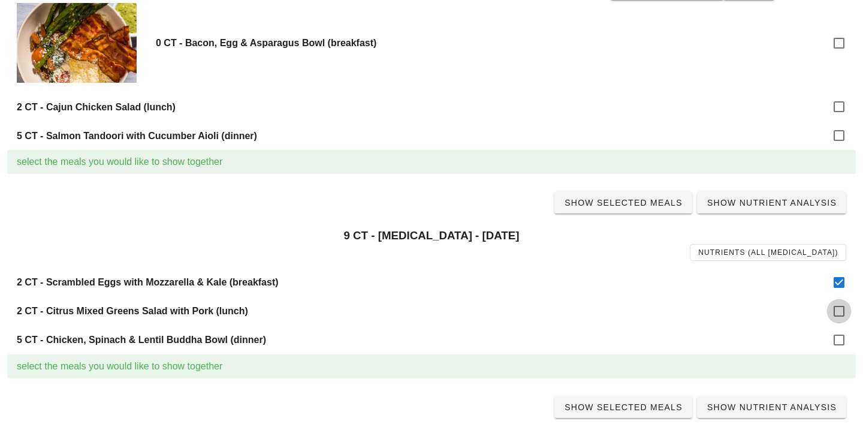
click at [836, 308] on div at bounding box center [839, 311] width 20 height 20
checkbox input "true"
click at [838, 332] on div at bounding box center [839, 340] width 20 height 20
checkbox input "true"
click at [628, 207] on span "Show Selected Meals" at bounding box center [623, 203] width 119 height 10
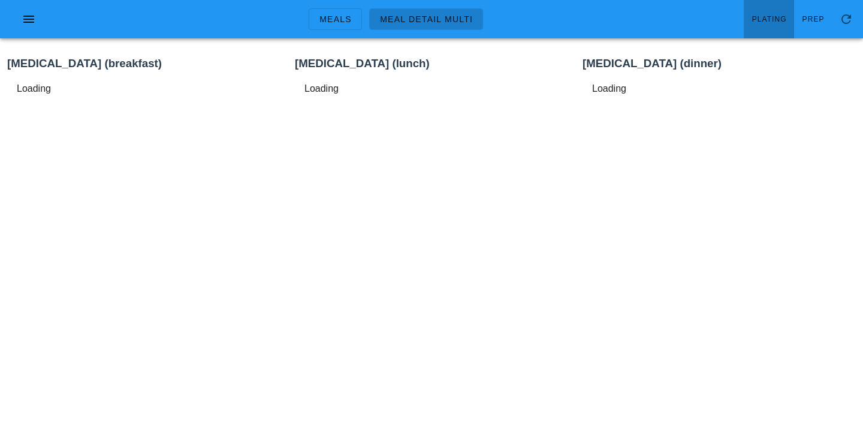
click at [770, 16] on span "Plating" at bounding box center [769, 19] width 35 height 8
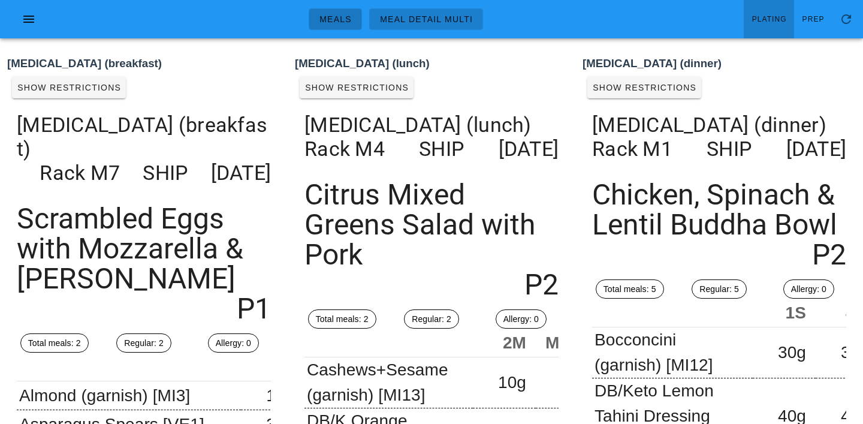
click at [320, 28] on link "Meals" at bounding box center [335, 19] width 53 height 22
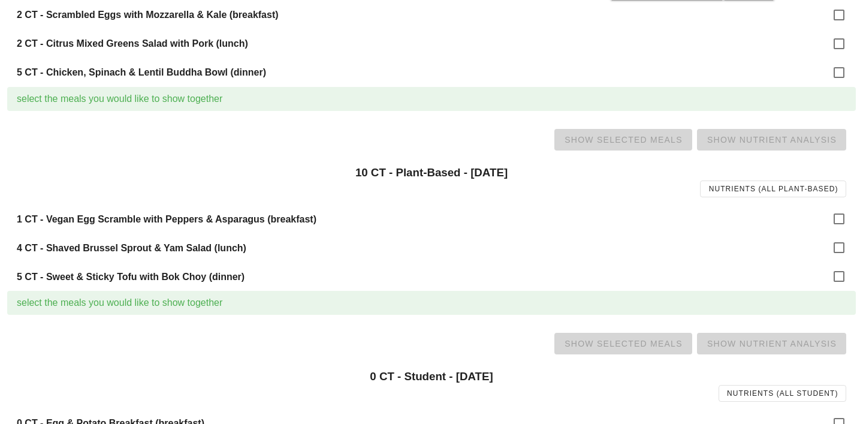
scroll to position [1040, 0]
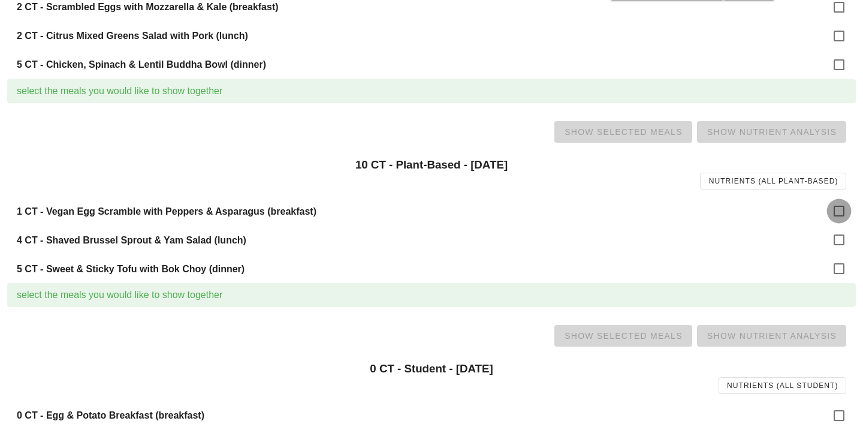
click at [843, 209] on div at bounding box center [839, 211] width 20 height 20
checkbox input "true"
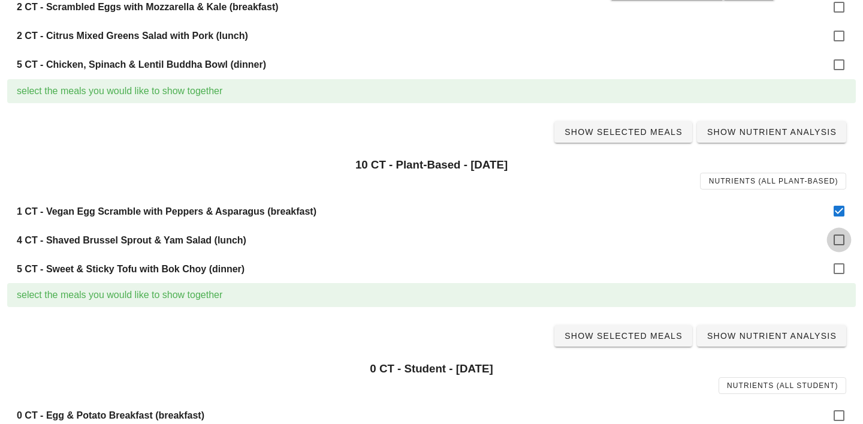
click at [843, 239] on div at bounding box center [839, 240] width 20 height 20
checkbox input "true"
click at [841, 273] on div at bounding box center [839, 268] width 20 height 20
checkbox input "true"
click at [625, 139] on link "Show Selected Meals" at bounding box center [624, 132] width 138 height 22
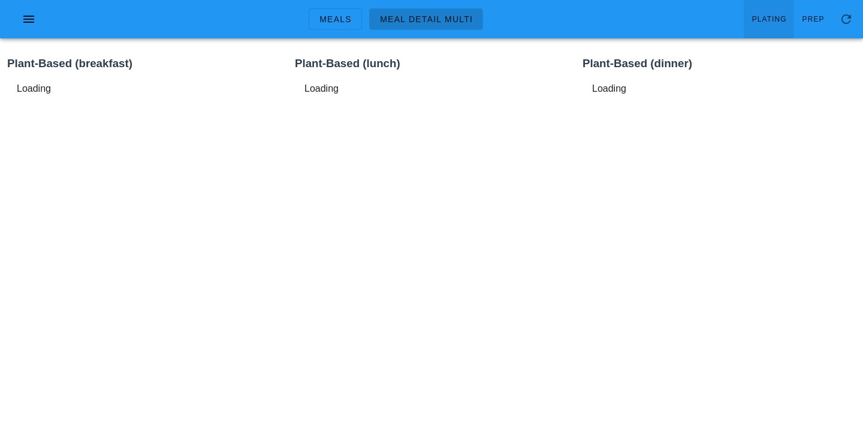
click at [758, 20] on span "Plating" at bounding box center [769, 19] width 35 height 8
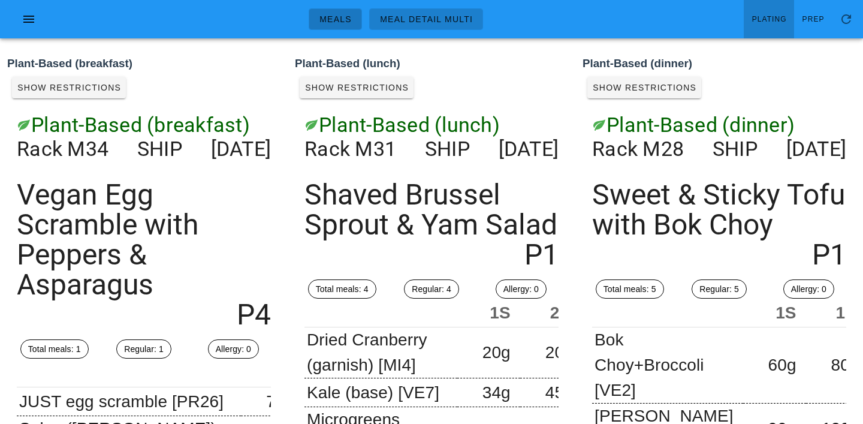
click at [330, 16] on span "Meals" at bounding box center [335, 19] width 33 height 10
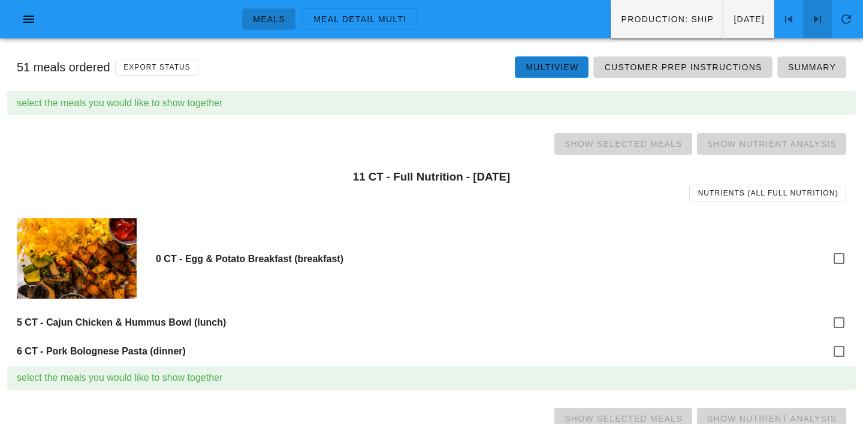
click at [815, 16] on icon at bounding box center [818, 19] width 14 height 14
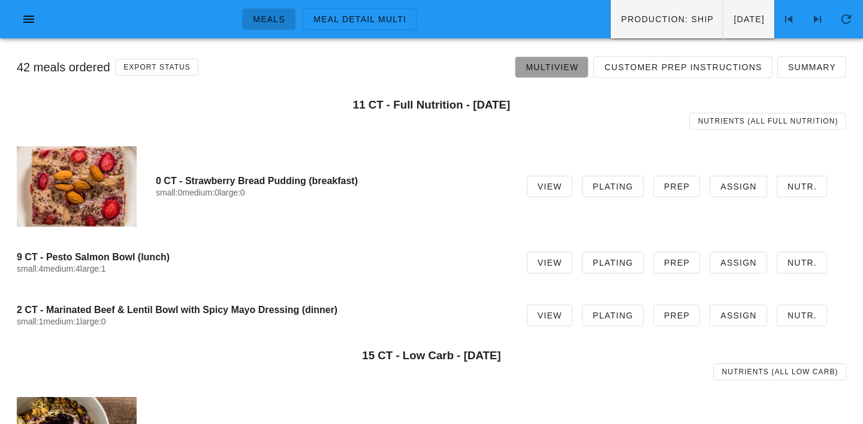
click at [574, 71] on span "Multiview" at bounding box center [551, 67] width 53 height 10
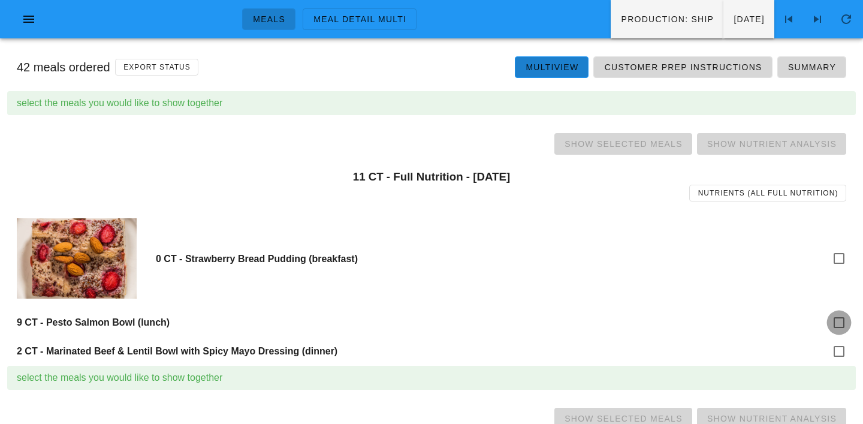
click at [838, 329] on div at bounding box center [839, 322] width 20 height 20
checkbox input "true"
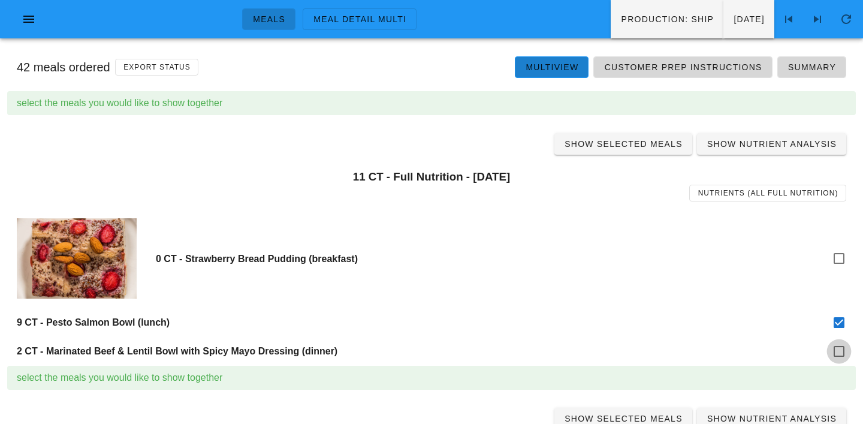
click at [840, 359] on div at bounding box center [839, 351] width 20 height 20
checkbox input "true"
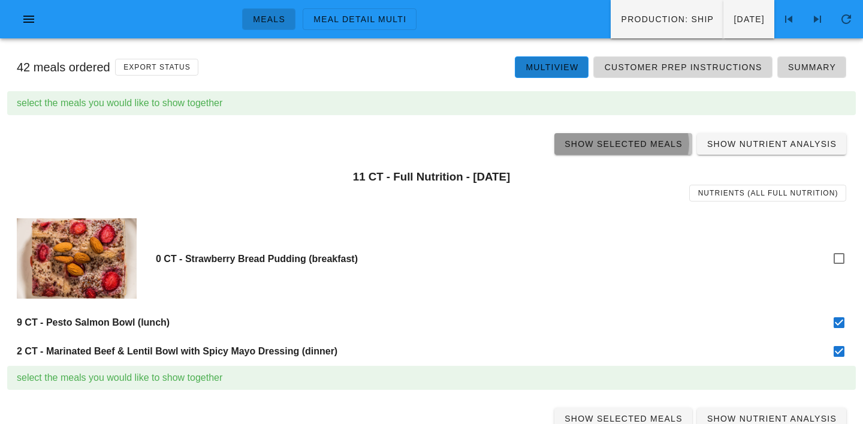
click at [626, 146] on span "Show Selected Meals" at bounding box center [623, 144] width 119 height 10
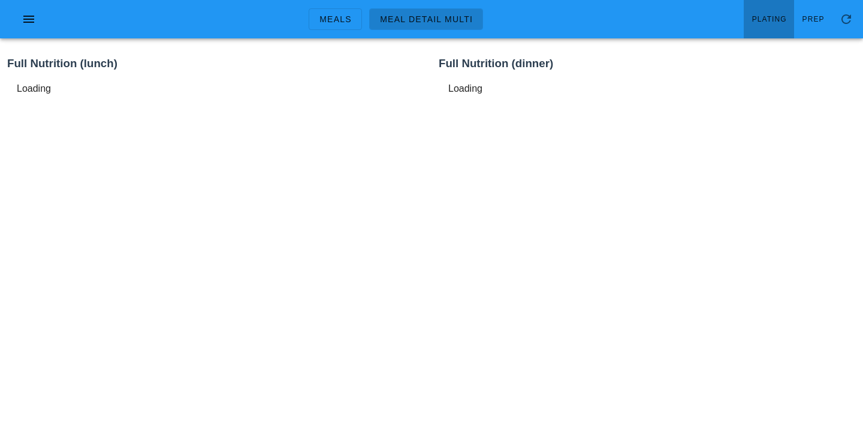
click at [787, 17] on span "Plating" at bounding box center [769, 19] width 35 height 8
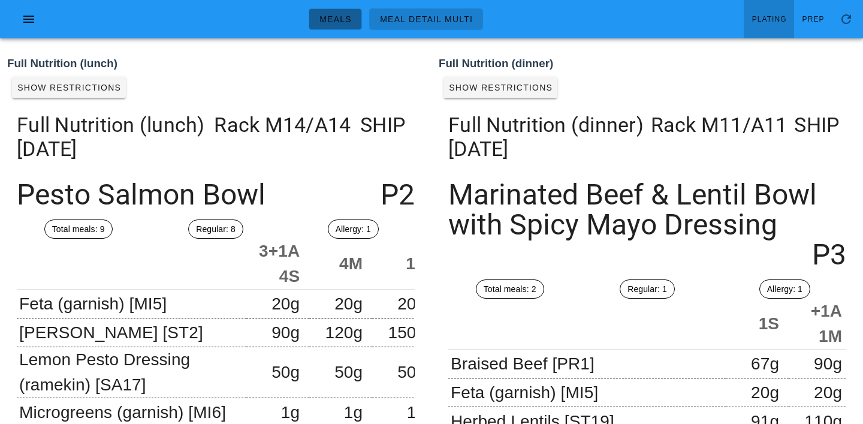
click at [332, 15] on span "Meals" at bounding box center [335, 19] width 33 height 10
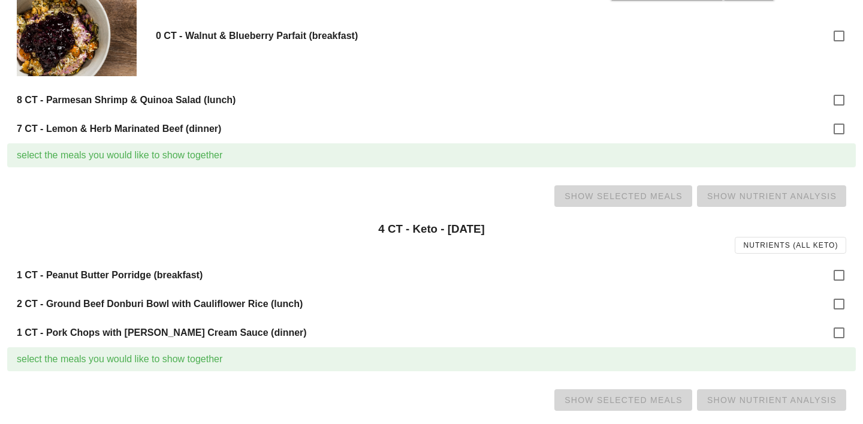
scroll to position [510, 0]
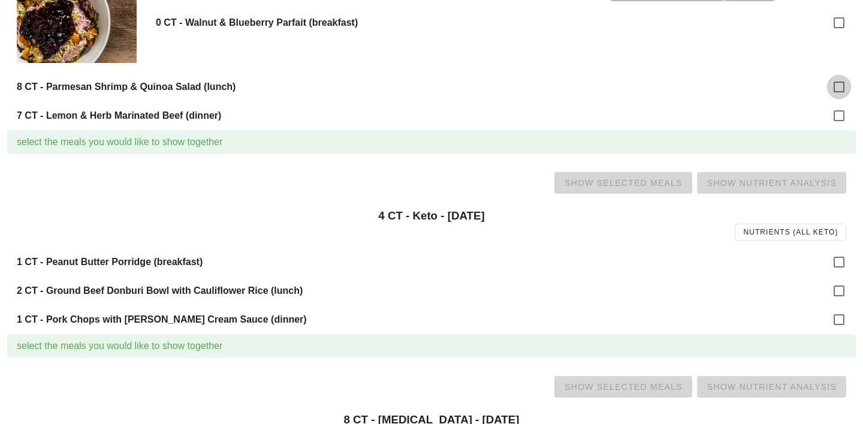
click at [834, 78] on div at bounding box center [839, 87] width 20 height 20
checkbox input "true"
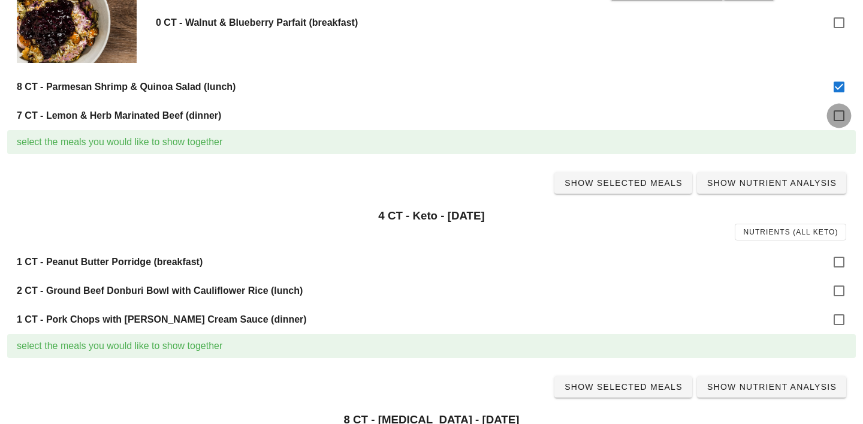
click at [839, 116] on div at bounding box center [839, 116] width 20 height 20
checkbox input "true"
click at [627, 182] on span "Show Selected Meals" at bounding box center [623, 183] width 119 height 10
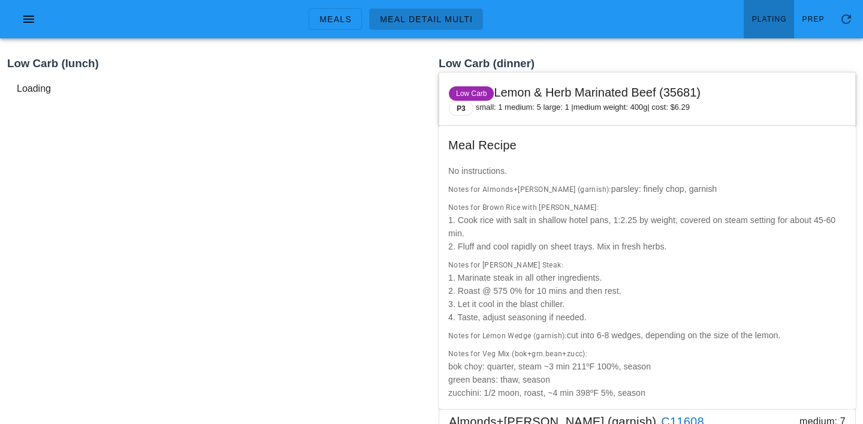
click at [783, 15] on span "Plating" at bounding box center [769, 19] width 35 height 8
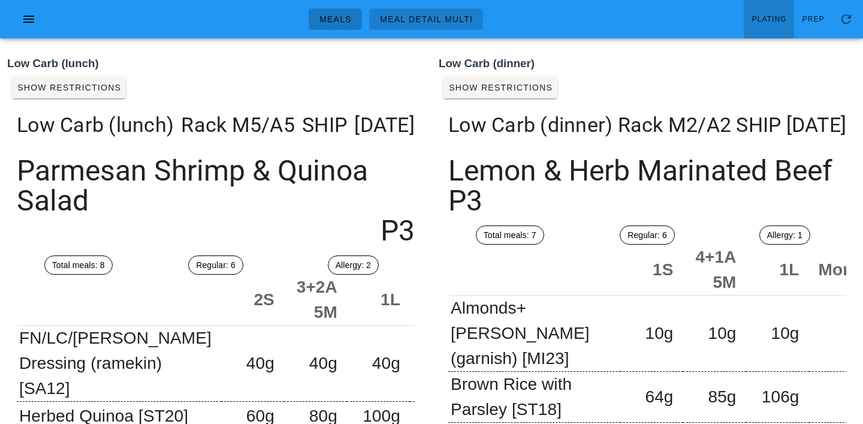
click at [333, 21] on span "Meals" at bounding box center [335, 19] width 33 height 10
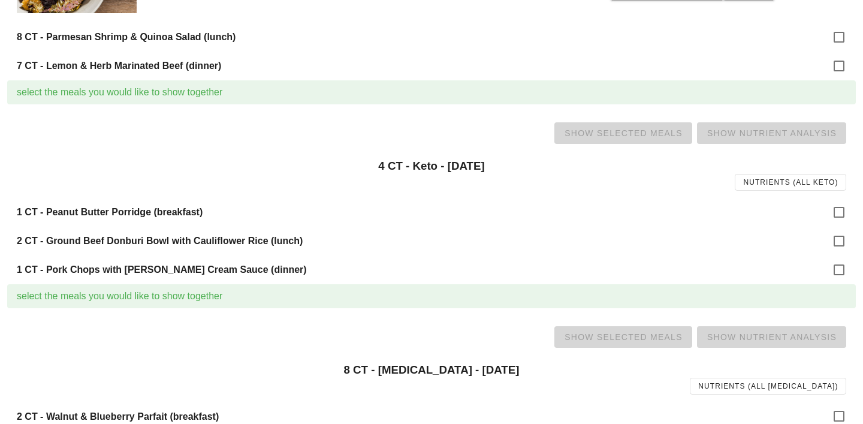
scroll to position [572, 0]
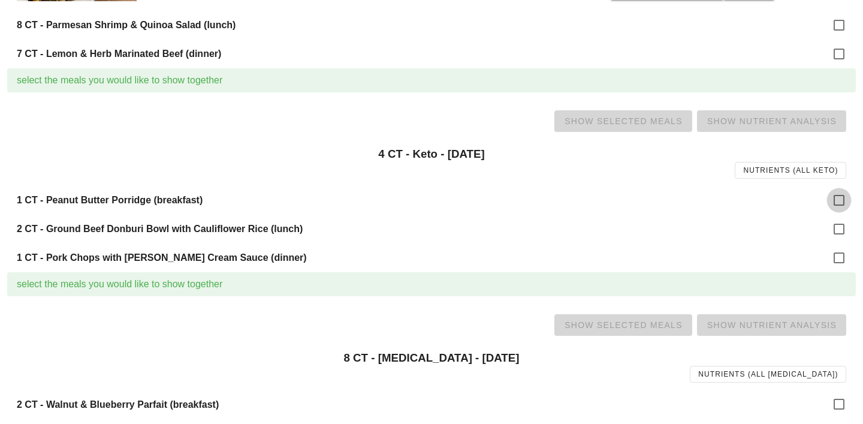
click at [842, 199] on div at bounding box center [839, 200] width 20 height 20
checkbox input "true"
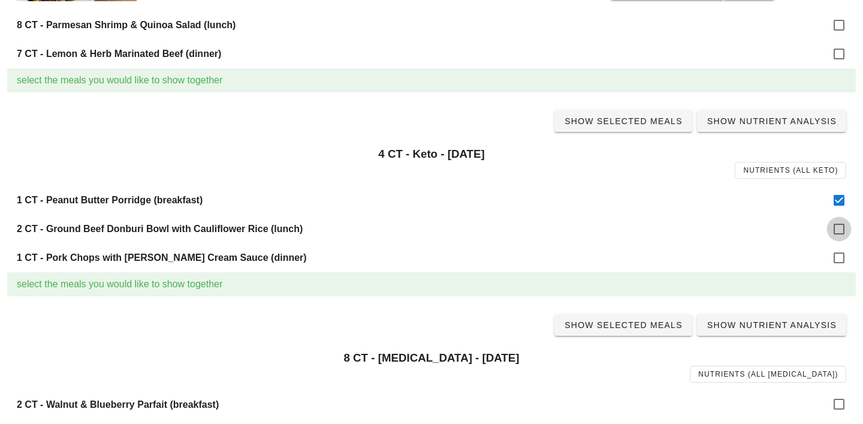
click at [838, 227] on div at bounding box center [839, 229] width 20 height 20
checkbox input "true"
click at [838, 253] on div at bounding box center [839, 258] width 20 height 20
checkbox input "true"
click at [646, 120] on span "Show Selected Meals" at bounding box center [623, 121] width 119 height 10
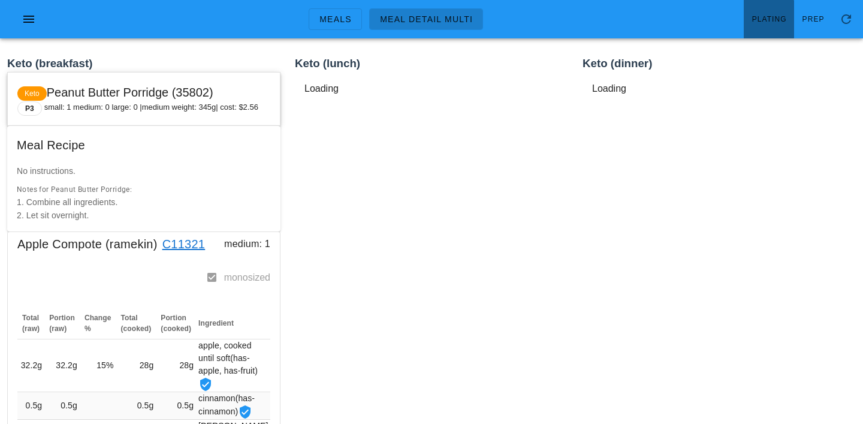
click at [776, 8] on link "Plating" at bounding box center [769, 19] width 50 height 38
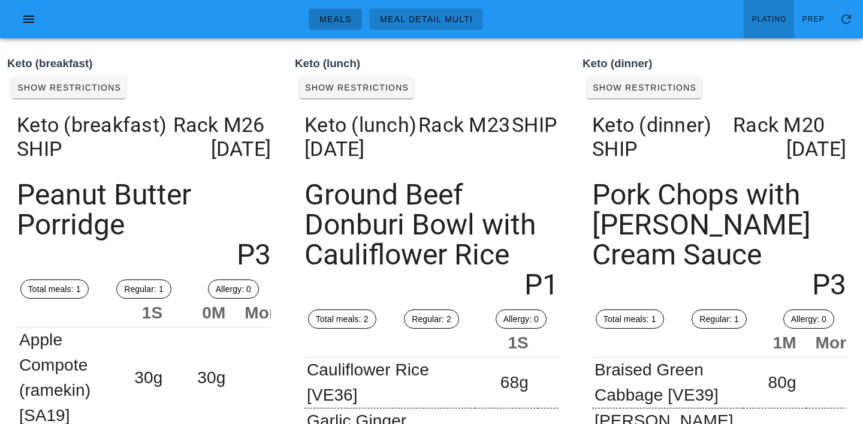
click at [337, 14] on span "Meals" at bounding box center [335, 19] width 33 height 10
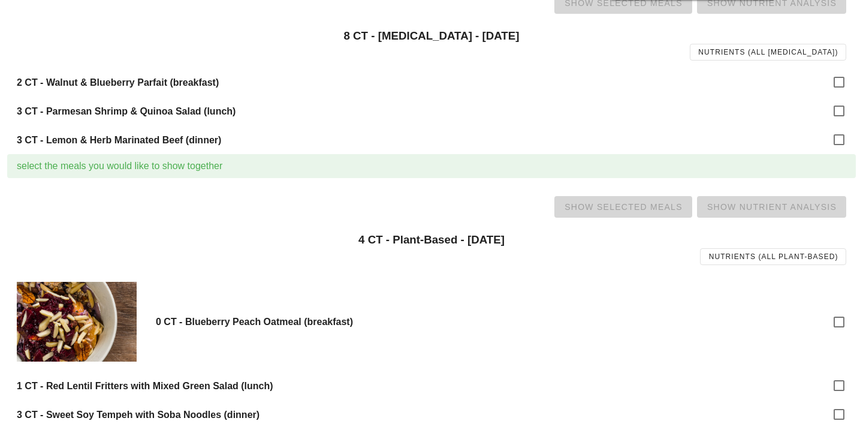
scroll to position [895, 0]
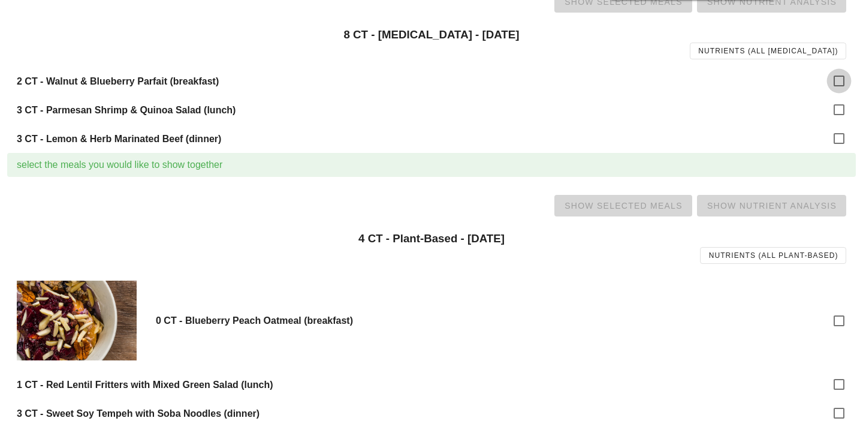
click at [833, 78] on div at bounding box center [839, 81] width 20 height 20
checkbox input "true"
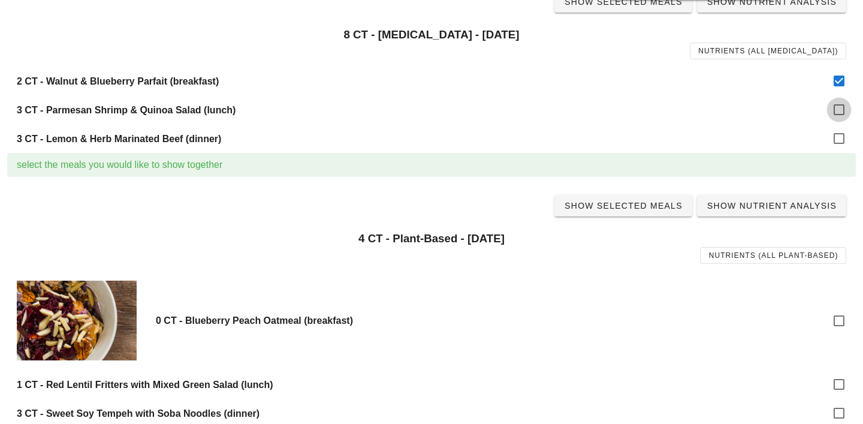
click at [833, 106] on div at bounding box center [839, 110] width 20 height 20
checkbox input "true"
click at [840, 135] on div at bounding box center [839, 138] width 20 height 20
checkbox input "true"
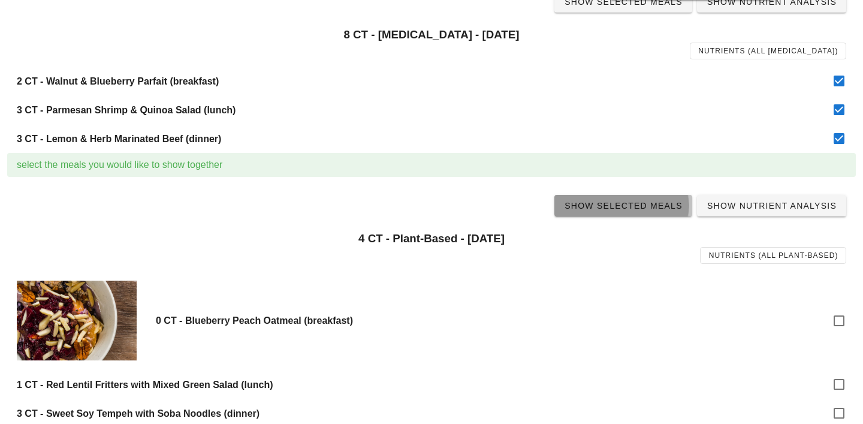
click at [637, 210] on span "Show Selected Meals" at bounding box center [623, 206] width 119 height 10
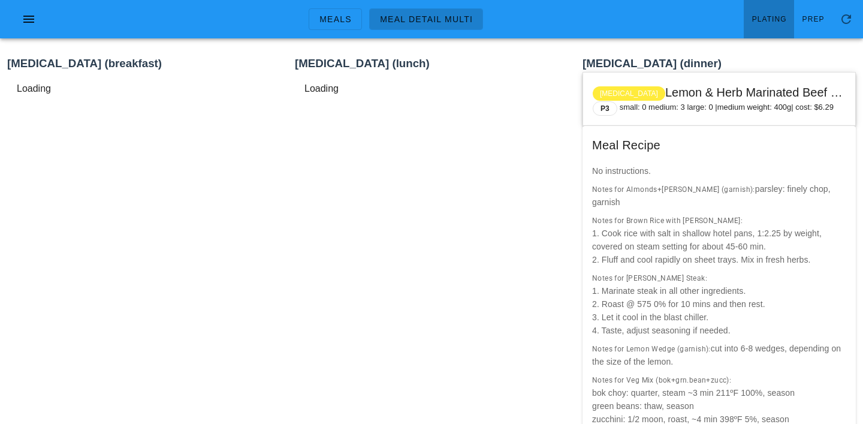
click at [778, 17] on span "Plating" at bounding box center [769, 19] width 35 height 8
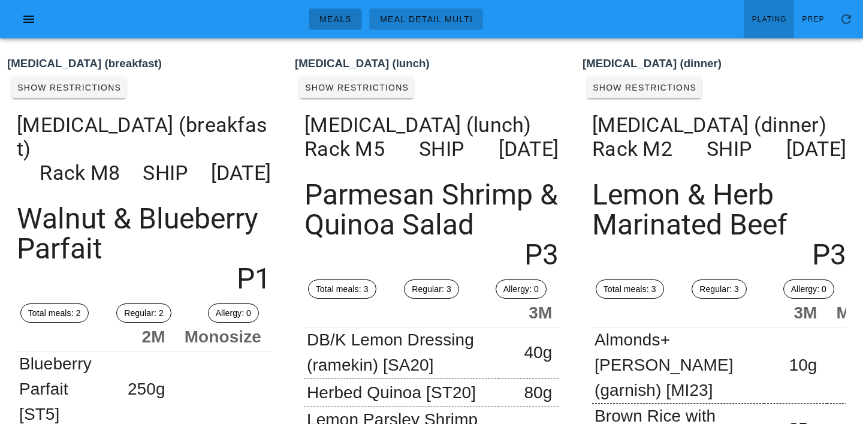
click at [326, 12] on link "Meals" at bounding box center [335, 19] width 53 height 22
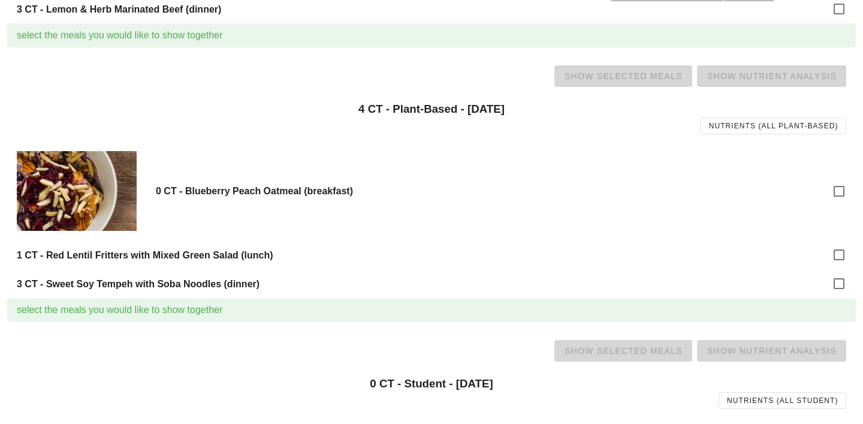
scroll to position [1033, 0]
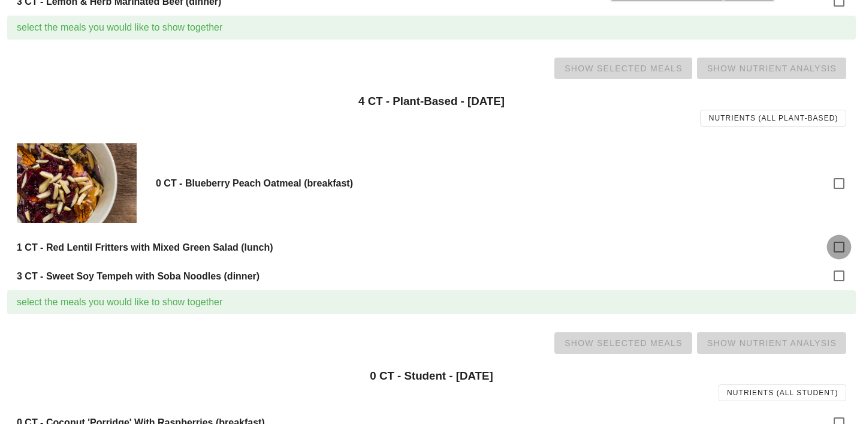
click at [839, 252] on div at bounding box center [839, 247] width 20 height 20
checkbox input "true"
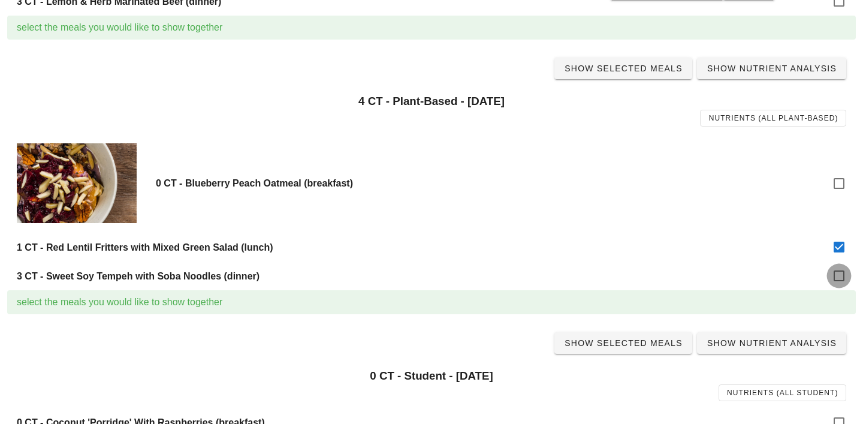
click at [839, 273] on div at bounding box center [839, 276] width 20 height 20
checkbox input "true"
click at [625, 73] on span "Show Selected Meals" at bounding box center [623, 69] width 119 height 10
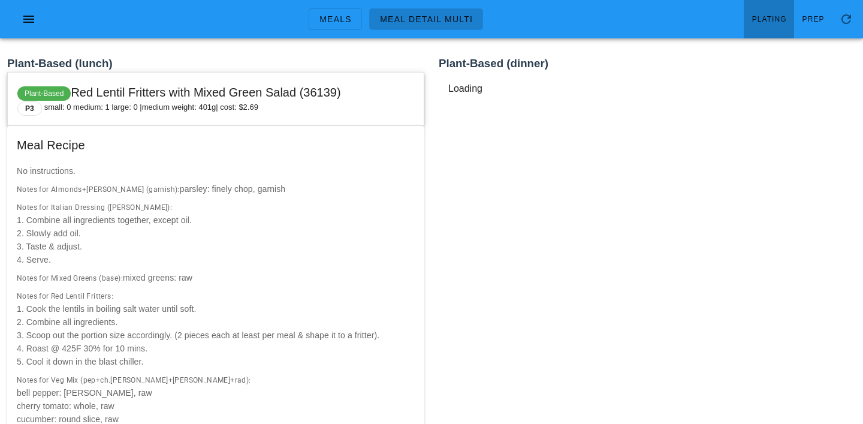
click at [762, 18] on span "Plating" at bounding box center [769, 19] width 35 height 8
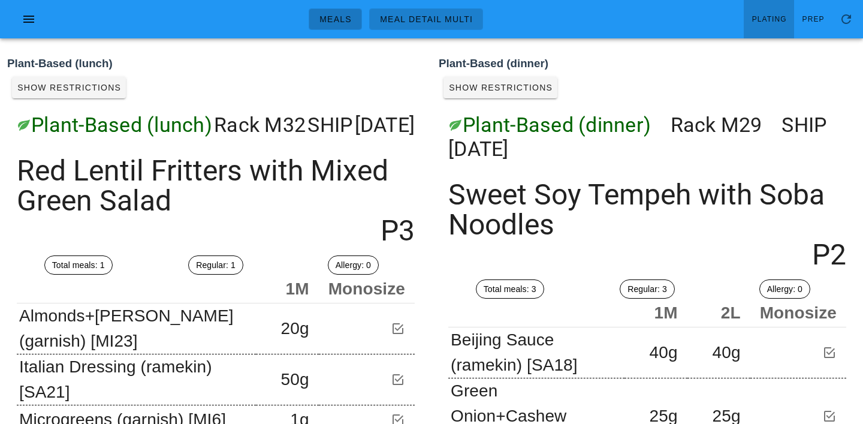
click at [352, 28] on link "Meals" at bounding box center [335, 19] width 53 height 22
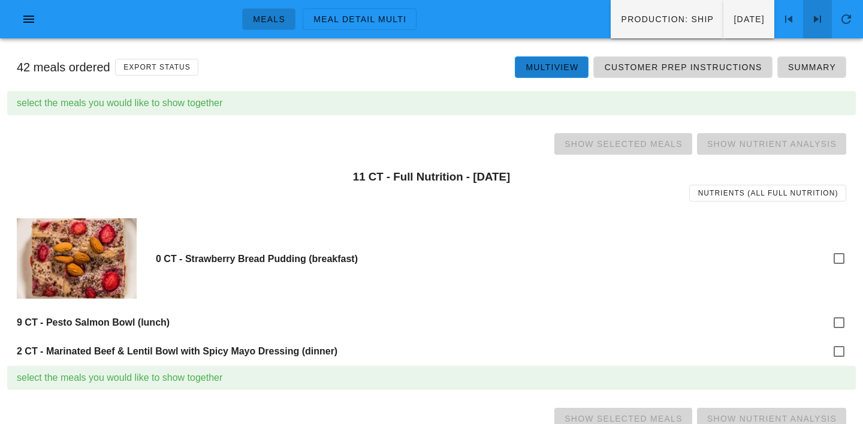
click at [818, 17] on icon at bounding box center [818, 19] width 14 height 14
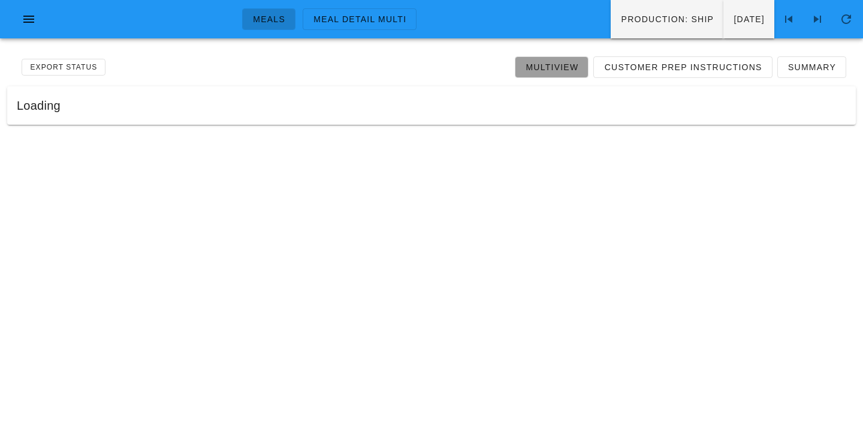
click at [558, 67] on span "Multiview" at bounding box center [551, 67] width 53 height 10
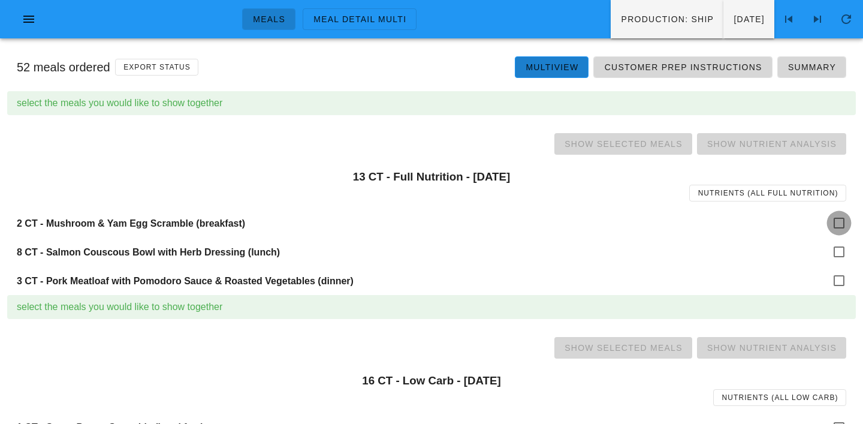
click at [832, 223] on div at bounding box center [839, 223] width 20 height 20
checkbox input "true"
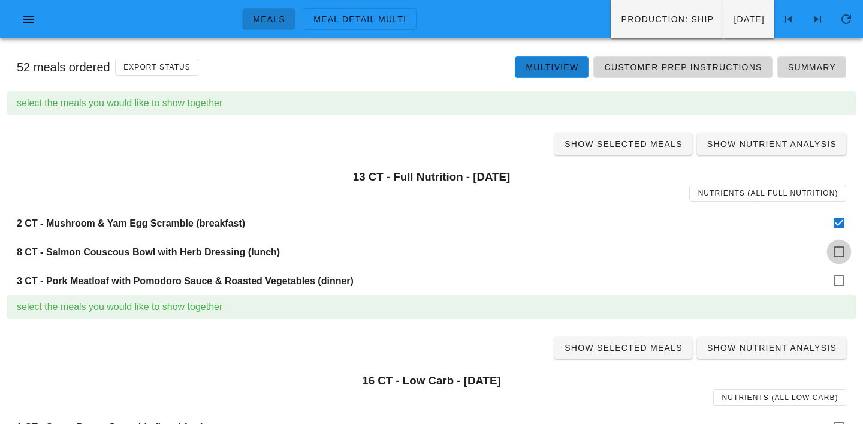
click at [833, 248] on div at bounding box center [839, 252] width 20 height 20
checkbox input "true"
click at [838, 276] on div at bounding box center [839, 280] width 20 height 20
checkbox input "true"
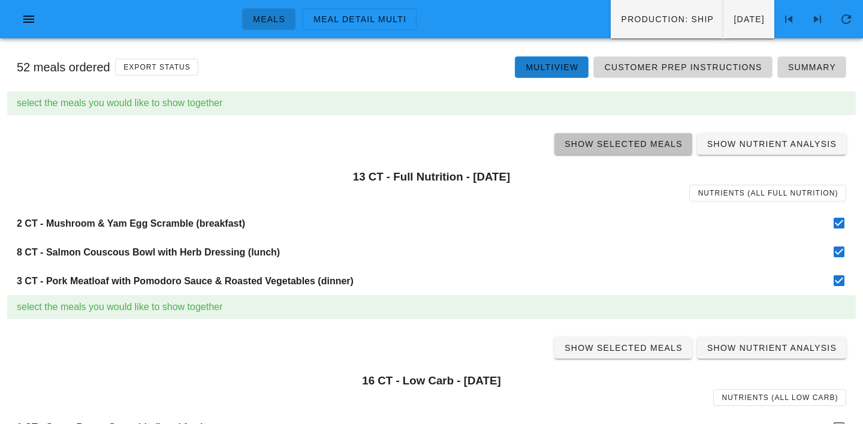
click at [640, 149] on link "Show Selected Meals" at bounding box center [624, 144] width 138 height 22
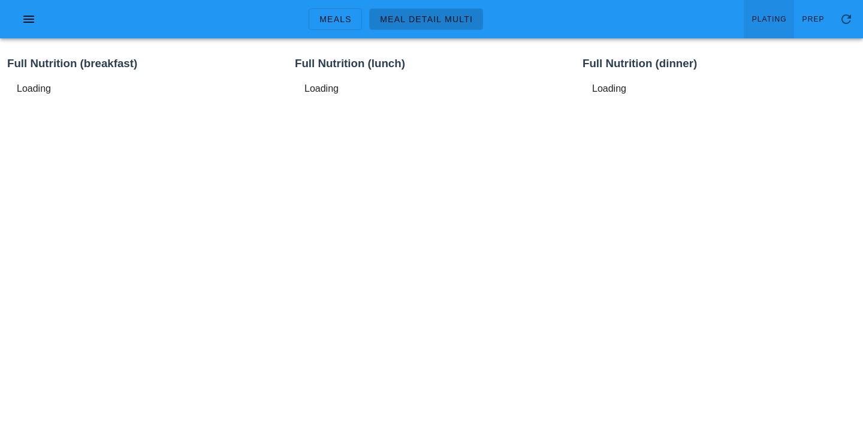
click at [771, 21] on span "Plating" at bounding box center [769, 19] width 35 height 8
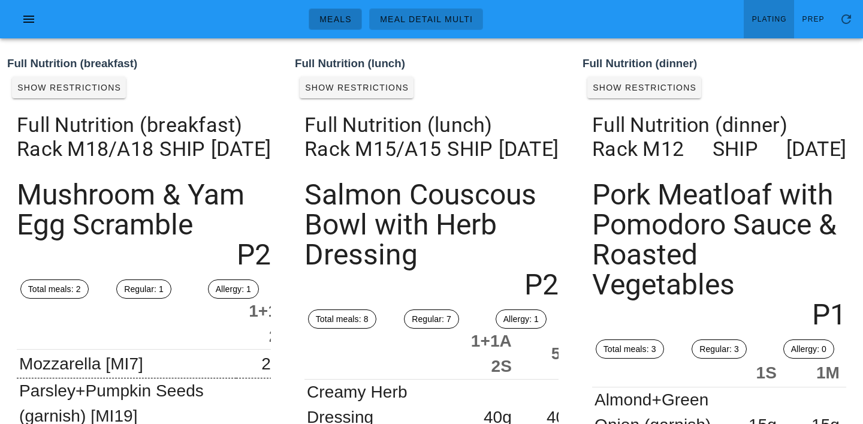
click at [338, 22] on span "Meals" at bounding box center [335, 19] width 33 height 10
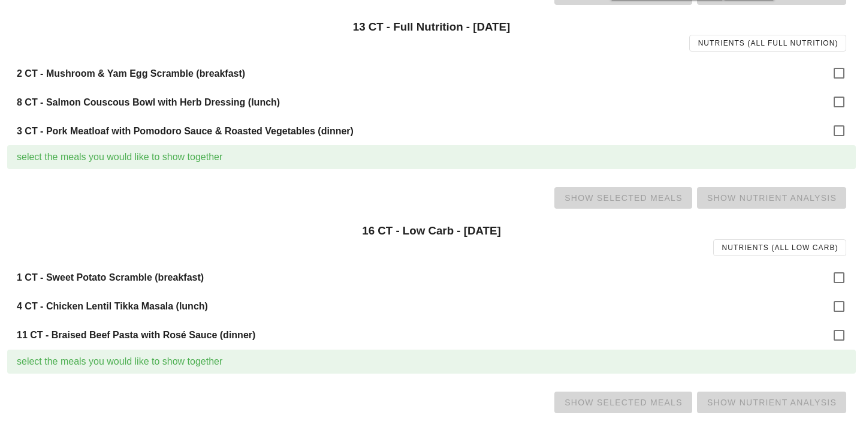
scroll to position [176, 0]
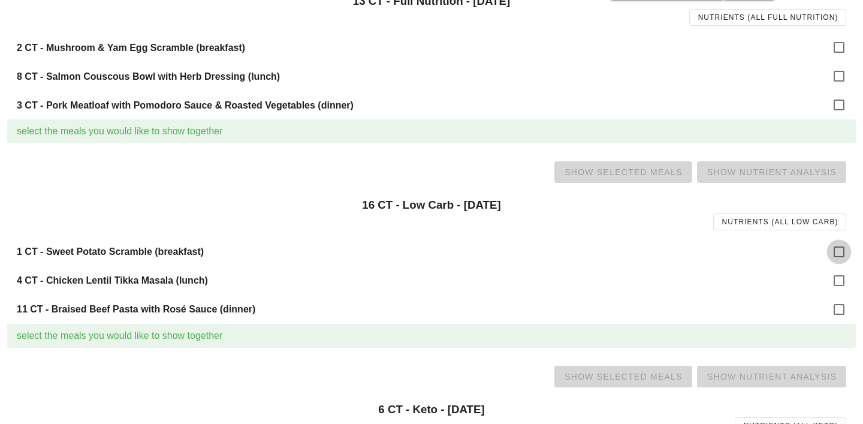
click at [841, 248] on div at bounding box center [839, 252] width 20 height 20
checkbox input "true"
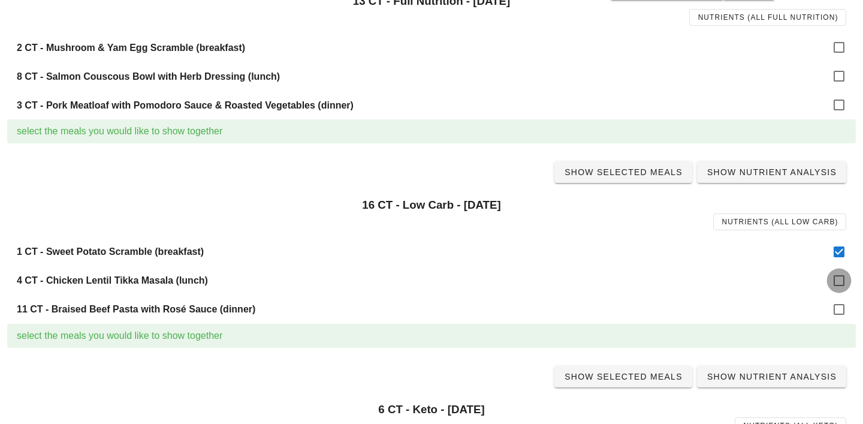
click at [841, 278] on div at bounding box center [839, 280] width 20 height 20
checkbox input "true"
click at [841, 305] on div at bounding box center [839, 309] width 20 height 20
checkbox input "true"
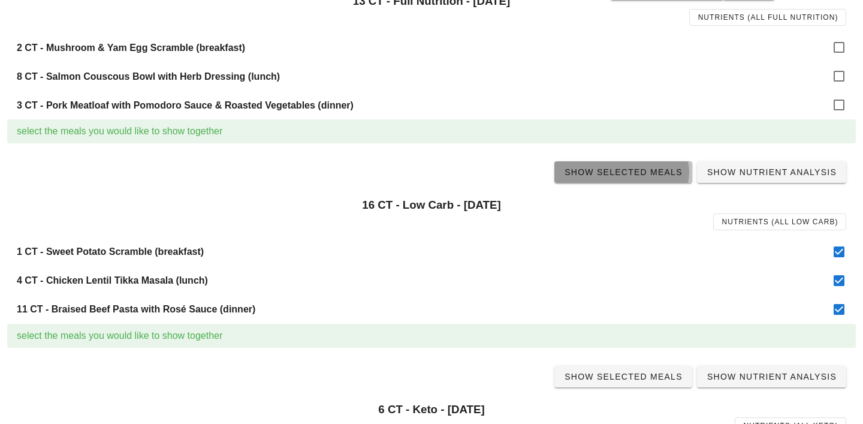
click at [635, 177] on span "Show Selected Meals" at bounding box center [623, 172] width 119 height 10
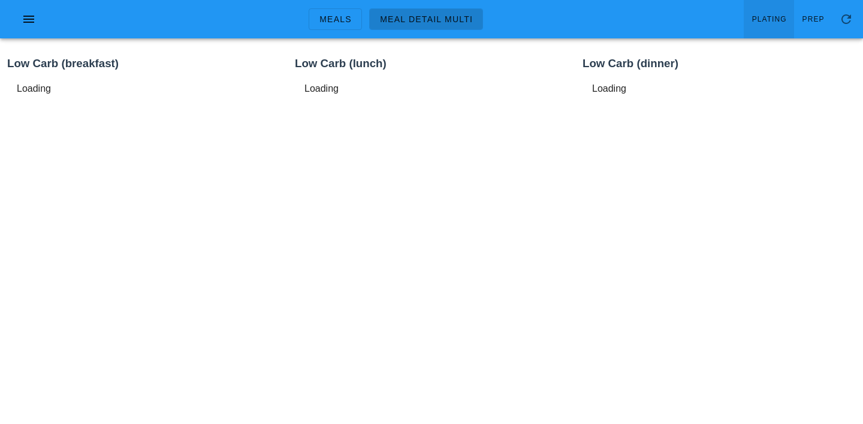
click at [776, 11] on link "Plating" at bounding box center [769, 19] width 50 height 38
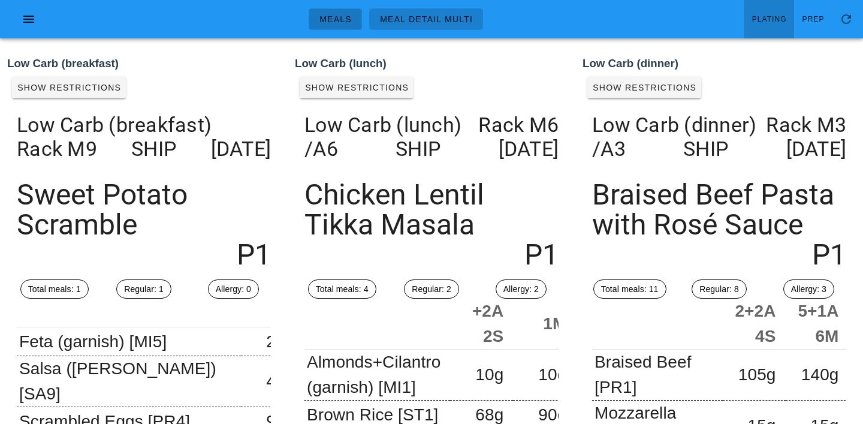
click at [329, 20] on span "Meals" at bounding box center [335, 19] width 33 height 10
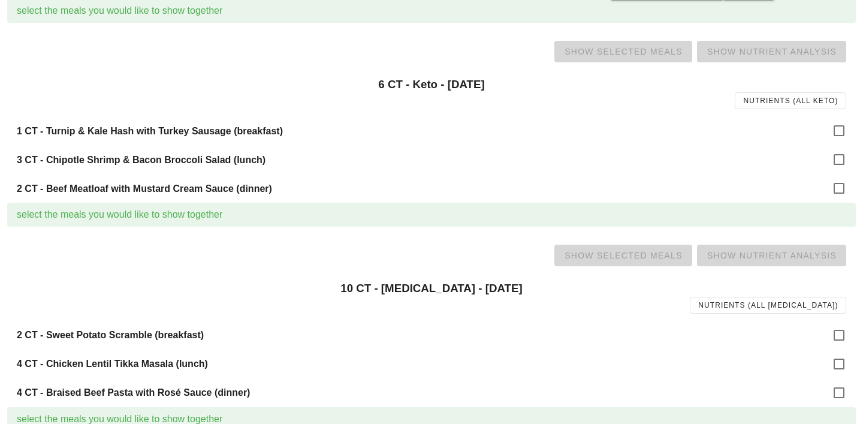
scroll to position [507, 0]
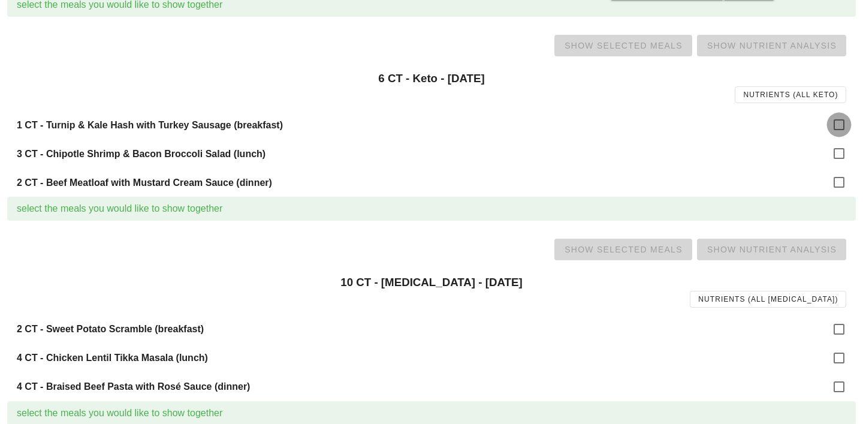
click at [842, 128] on div at bounding box center [839, 125] width 20 height 20
checkbox input "true"
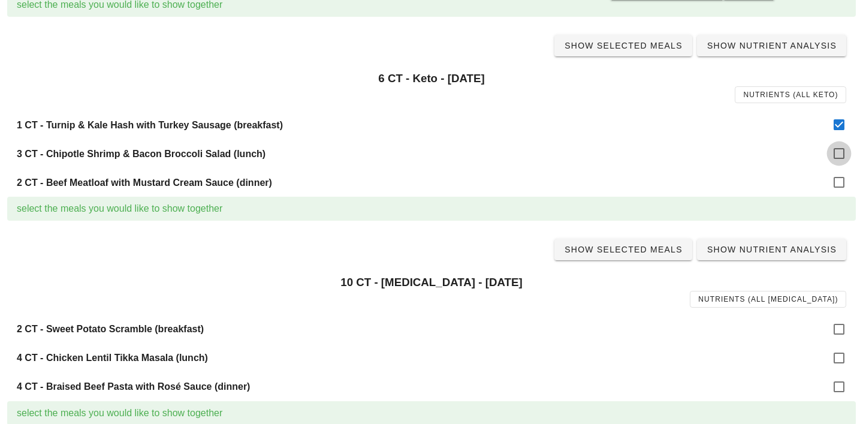
click at [842, 156] on div at bounding box center [839, 153] width 20 height 20
checkbox input "true"
click at [842, 183] on div at bounding box center [839, 182] width 20 height 20
checkbox input "true"
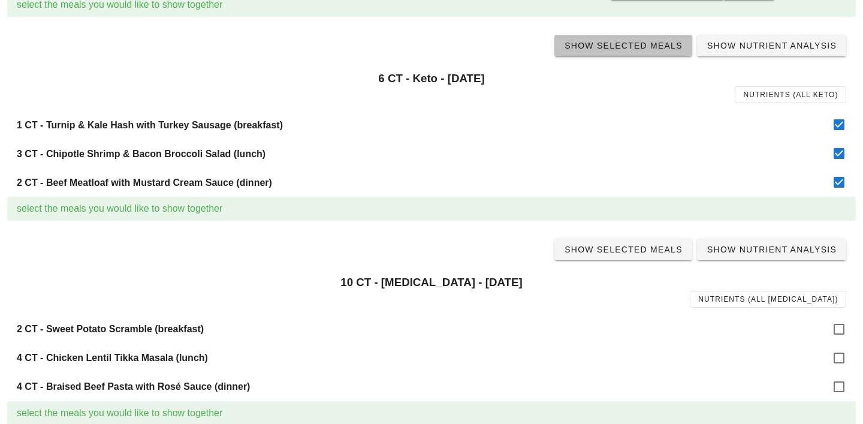
click at [639, 47] on span "Show Selected Meals" at bounding box center [623, 46] width 119 height 10
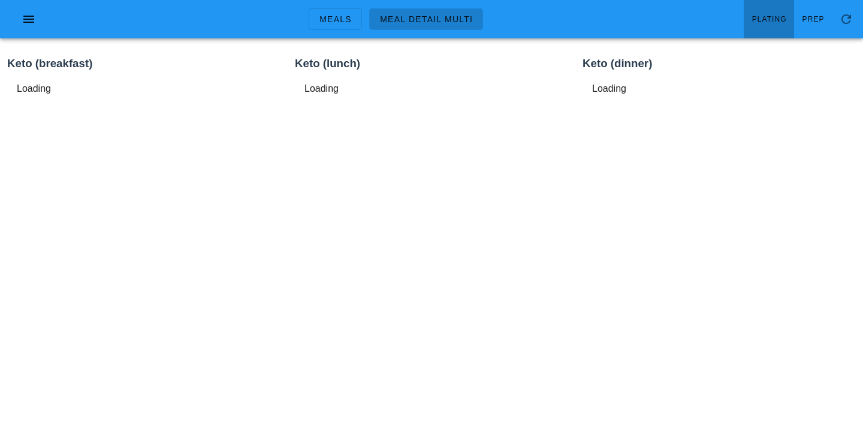
click at [787, 17] on span "Plating" at bounding box center [769, 19] width 35 height 8
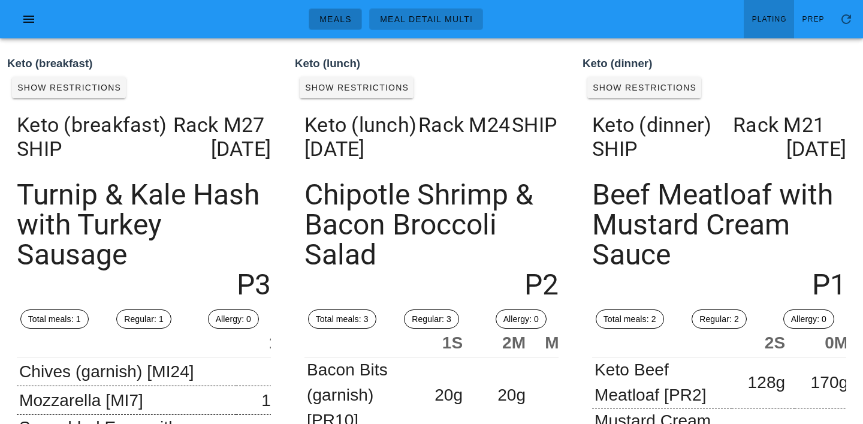
click at [332, 13] on link "Meals" at bounding box center [335, 19] width 53 height 22
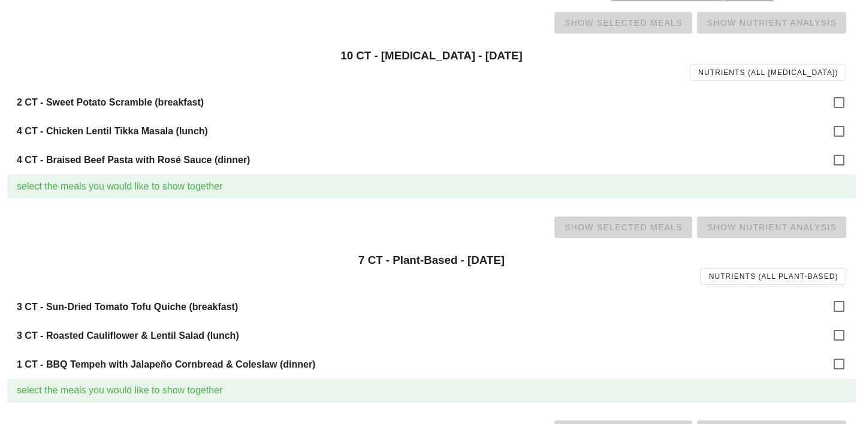
scroll to position [740, 0]
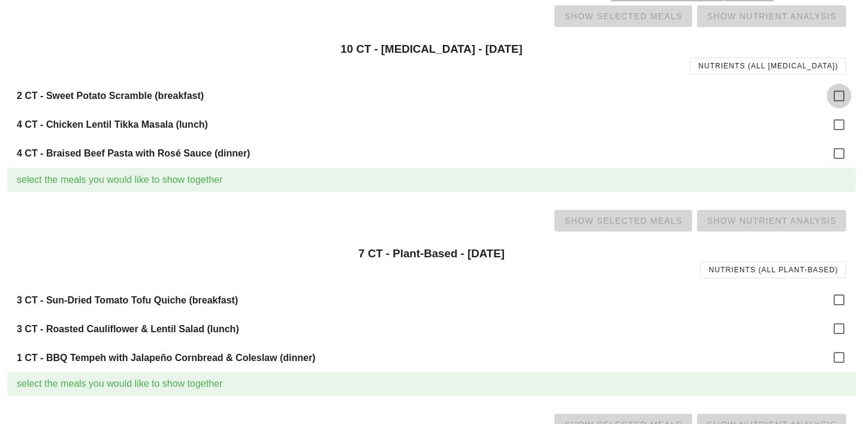
click at [844, 94] on div at bounding box center [839, 96] width 20 height 20
checkbox input "true"
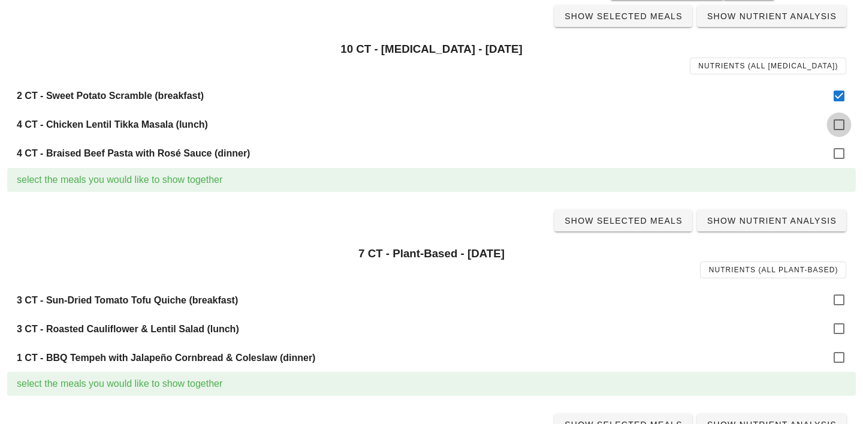
click at [844, 118] on div at bounding box center [839, 125] width 20 height 20
checkbox input "true"
click at [844, 158] on div at bounding box center [839, 153] width 20 height 20
checkbox input "true"
click at [651, 218] on span "Show Selected Meals" at bounding box center [623, 221] width 119 height 10
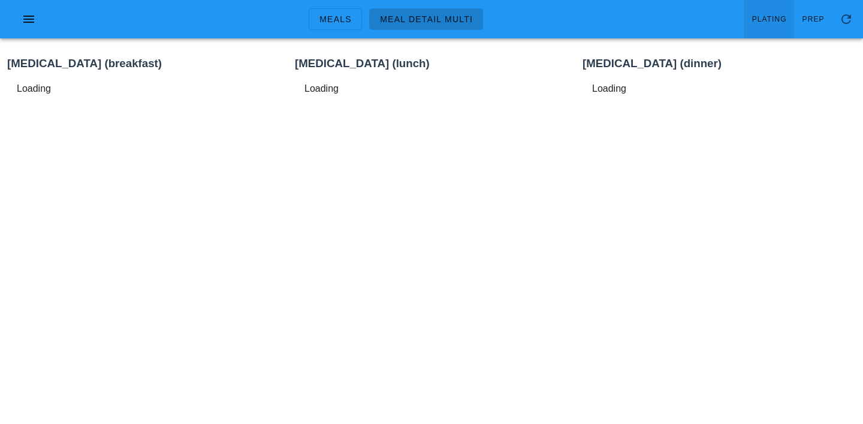
click at [767, 18] on span "Plating" at bounding box center [769, 19] width 35 height 8
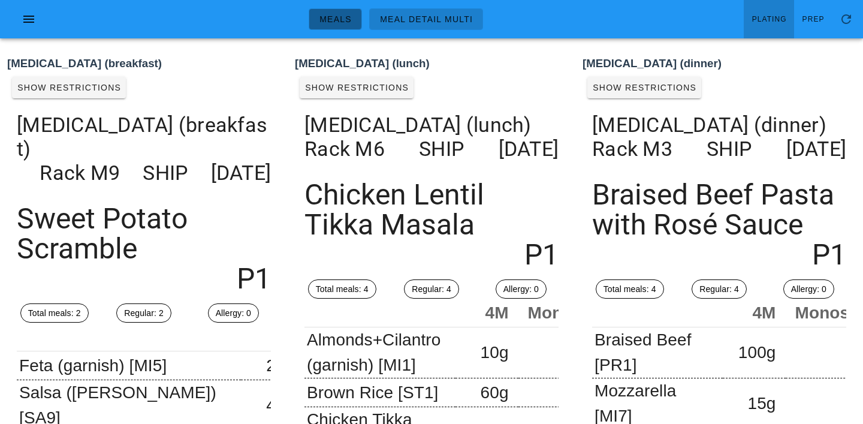
click at [333, 19] on span "Meals" at bounding box center [335, 19] width 33 height 10
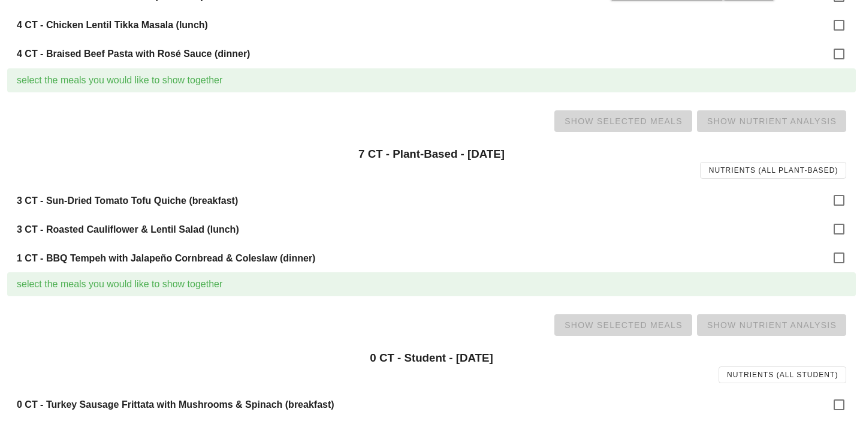
scroll to position [857, 0]
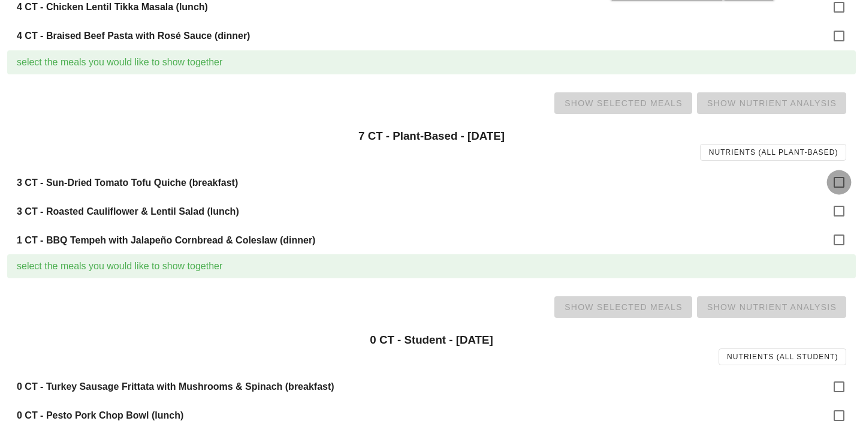
click at [842, 179] on div at bounding box center [839, 182] width 20 height 20
checkbox input "true"
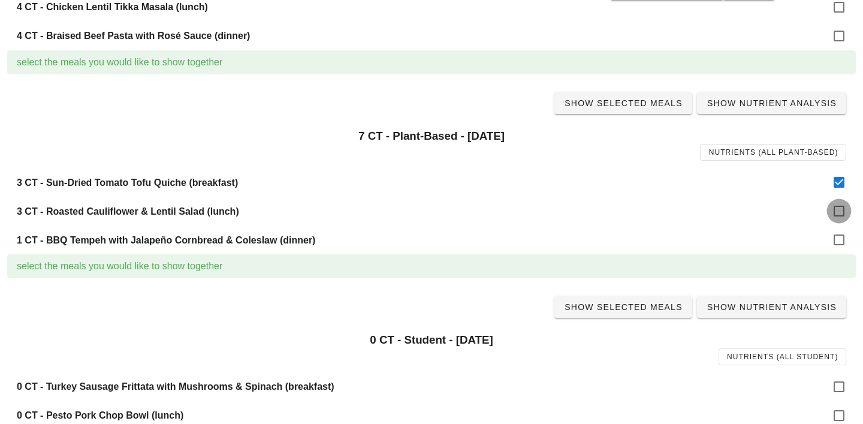
click at [842, 213] on div at bounding box center [839, 211] width 20 height 20
checkbox input "true"
click at [840, 234] on div at bounding box center [839, 240] width 20 height 20
checkbox input "true"
click at [633, 103] on span "Show Selected Meals" at bounding box center [623, 103] width 119 height 10
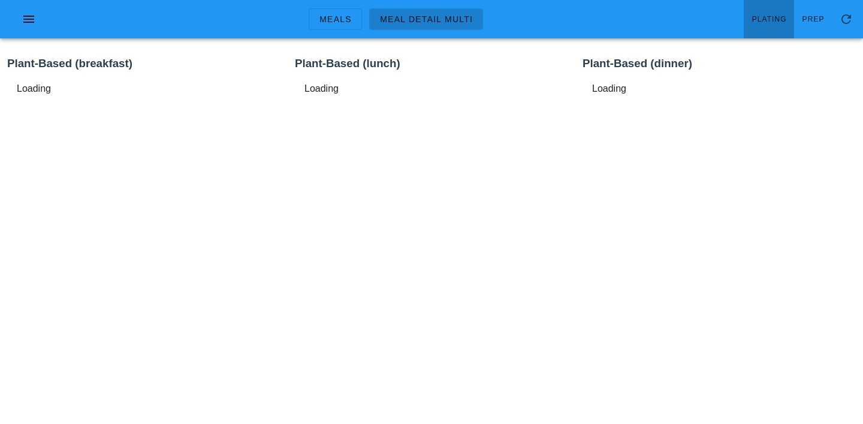
click at [774, 18] on span "Plating" at bounding box center [769, 19] width 35 height 8
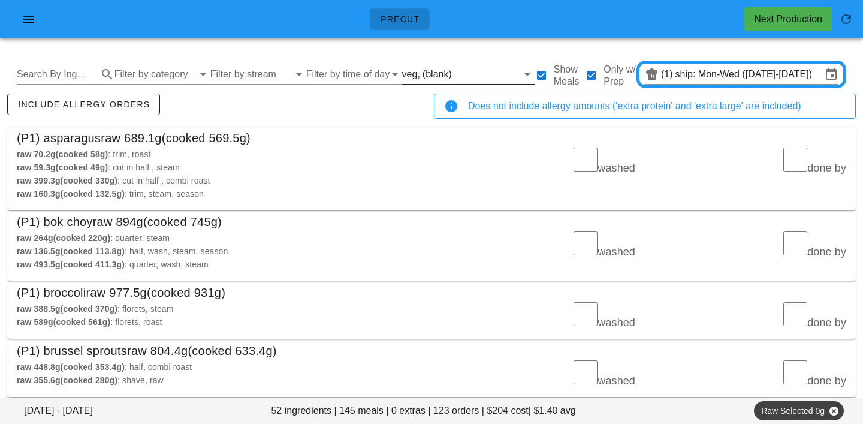
click at [454, 70] on input "text" at bounding box center [486, 74] width 64 height 19
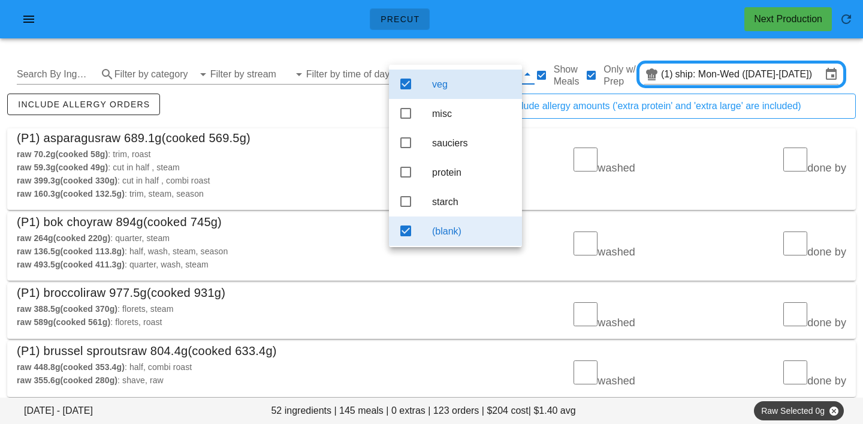
click at [460, 237] on div "(blank)" at bounding box center [472, 230] width 80 height 11
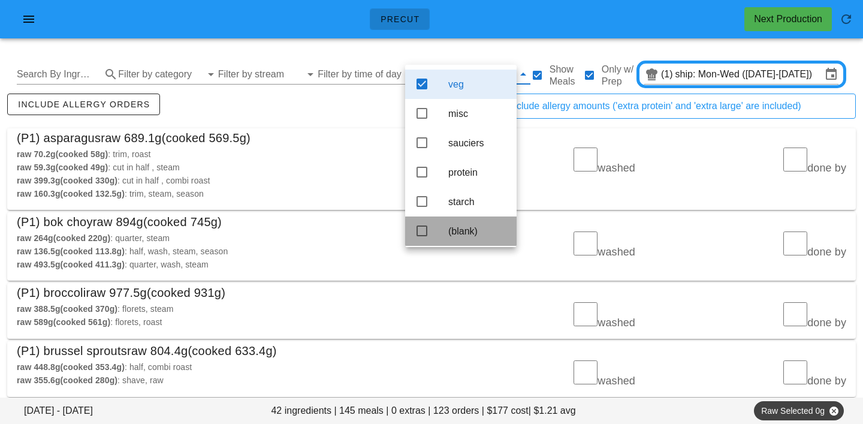
scroll to position [11, 0]
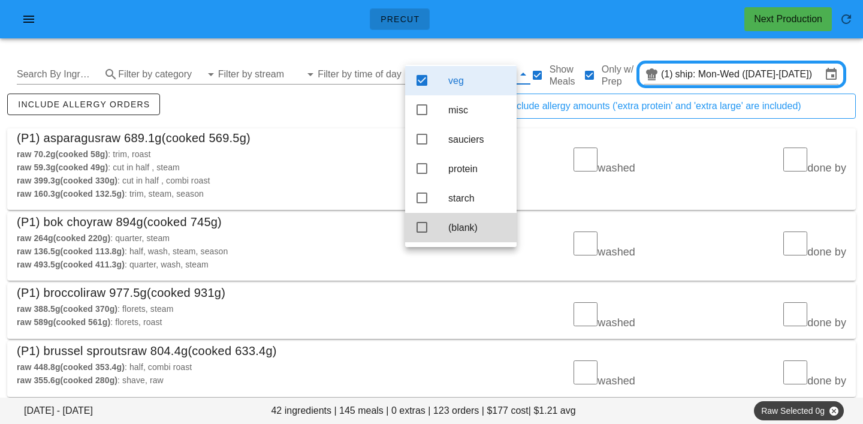
click at [332, 133] on div "(P1) asparagus raw 689.1g (cooked 569.5g)" at bounding box center [431, 137] width 849 height 19
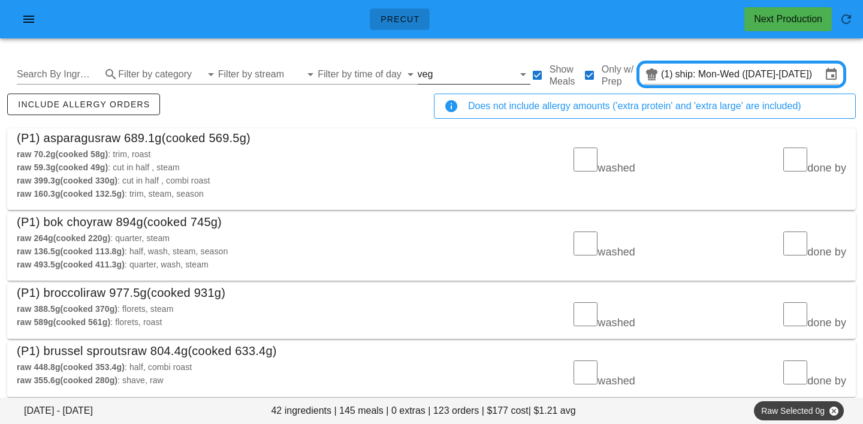
click at [435, 76] on input "text" at bounding box center [474, 74] width 78 height 19
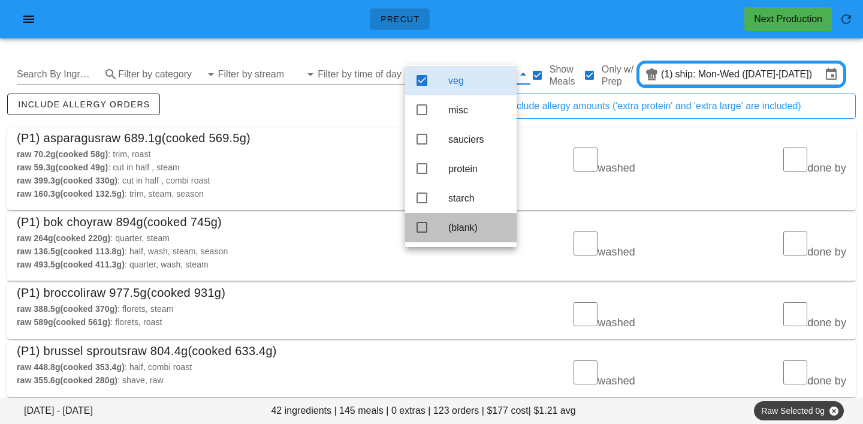
click at [462, 225] on div "(blank)" at bounding box center [477, 227] width 59 height 11
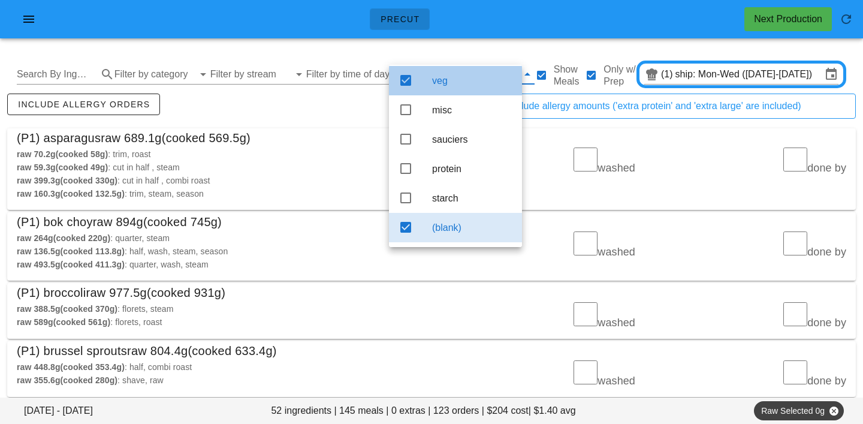
click at [451, 75] on div "veg" at bounding box center [472, 80] width 80 height 11
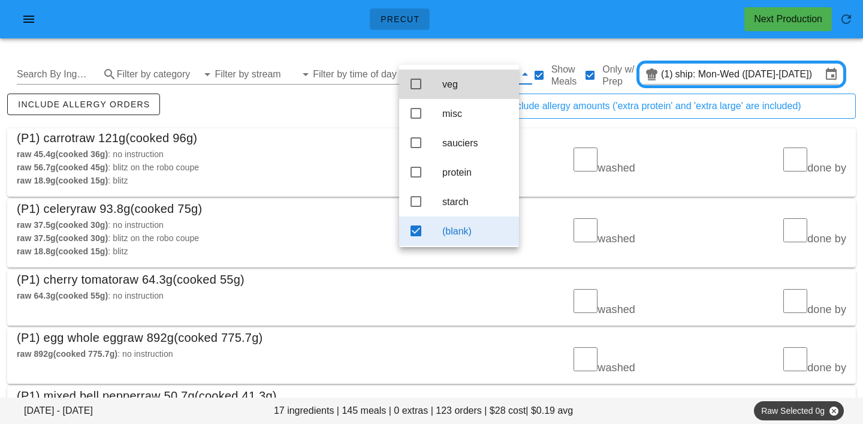
click at [367, 109] on div "include allergy orders" at bounding box center [218, 111] width 427 height 40
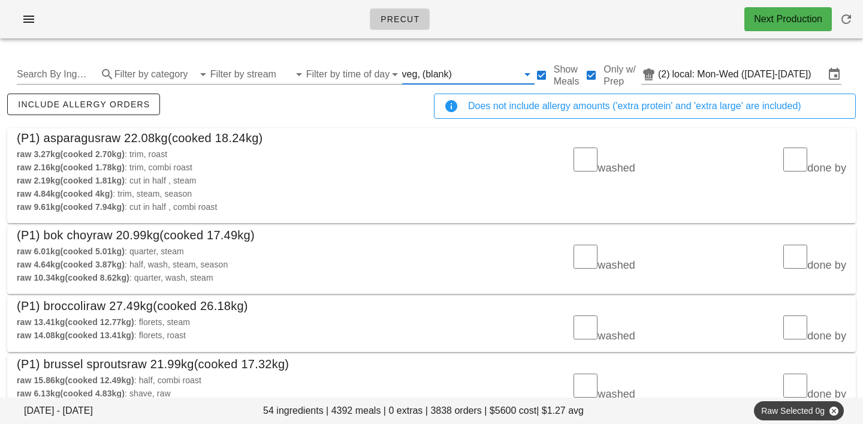
click at [456, 70] on input "text" at bounding box center [486, 74] width 64 height 19
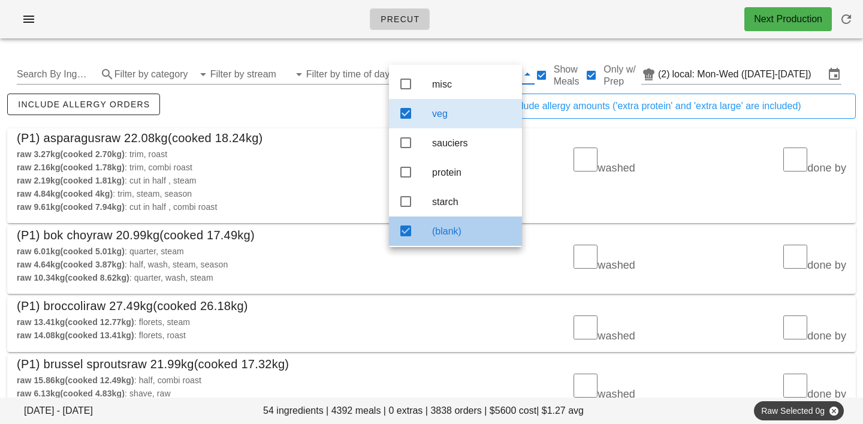
click at [454, 230] on div "(blank)" at bounding box center [472, 231] width 80 height 26
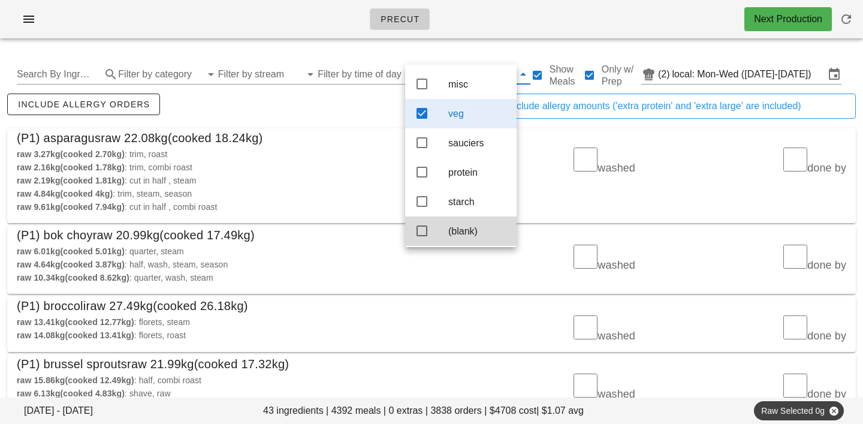
scroll to position [11, 0]
click at [347, 143] on div "raw 3.27kg (cooked 2.70kg) : trim, roast raw 2.16kg (cooked 1.78kg) : trim, com…" at bounding box center [221, 180] width 422 height 80
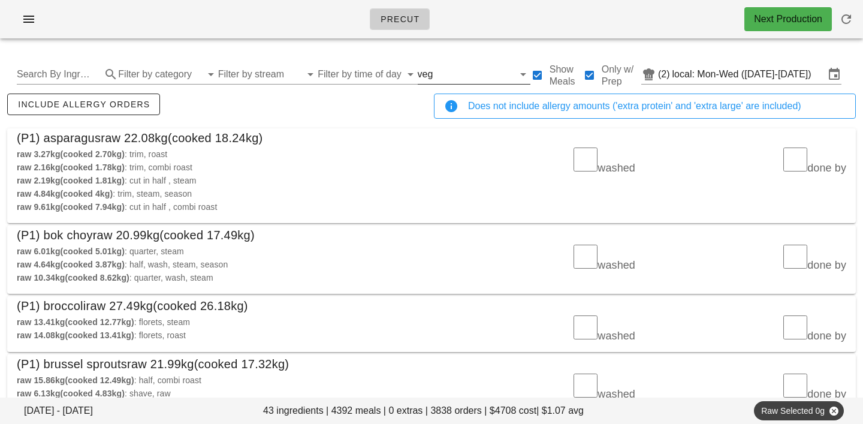
click at [439, 80] on input "text" at bounding box center [474, 74] width 78 height 19
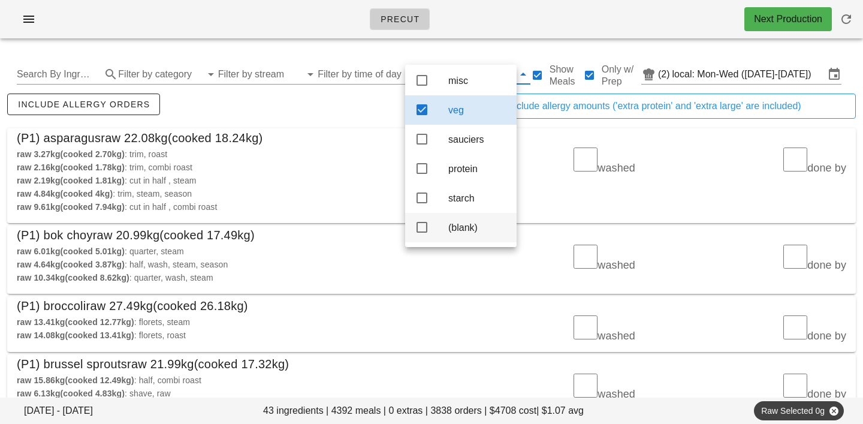
click at [459, 239] on div "(blank)" at bounding box center [477, 228] width 59 height 26
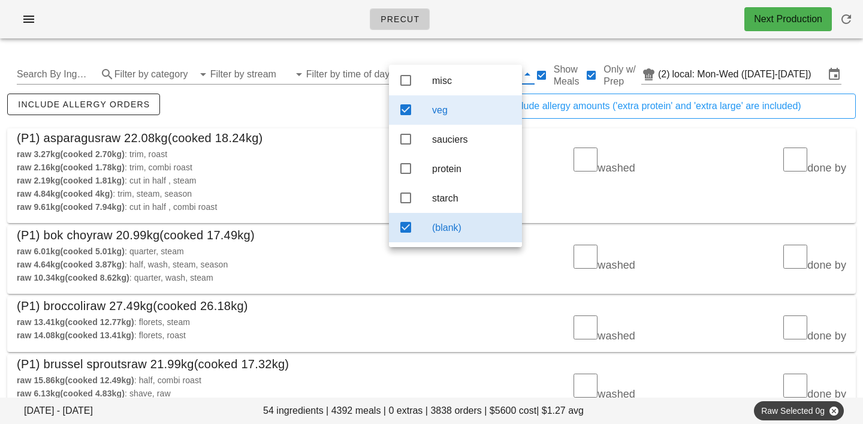
click at [438, 105] on div "veg" at bounding box center [472, 109] width 80 height 11
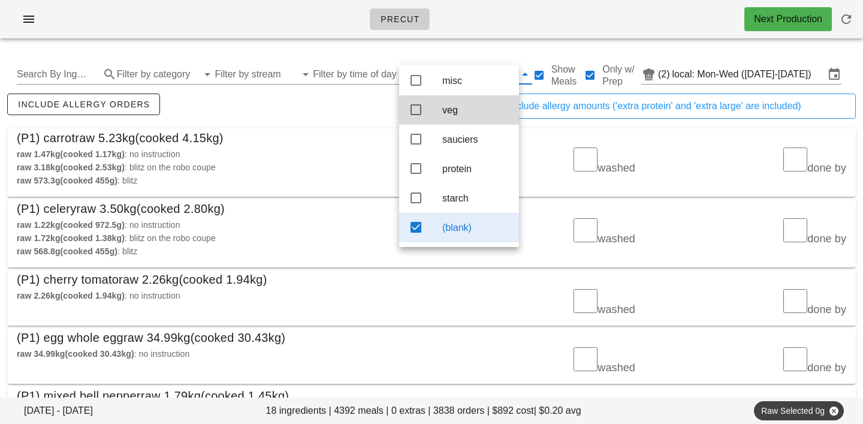
click at [321, 110] on div "include allergy orders" at bounding box center [218, 111] width 427 height 40
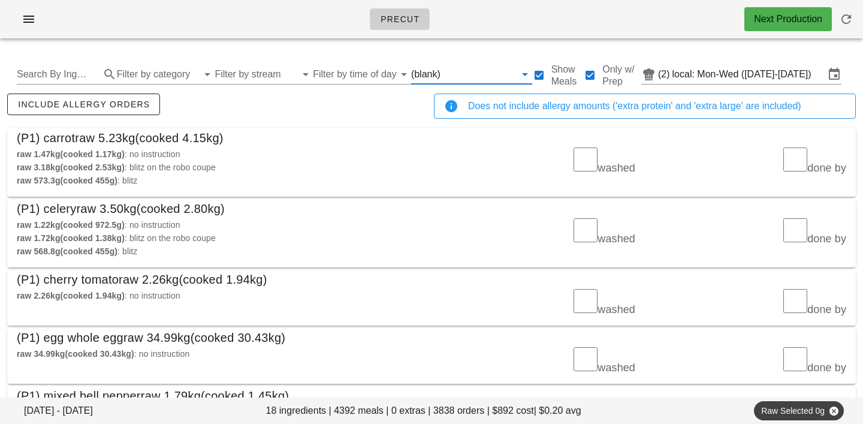
click at [443, 70] on input "text" at bounding box center [479, 74] width 73 height 19
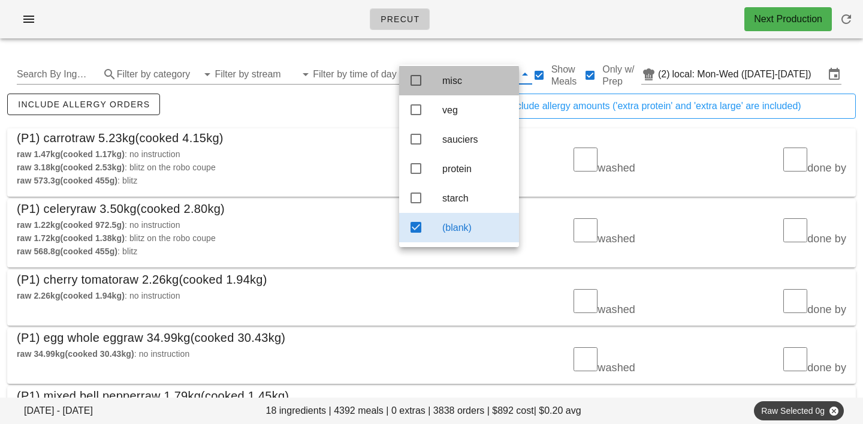
click at [449, 75] on div "misc" at bounding box center [476, 80] width 67 height 11
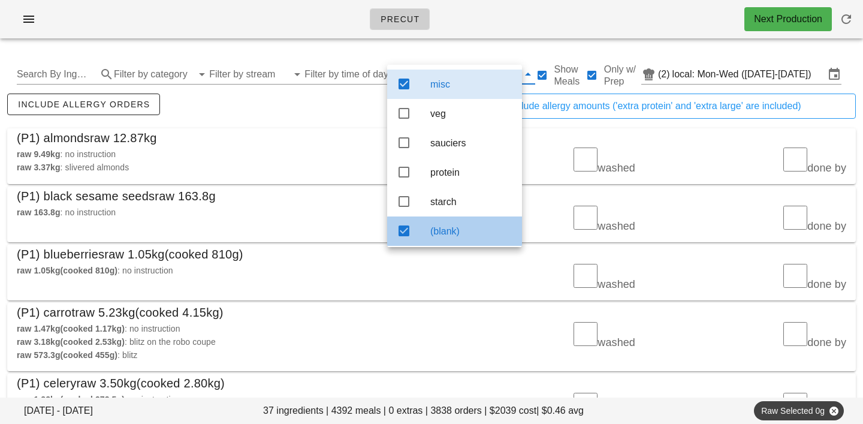
click at [463, 225] on div "(blank)" at bounding box center [472, 231] width 82 height 26
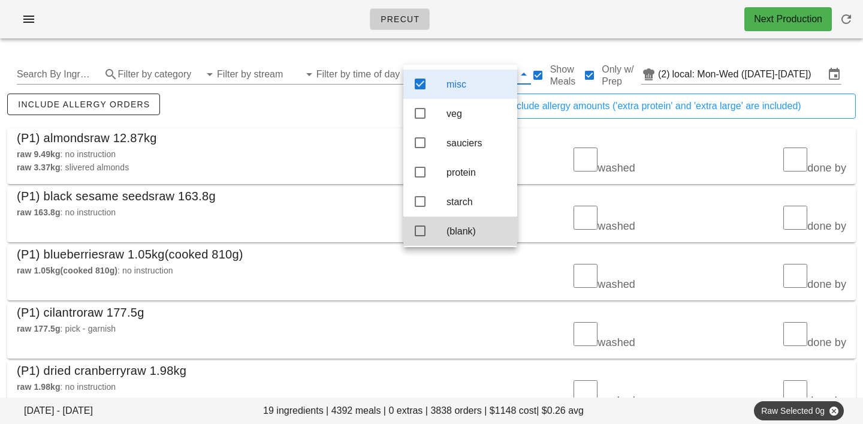
scroll to position [11, 0]
click at [317, 131] on div "(P1) almonds raw 12.87kg" at bounding box center [431, 137] width 849 height 19
